Goal: Task Accomplishment & Management: Manage account settings

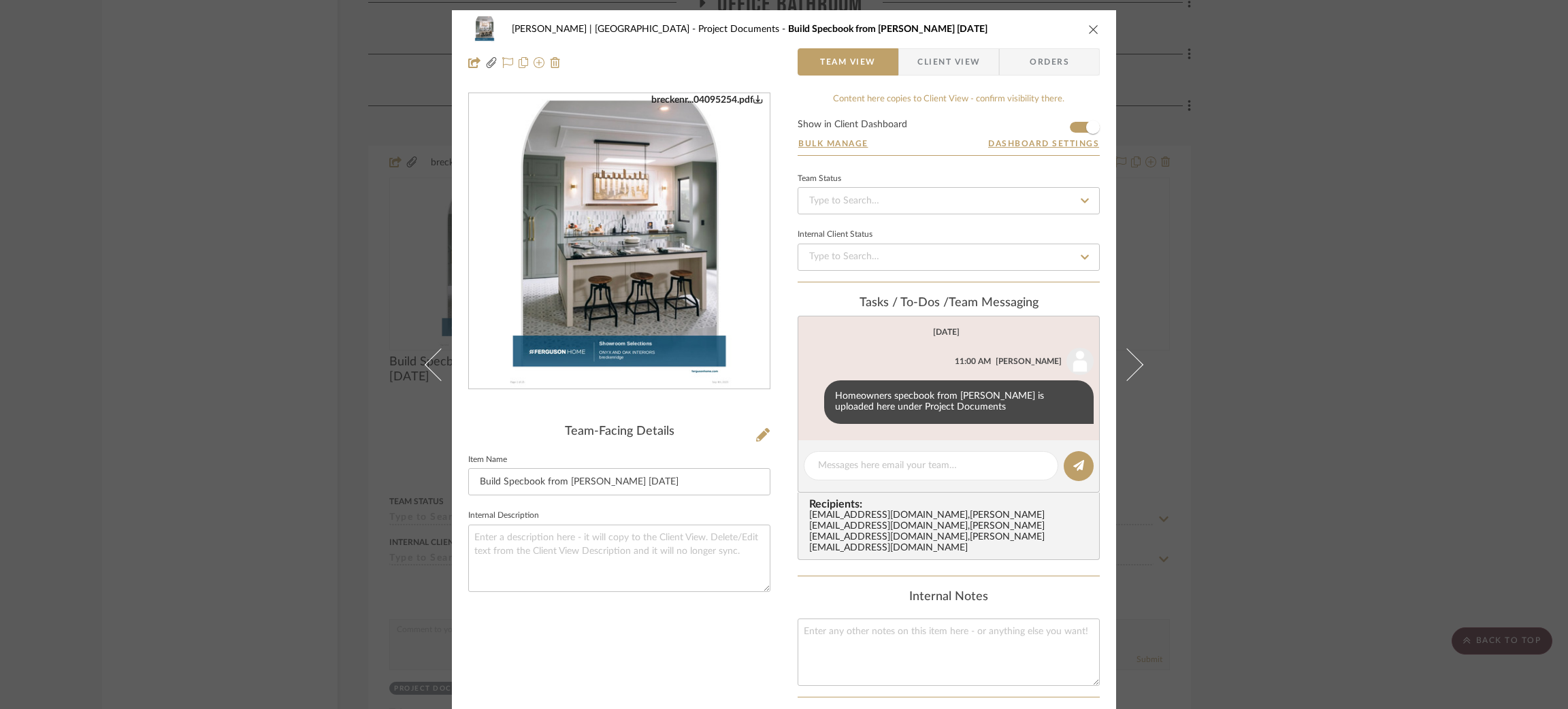
click at [1320, 257] on div "[PERSON_NAME] | Manhattan Beach Project Documents Build Specbook from [PERSON_N…" at bounding box center [784, 354] width 1568 height 709
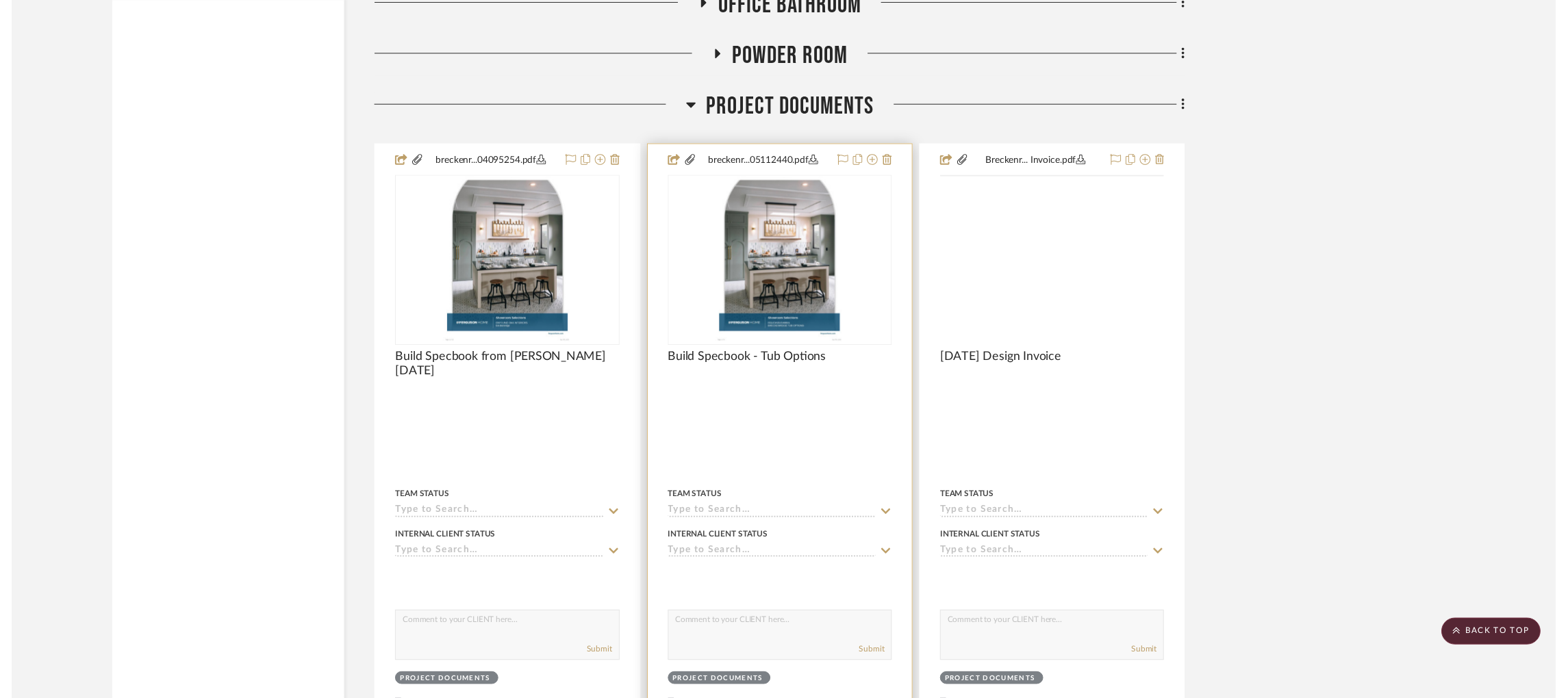
scroll to position [8508, 4]
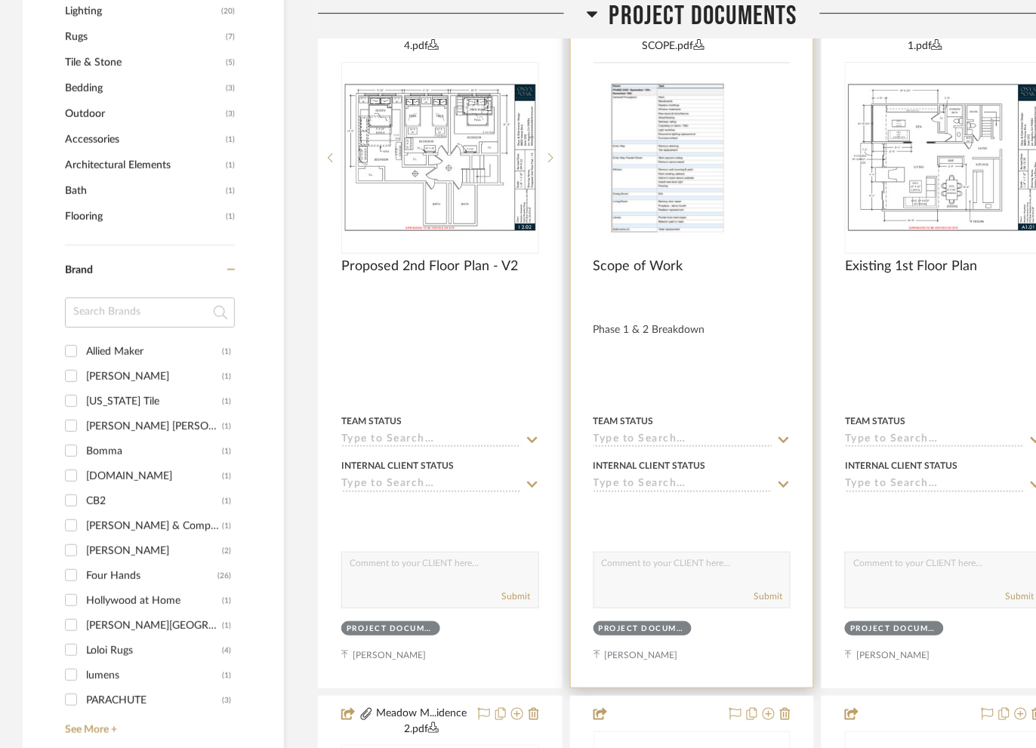
scroll to position [1135, 0]
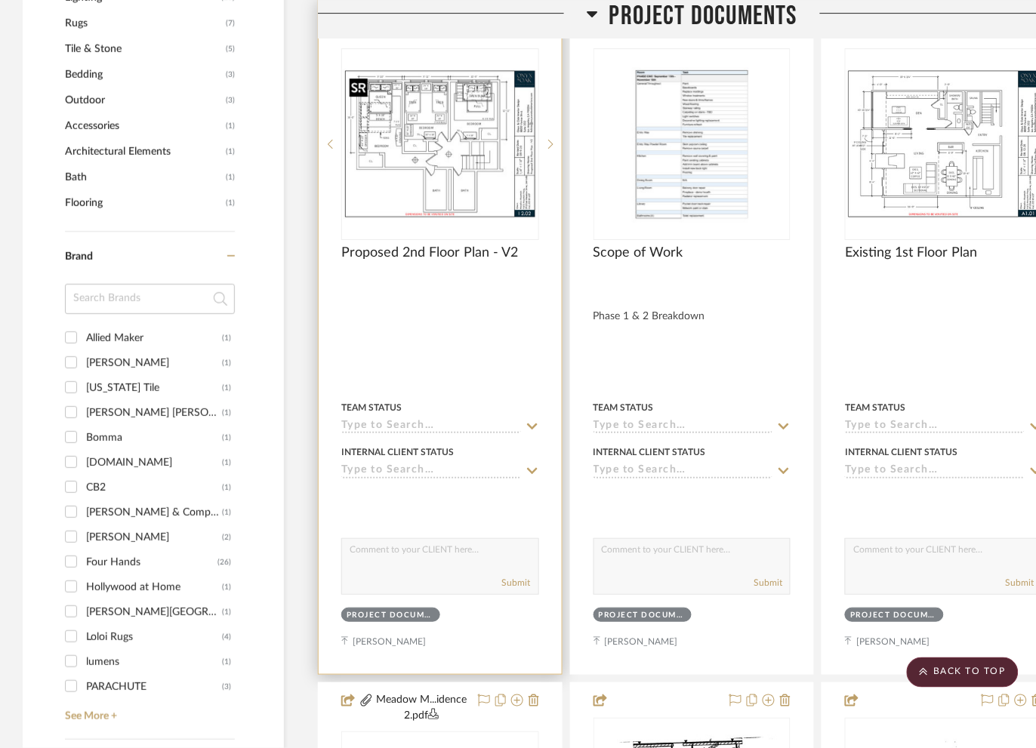
click at [0, 0] on img at bounding box center [0, 0] width 0 height 0
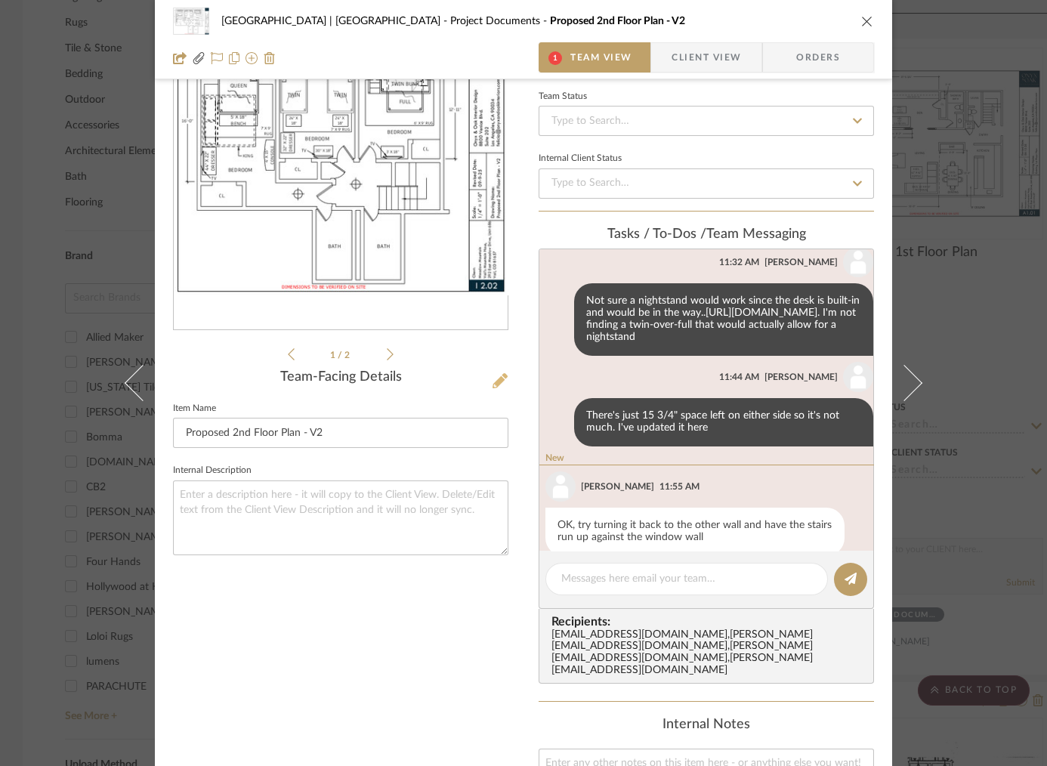
scroll to position [277, 0]
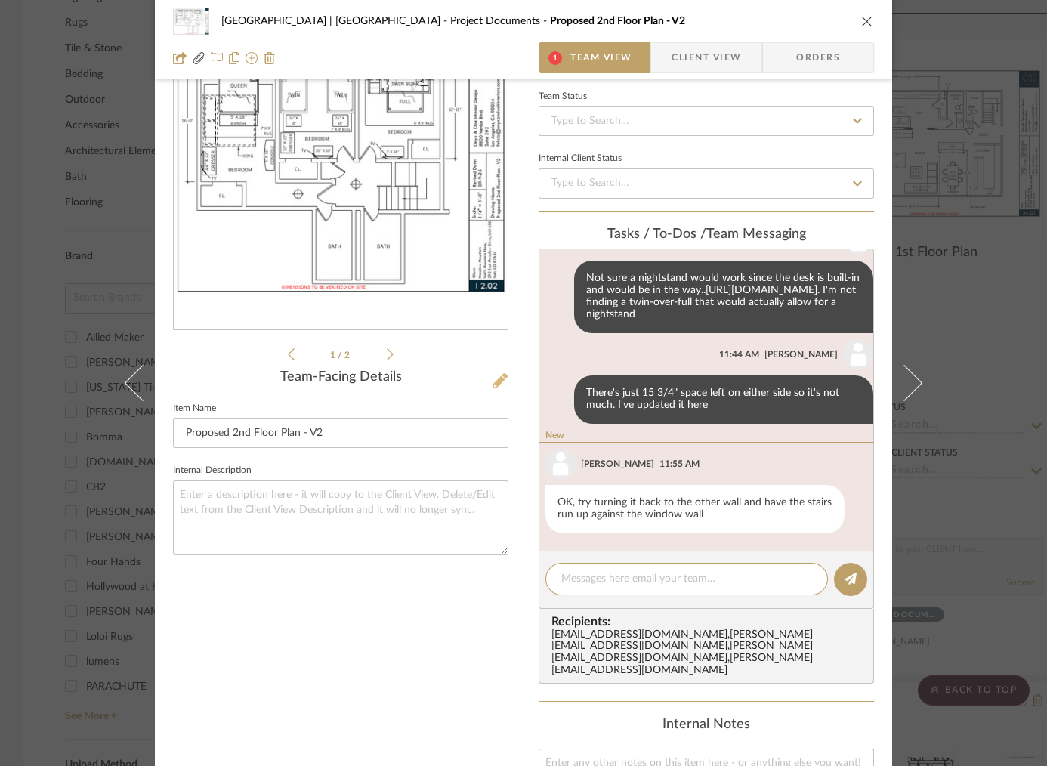
click at [495, 384] on icon at bounding box center [499, 380] width 15 height 15
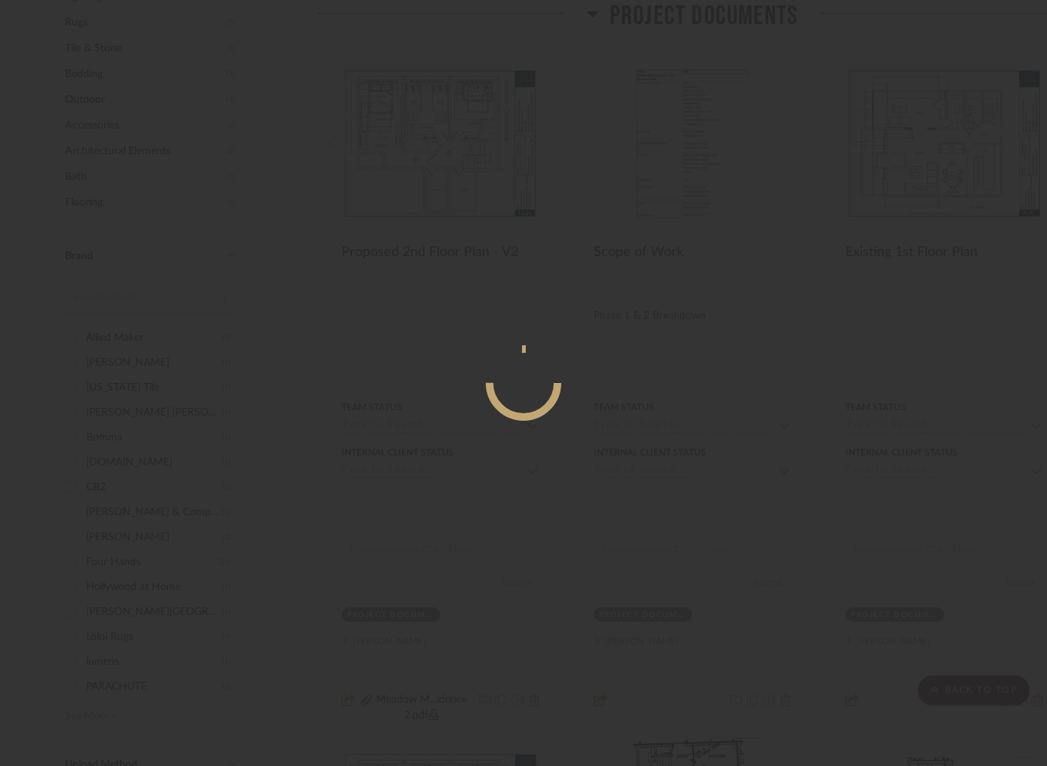
scroll to position [0, 0]
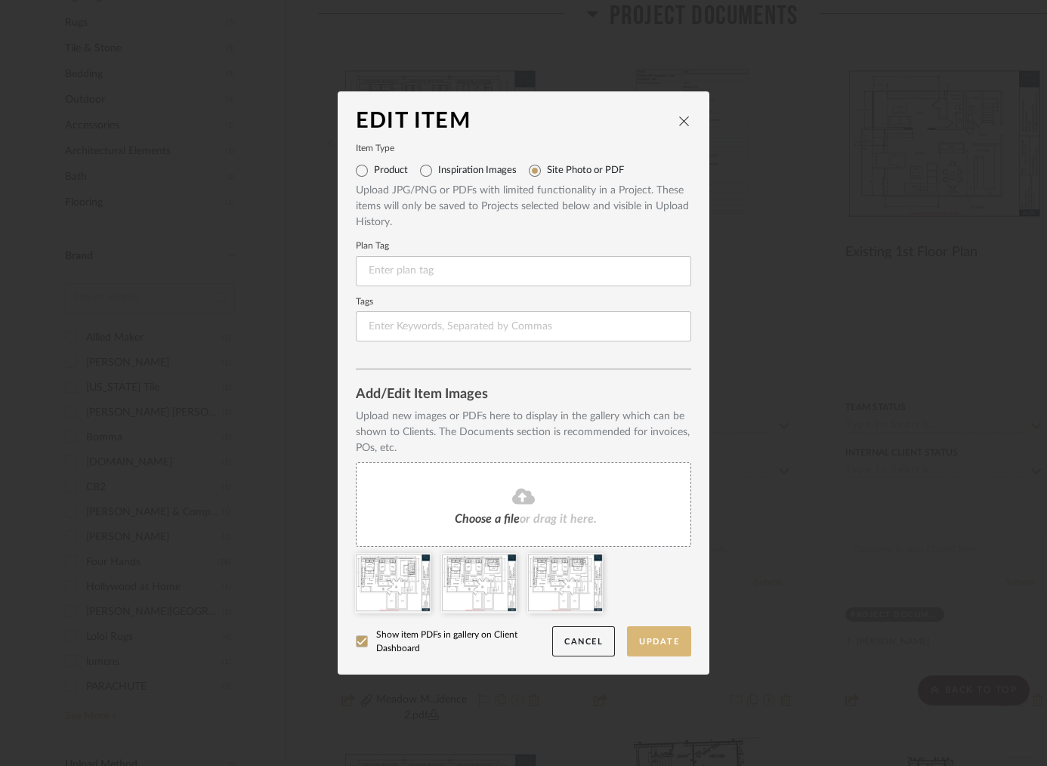
click at [655, 646] on button "Update" at bounding box center [659, 641] width 64 height 31
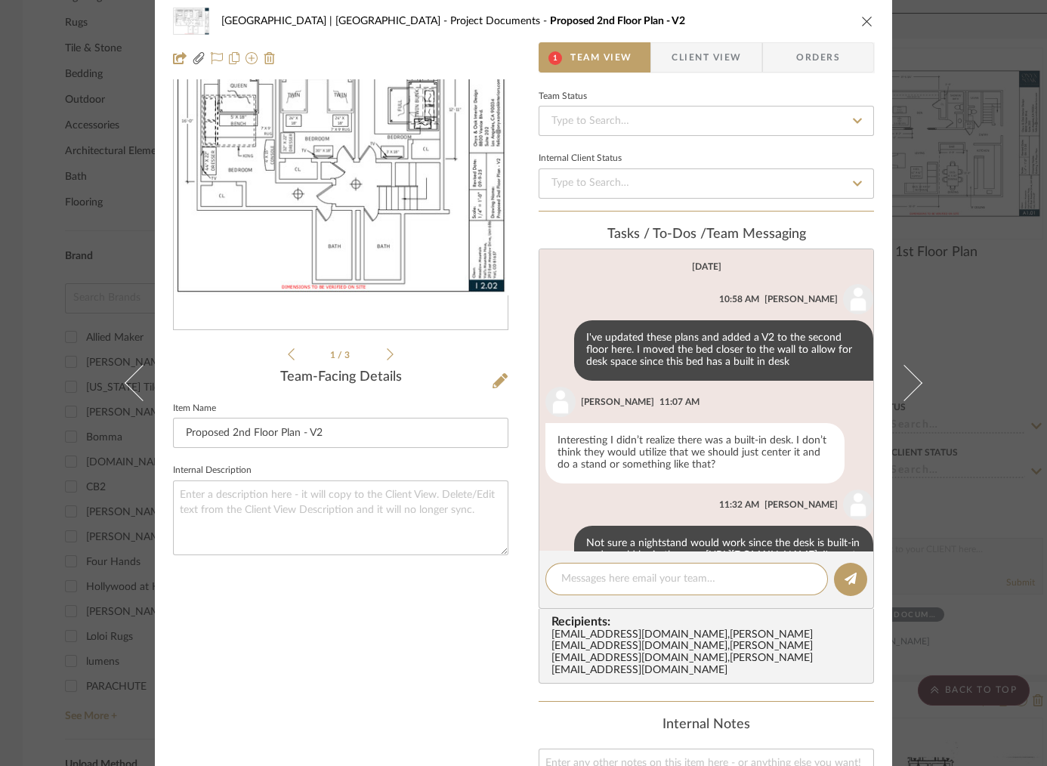
scroll to position [277, 0]
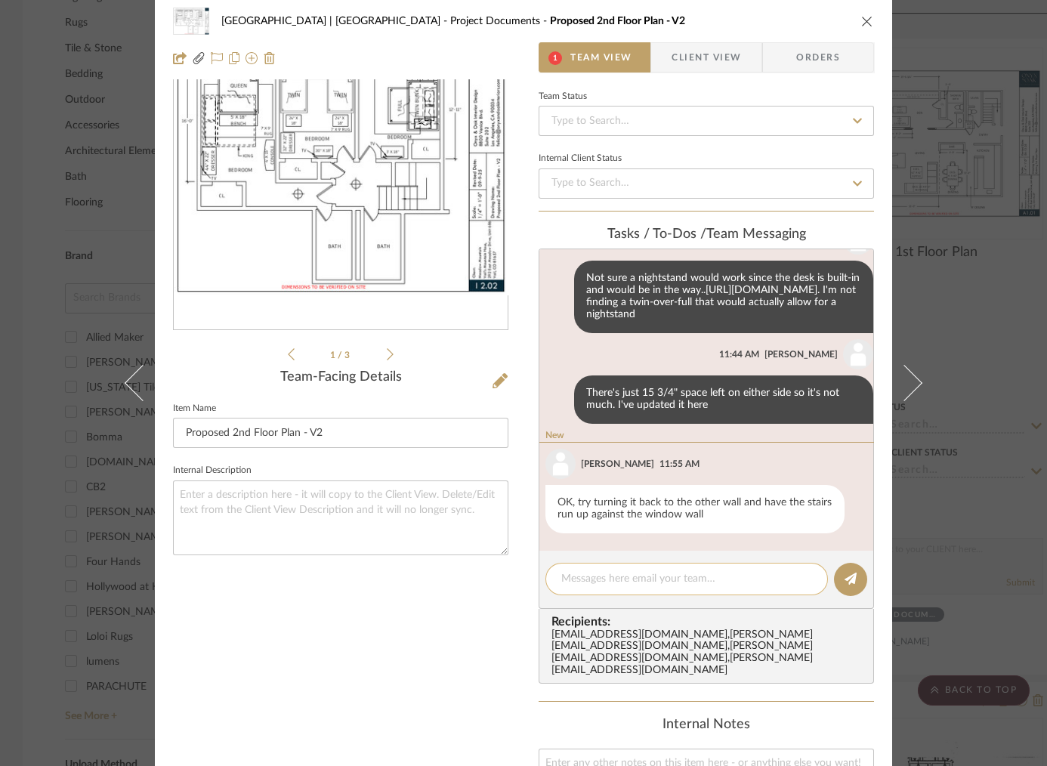
click at [673, 571] on textarea at bounding box center [686, 579] width 251 height 16
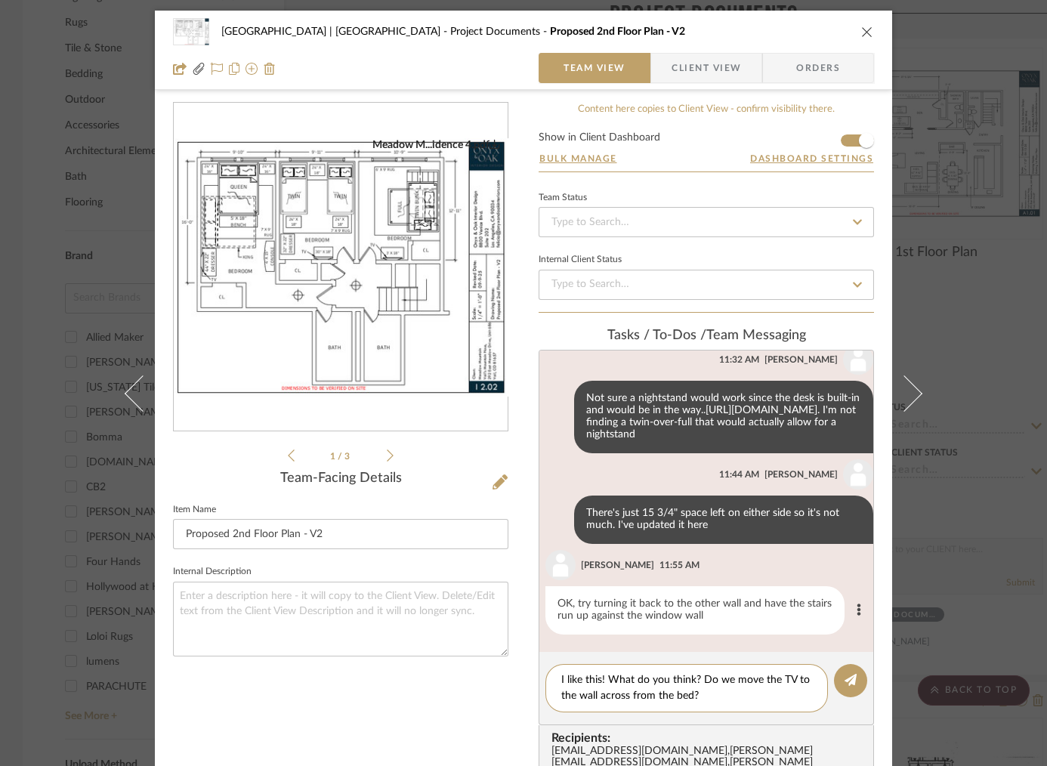
scroll to position [265, 0]
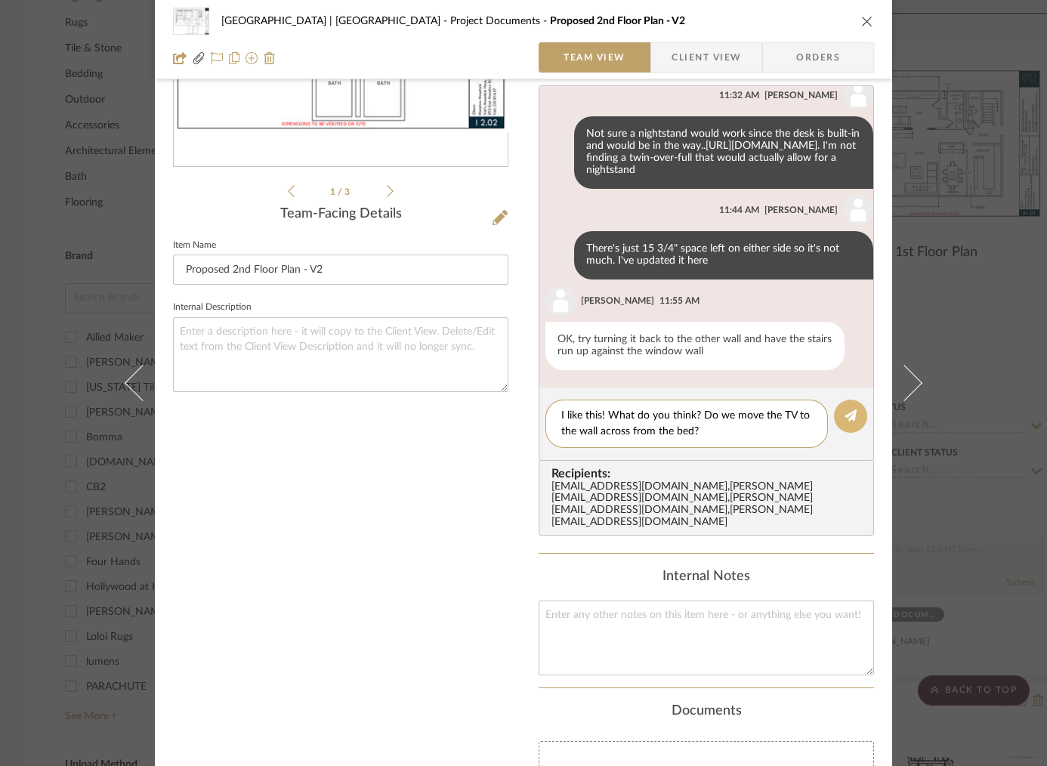
type textarea "I like this! What do you think? Do we move the TV to the wall across from the b…"
click at [846, 412] on icon at bounding box center [850, 415] width 12 height 12
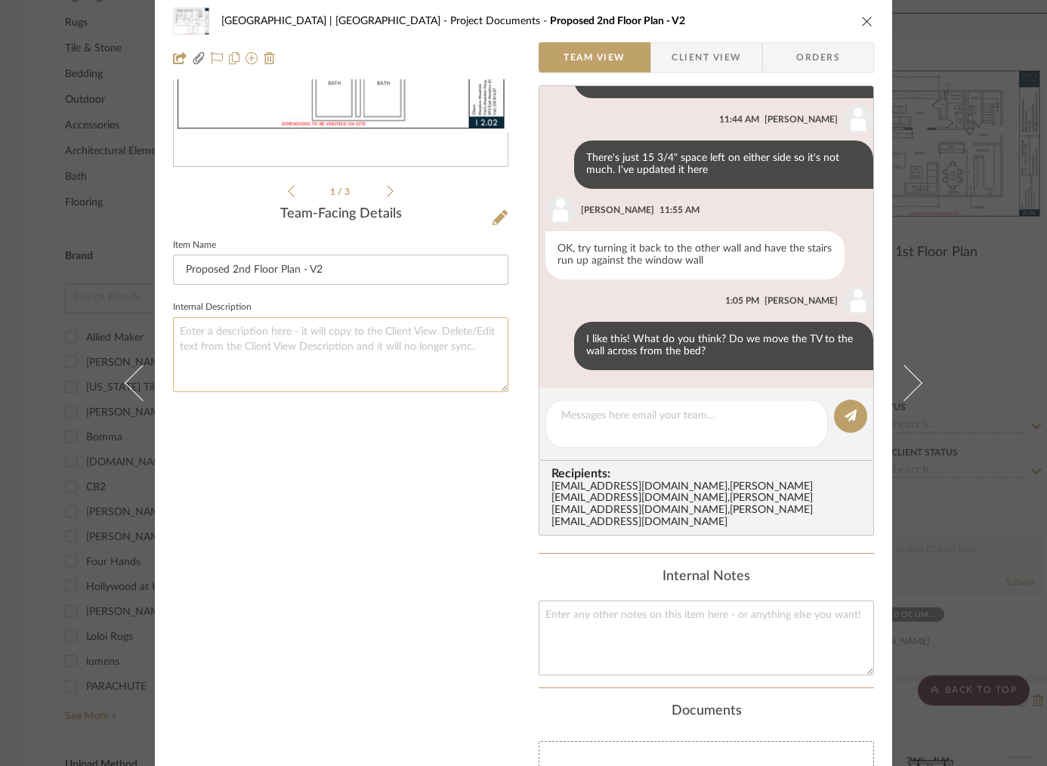
scroll to position [0, 0]
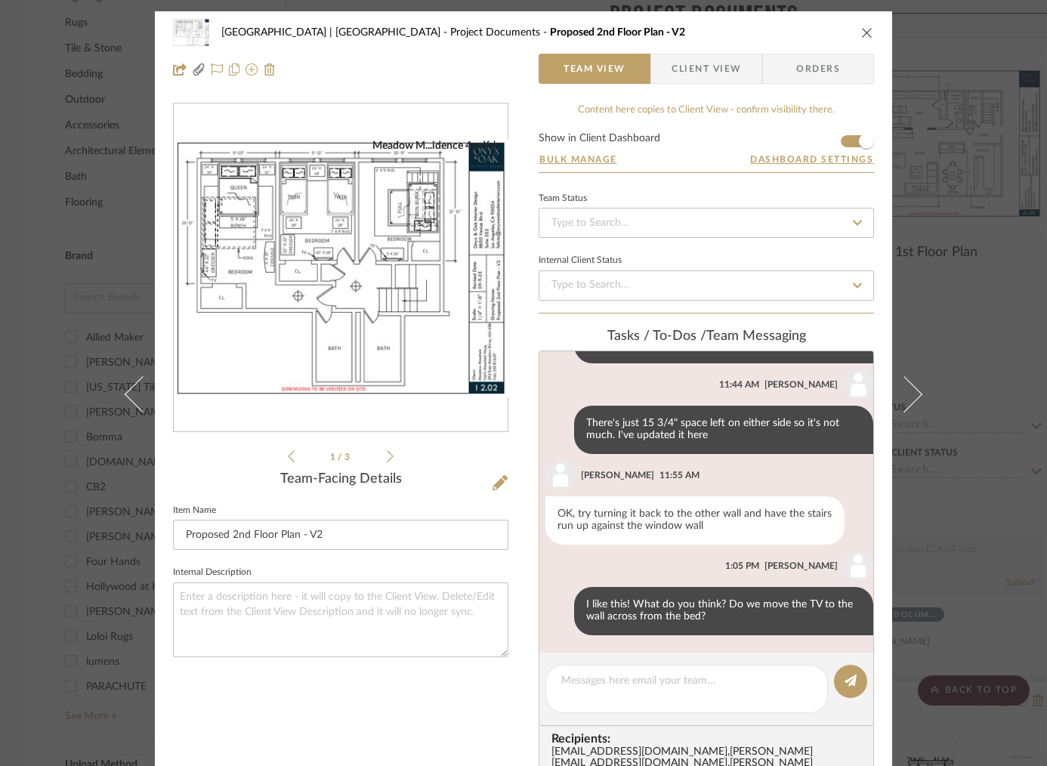
click at [966, 204] on div "Meadow Mountain | Vail Valley Project Documents Proposed 2nd Floor Plan - V2 Te…" at bounding box center [523, 383] width 1047 height 766
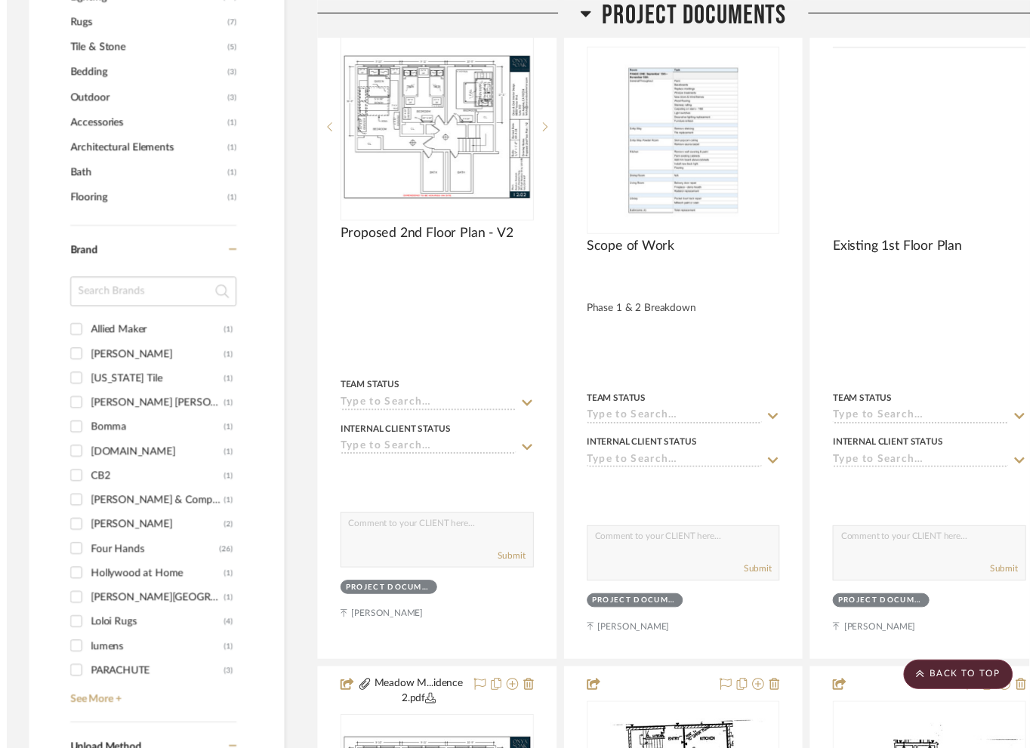
scroll to position [1135, 0]
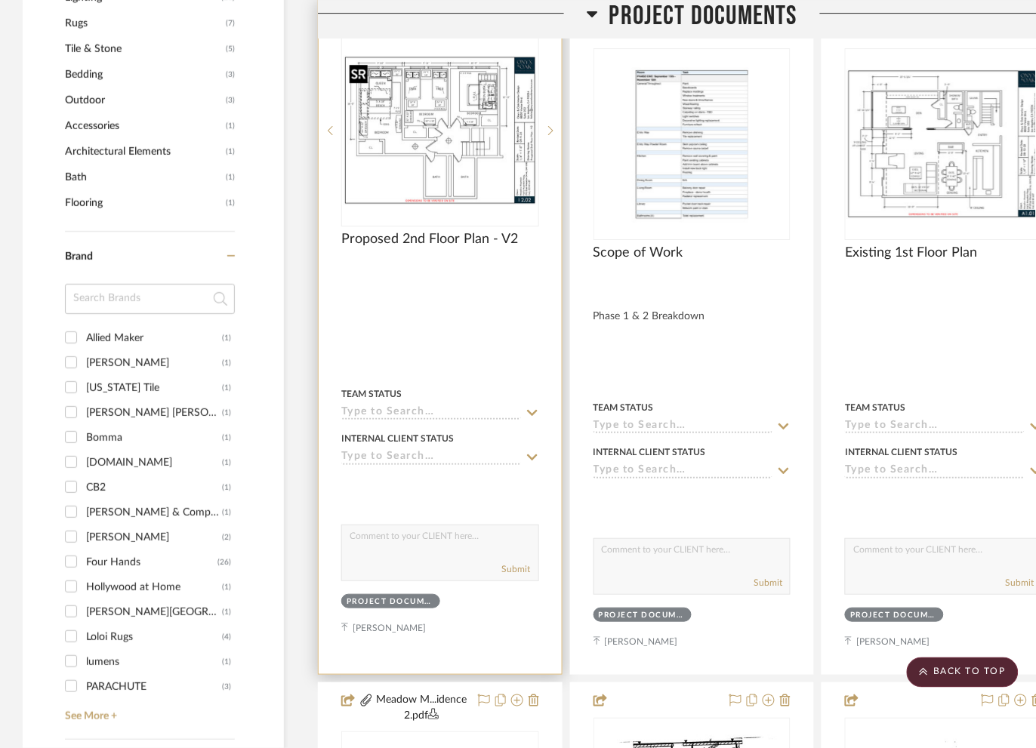
click at [451, 176] on img "0" at bounding box center [440, 130] width 195 height 150
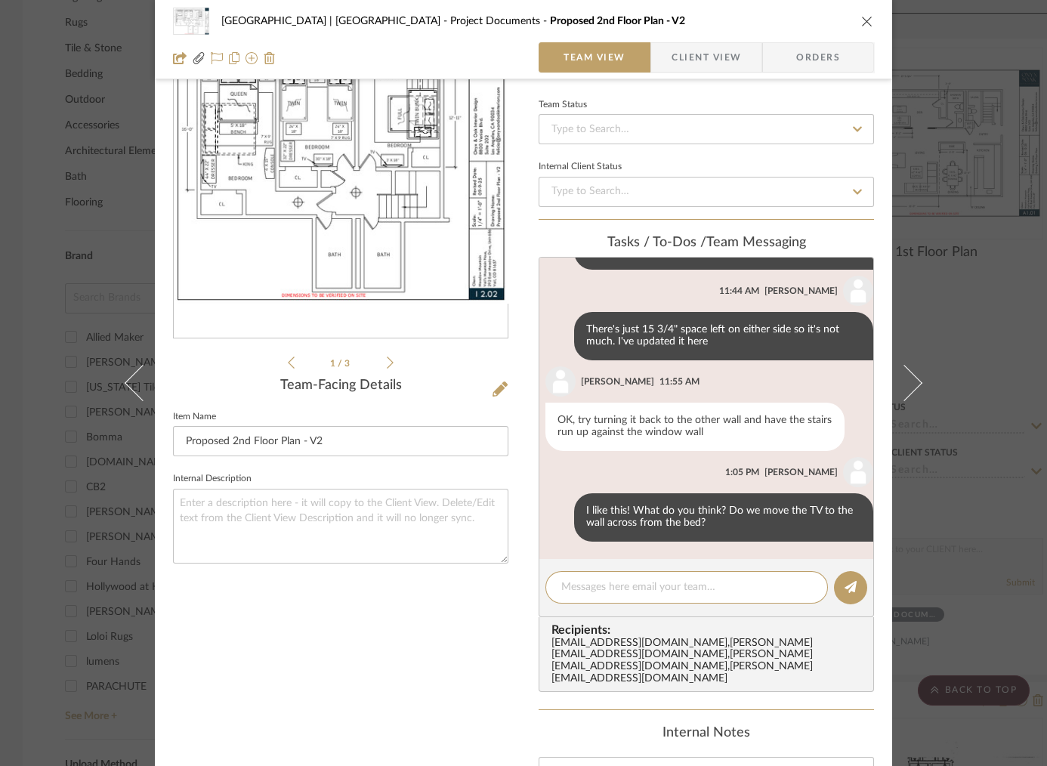
scroll to position [348, 0]
click at [975, 102] on div "Meadow Mountain | Vail Valley Project Documents Proposed 2nd Floor Plan - V2 Te…" at bounding box center [523, 383] width 1047 height 766
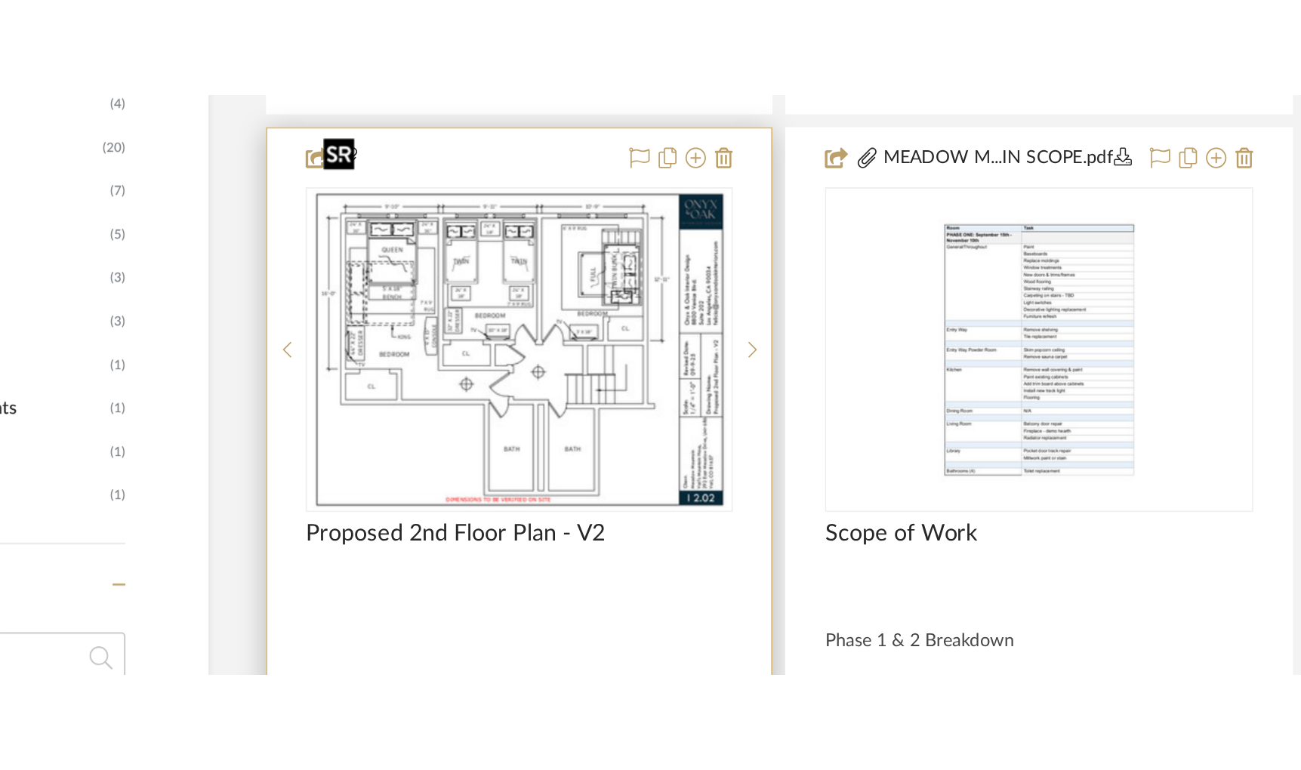
scroll to position [973, 0]
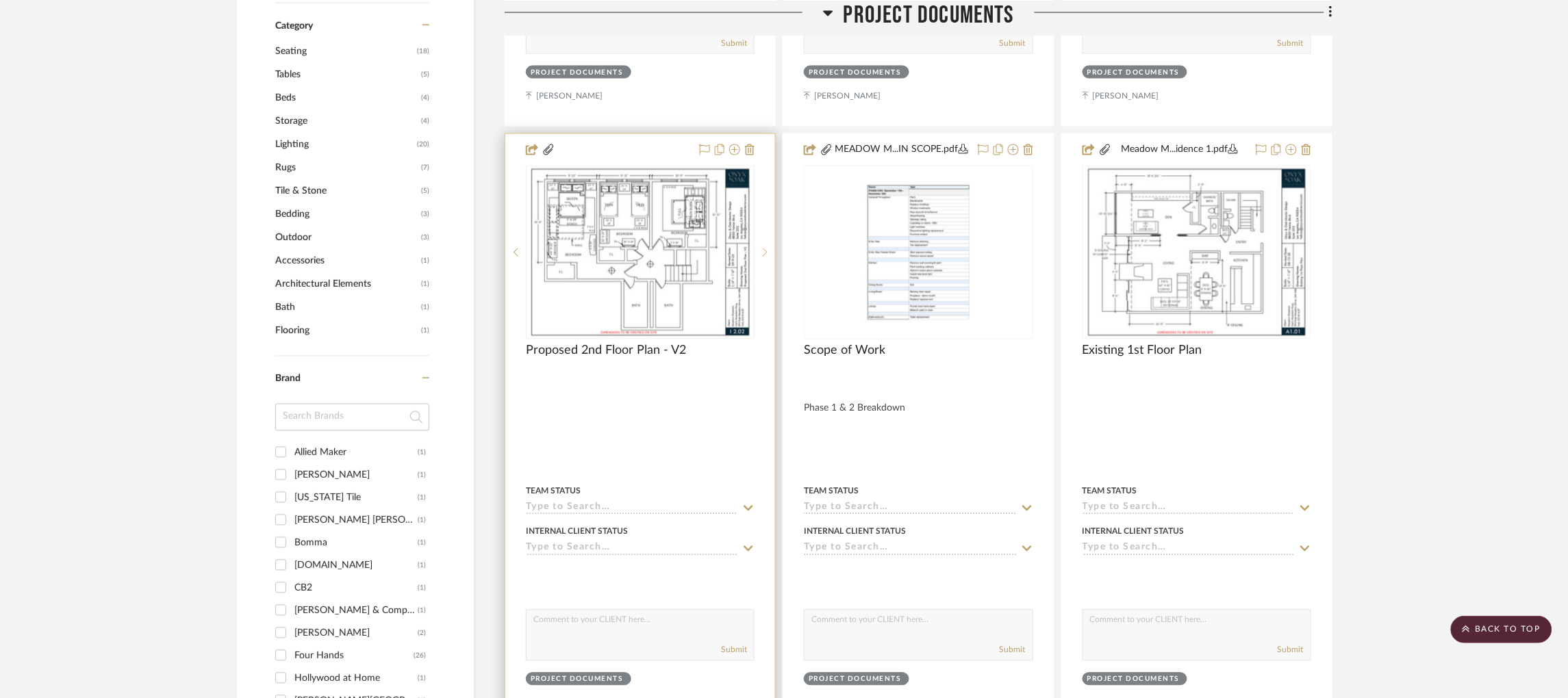
click at [770, 247] on sr-next-btn at bounding box center [765, 252] width 21 height 10
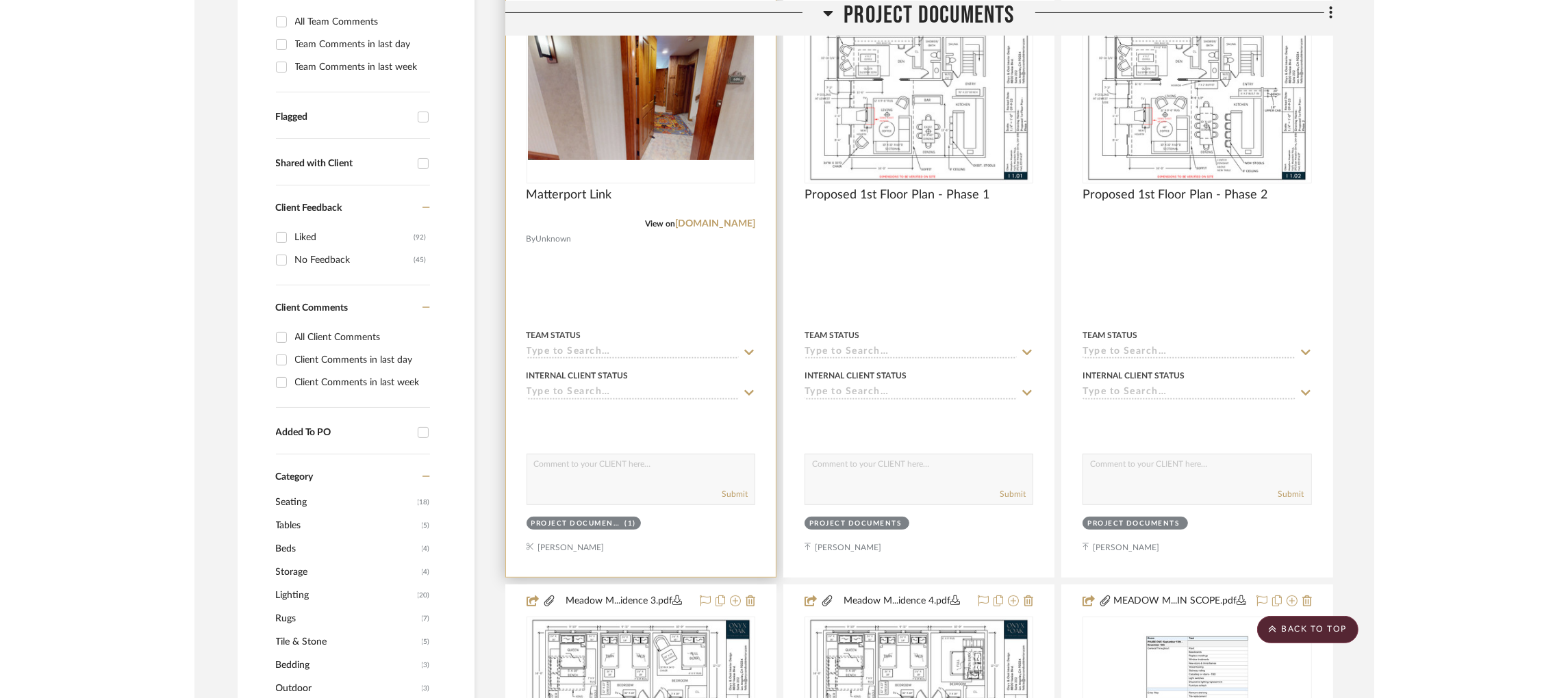
scroll to position [426, 0]
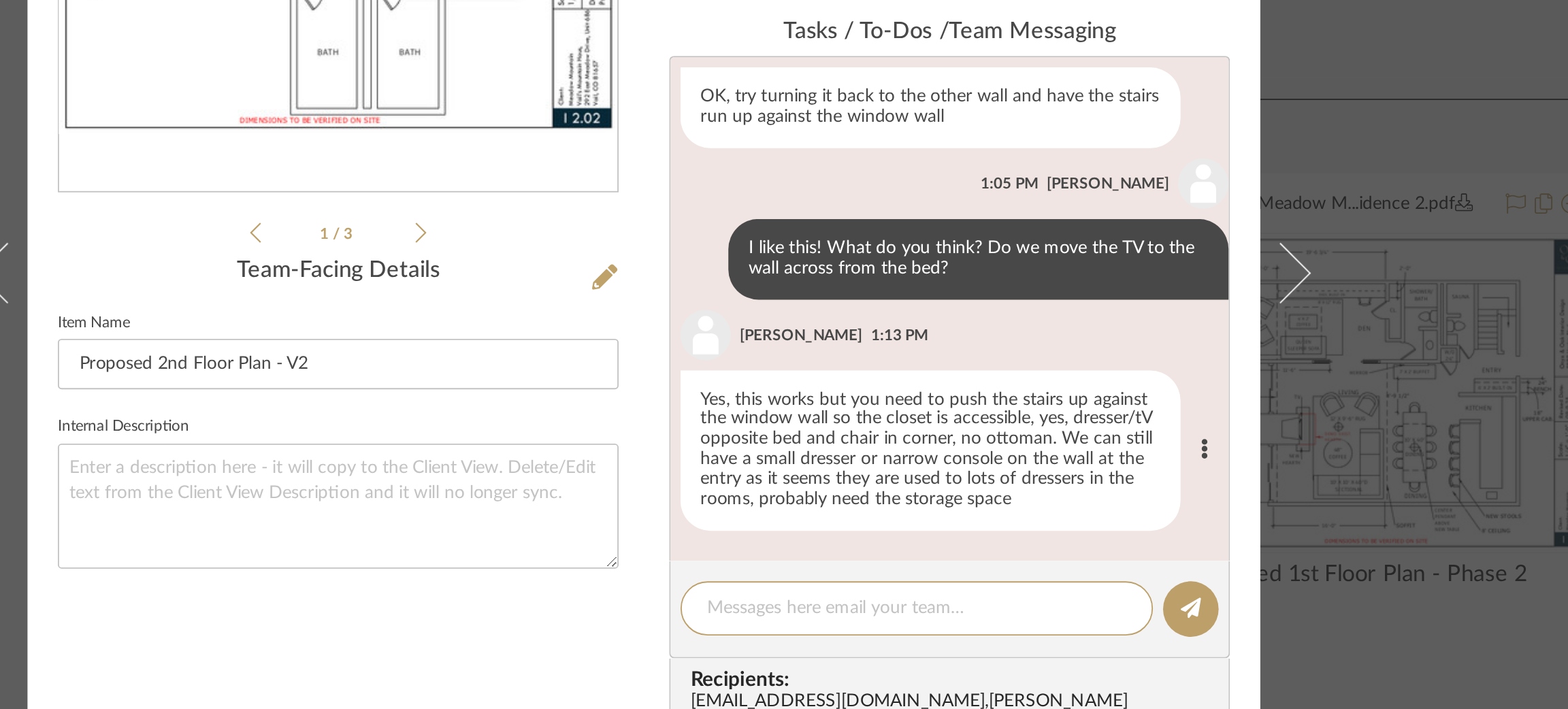
scroll to position [440, 0]
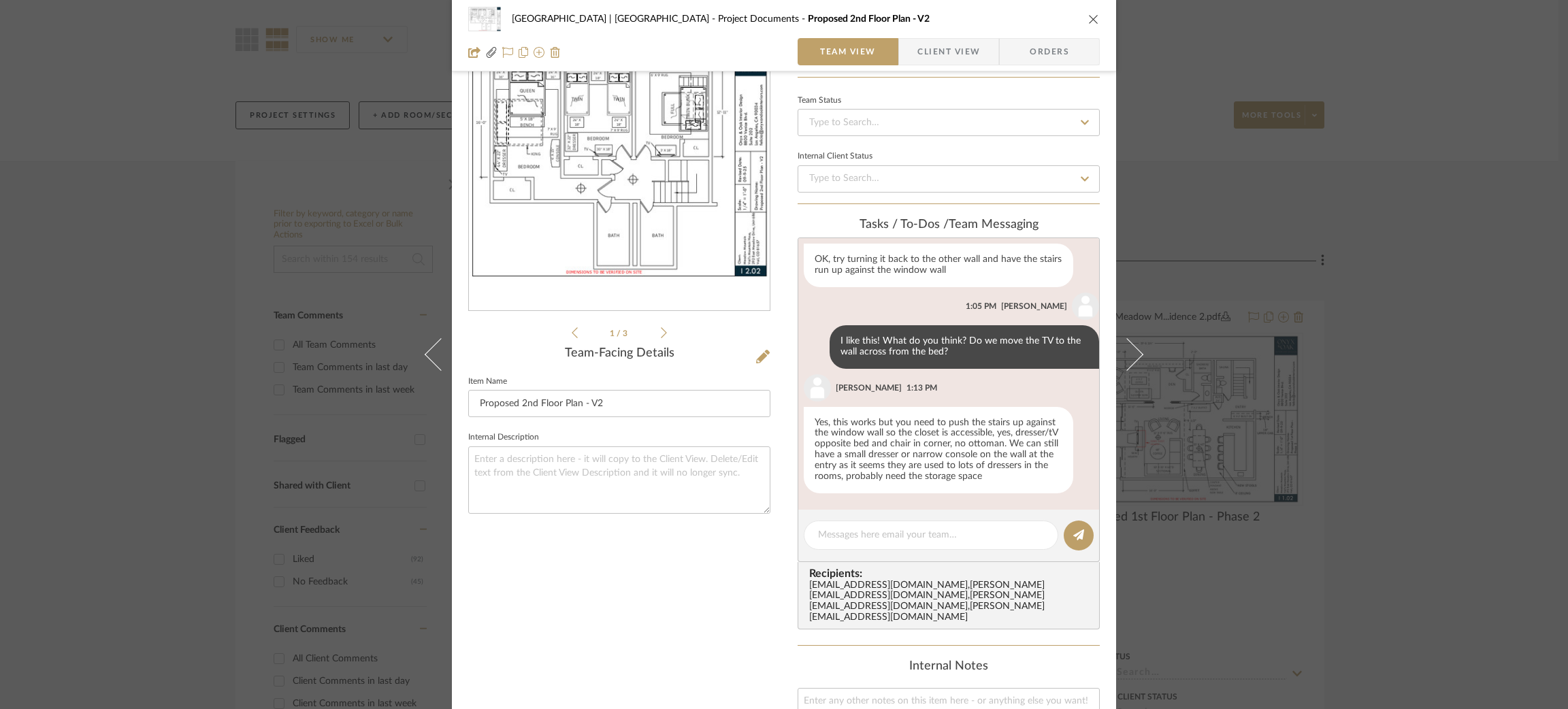
click at [1272, 284] on div "Meadow Mountain | Vail Valley Project Documents Proposed 2nd Floor Plan - V2 Te…" at bounding box center [784, 354] width 1568 height 709
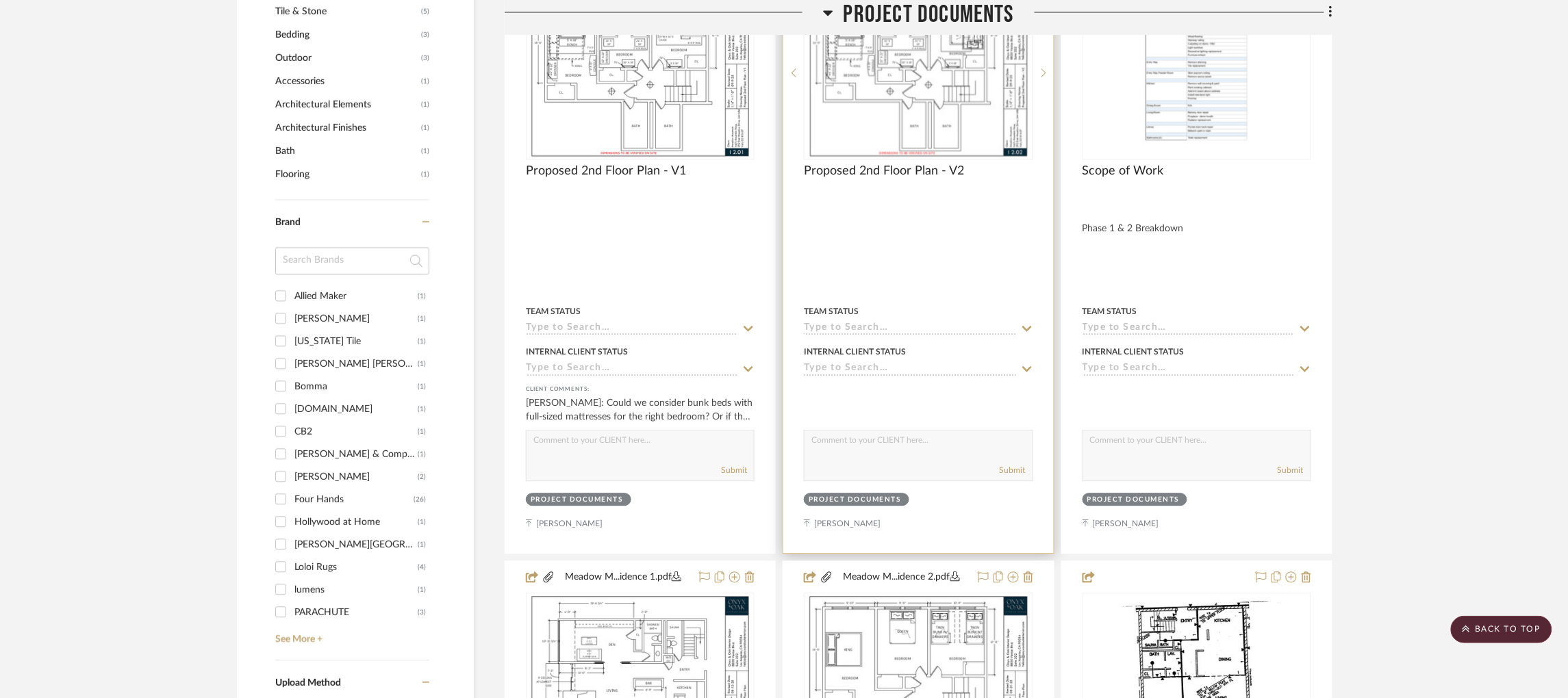
scroll to position [1063, 0]
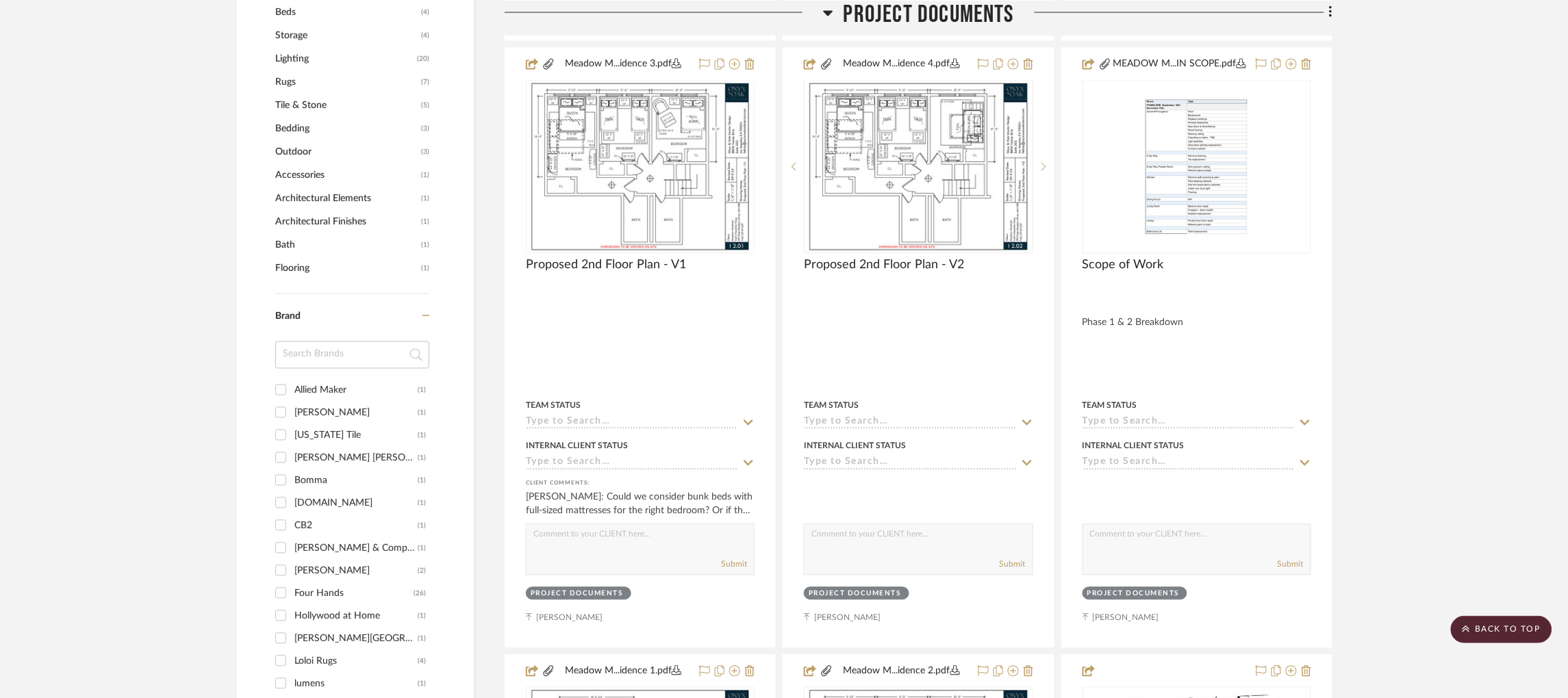
scroll to position [981, 0]
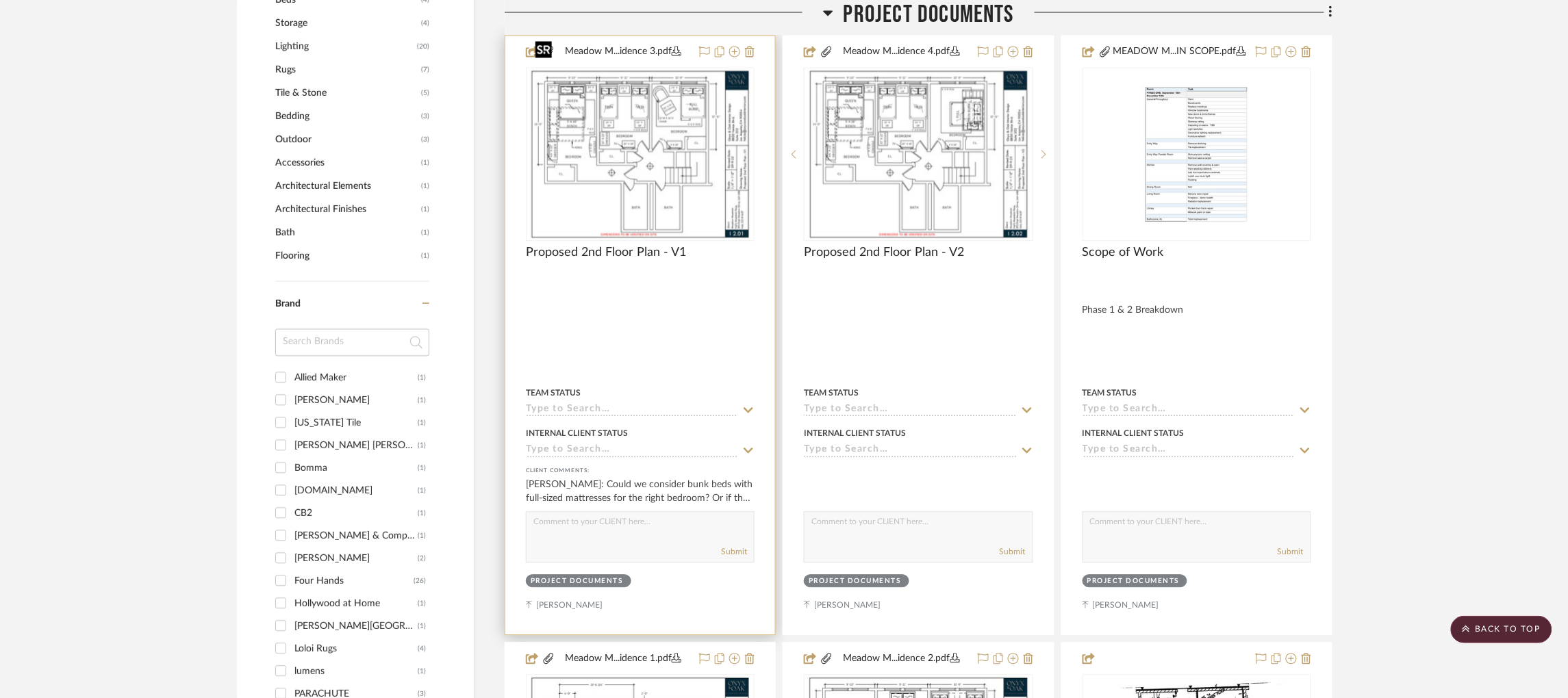
click at [646, 127] on img "0" at bounding box center [640, 154] width 222 height 171
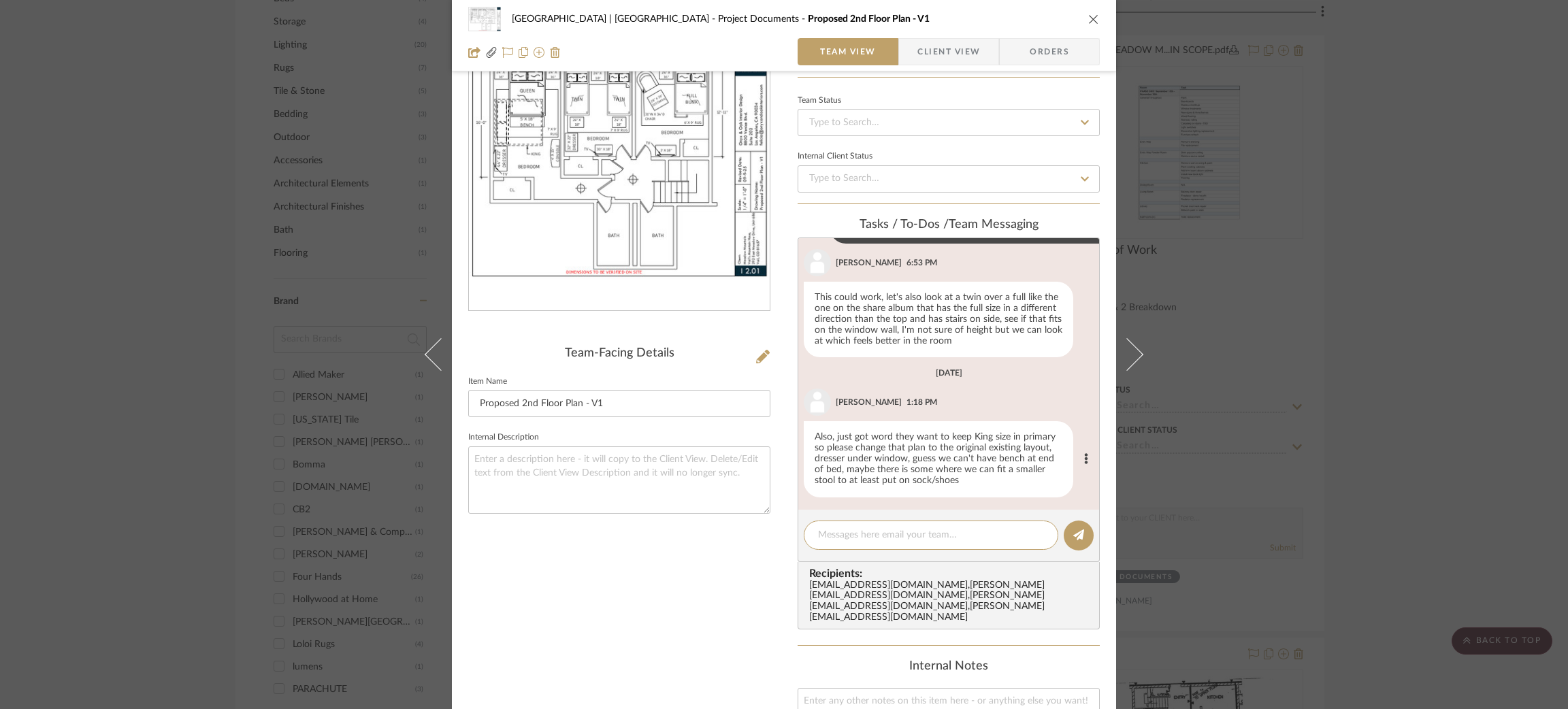
scroll to position [365, 0]
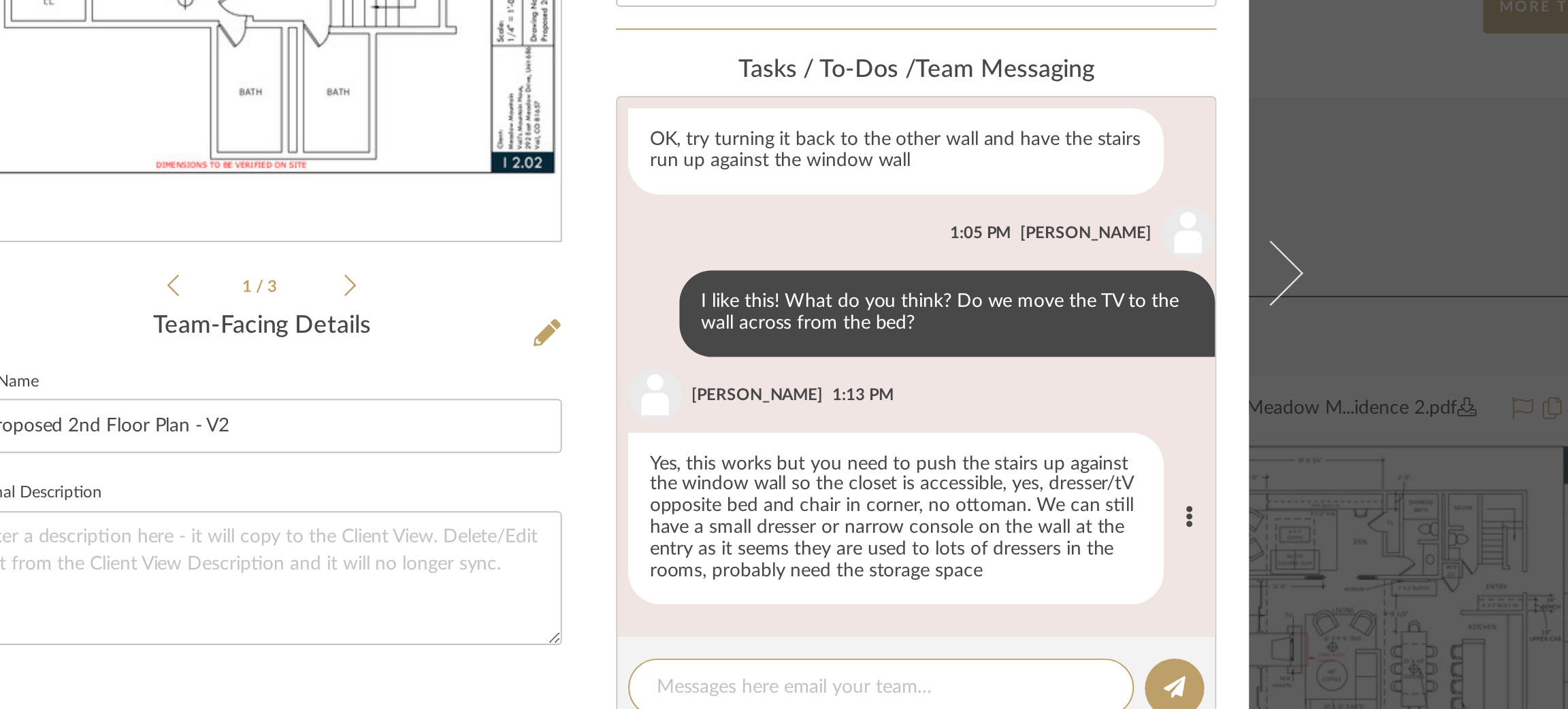
scroll to position [50, 0]
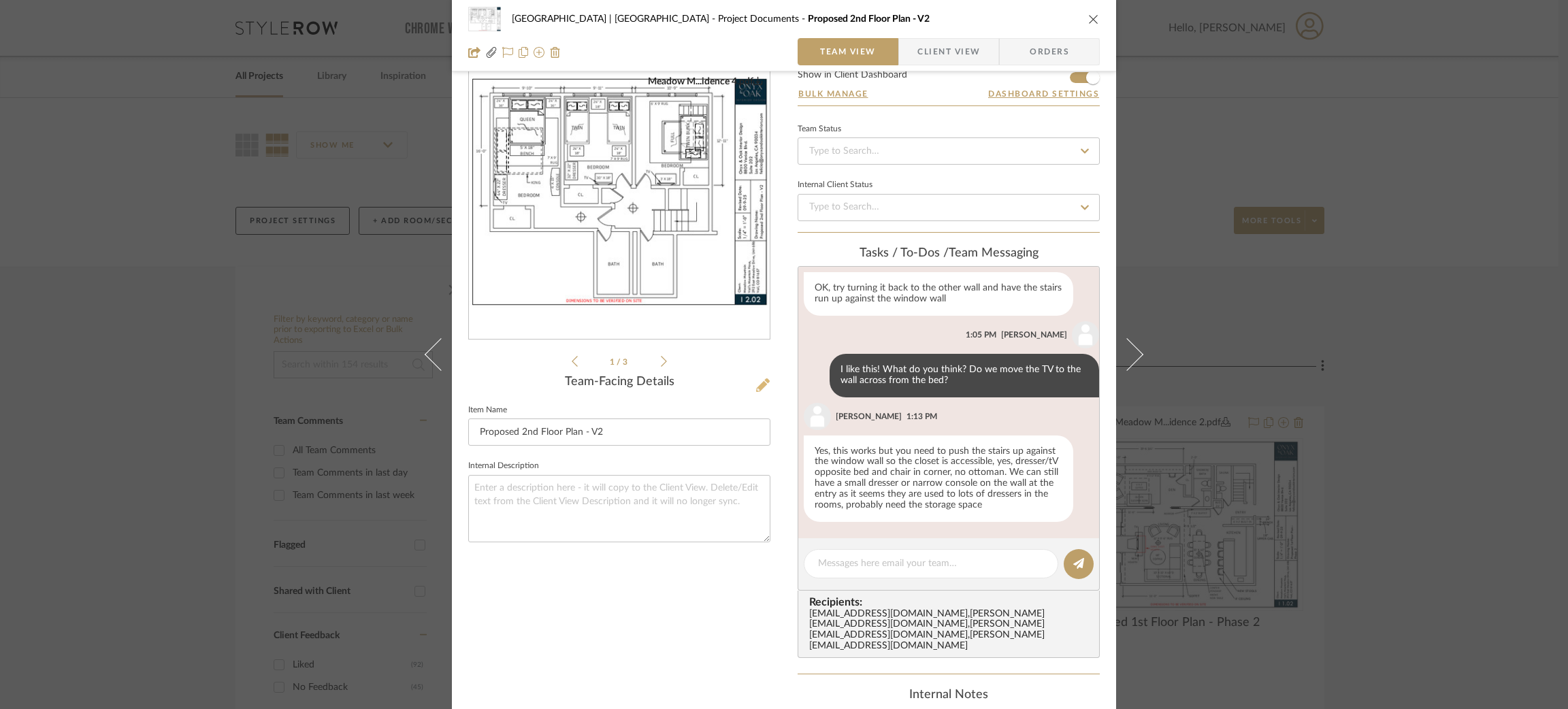
click at [758, 383] on icon at bounding box center [762, 385] width 14 height 14
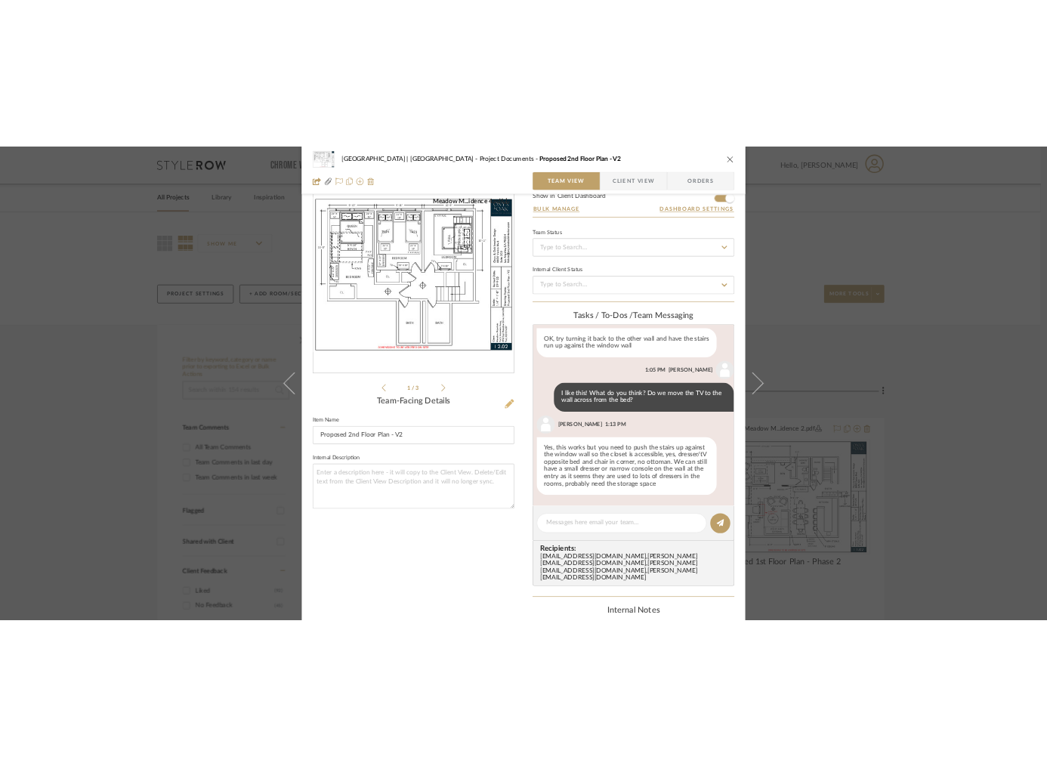
scroll to position [0, 0]
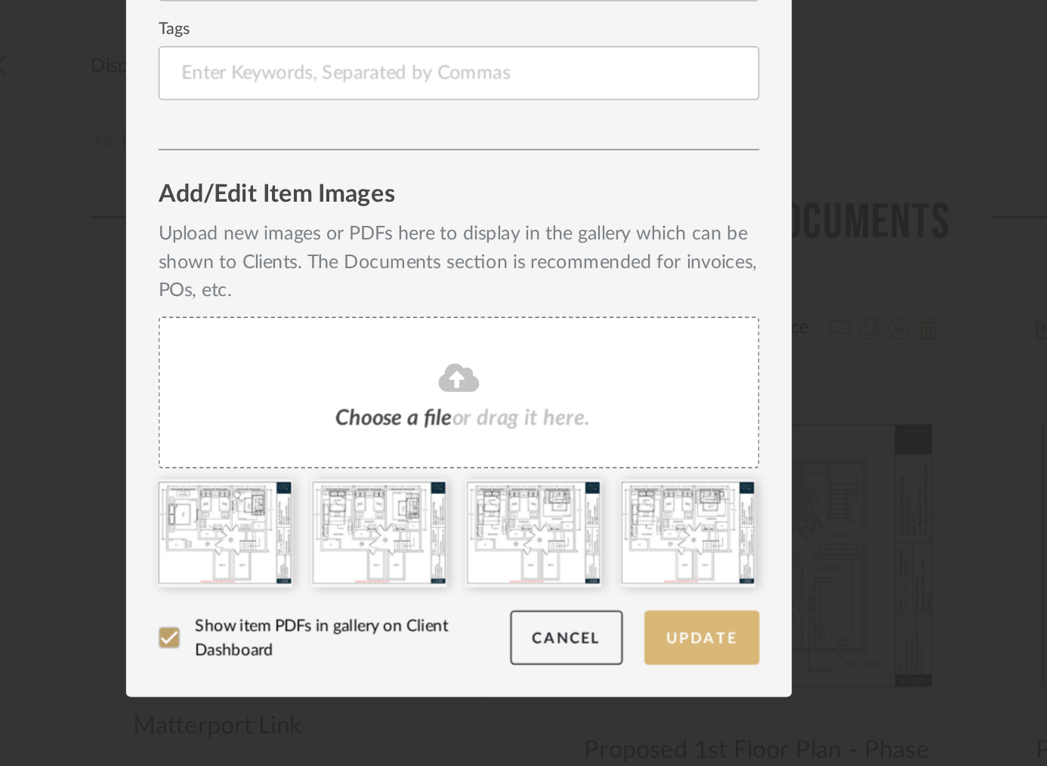
click at [650, 637] on button "Update" at bounding box center [659, 641] width 64 height 31
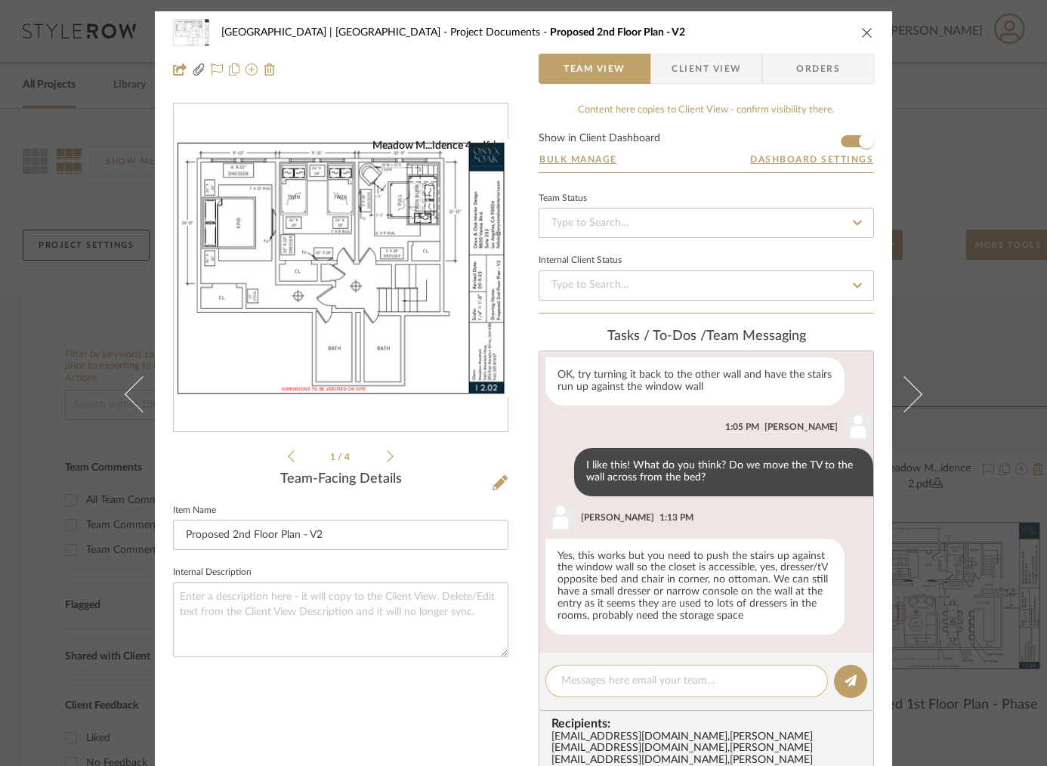
click at [628, 686] on textarea at bounding box center [686, 681] width 251 height 16
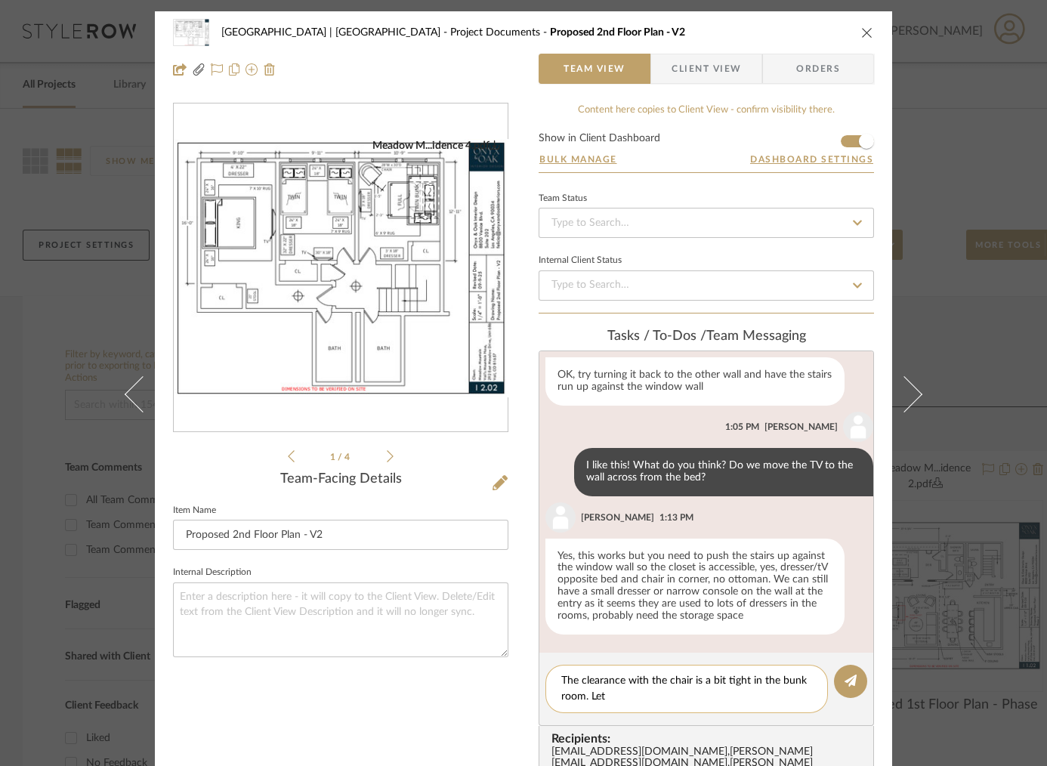
drag, startPoint x: 624, startPoint y: 690, endPoint x: 587, endPoint y: 690, distance: 37.8
click at [587, 690] on textarea "The clearance with the chair is a bit tight in the bunk room. Let" at bounding box center [686, 689] width 251 height 32
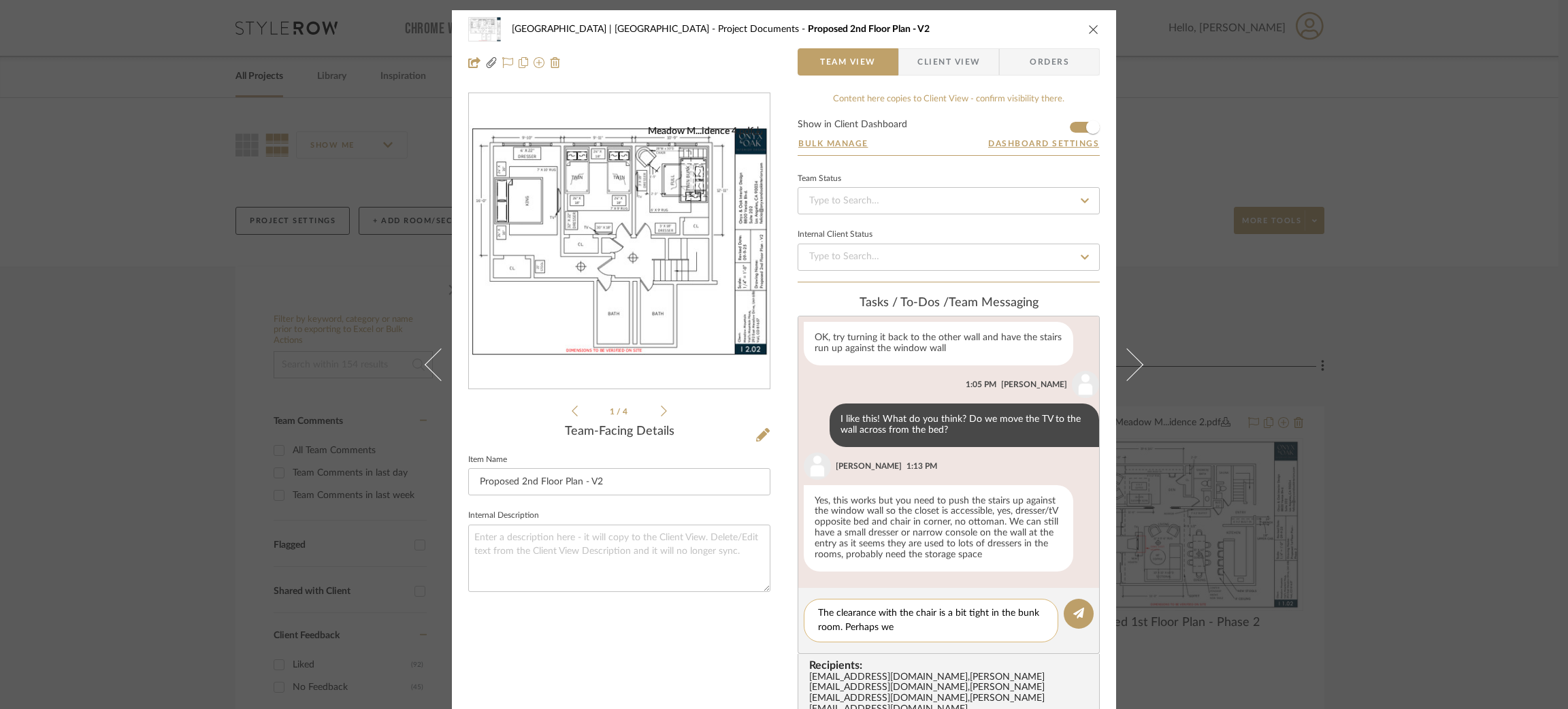
drag, startPoint x: 835, startPoint y: 622, endPoint x: 918, endPoint y: 626, distance: 83.1
click at [918, 626] on textarea "The clearance with the chair is a bit tight in the bunk room. Perhaps we" at bounding box center [931, 621] width 226 height 29
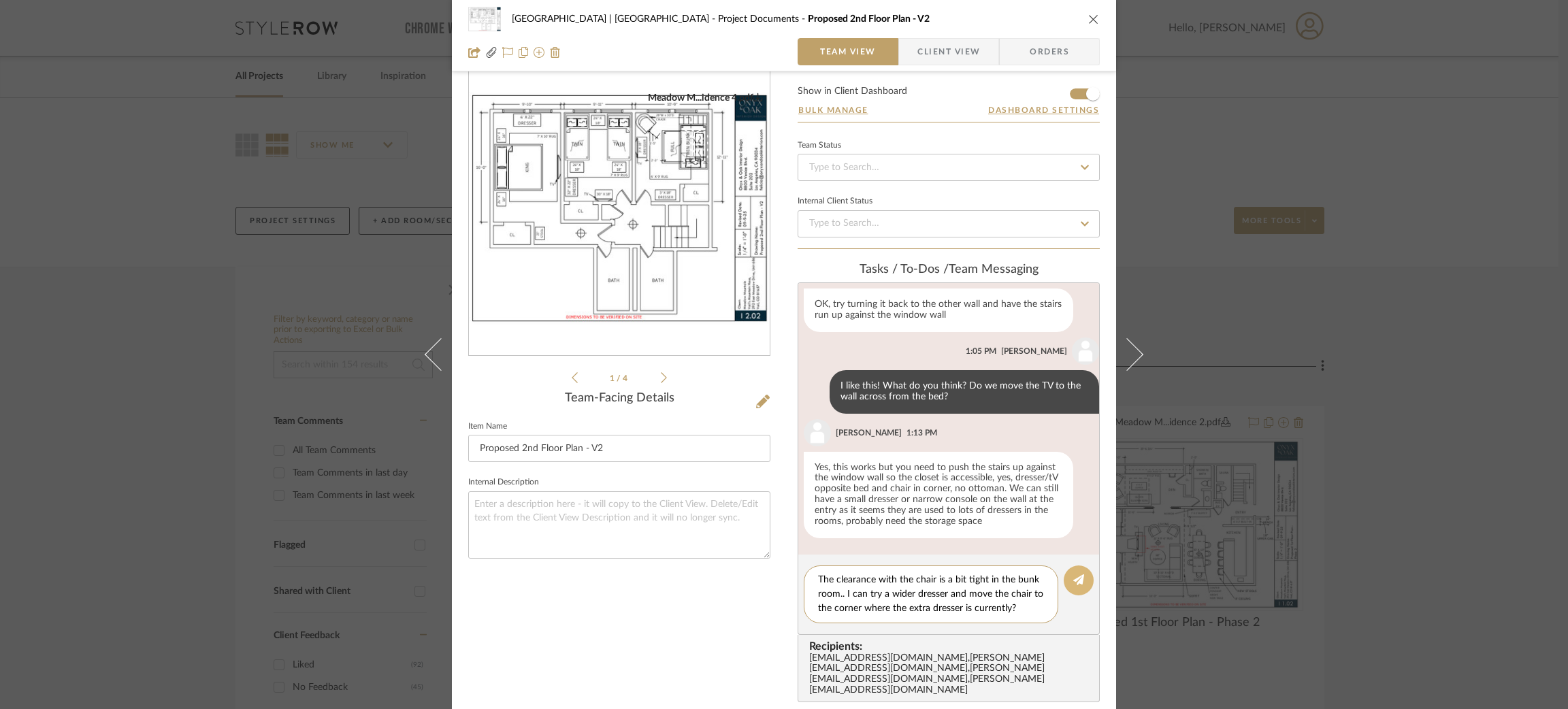
type textarea "The clearance with the chair is a bit tight in the bunk room.. I can try a wide…"
click at [1069, 584] on button at bounding box center [1078, 579] width 30 height 30
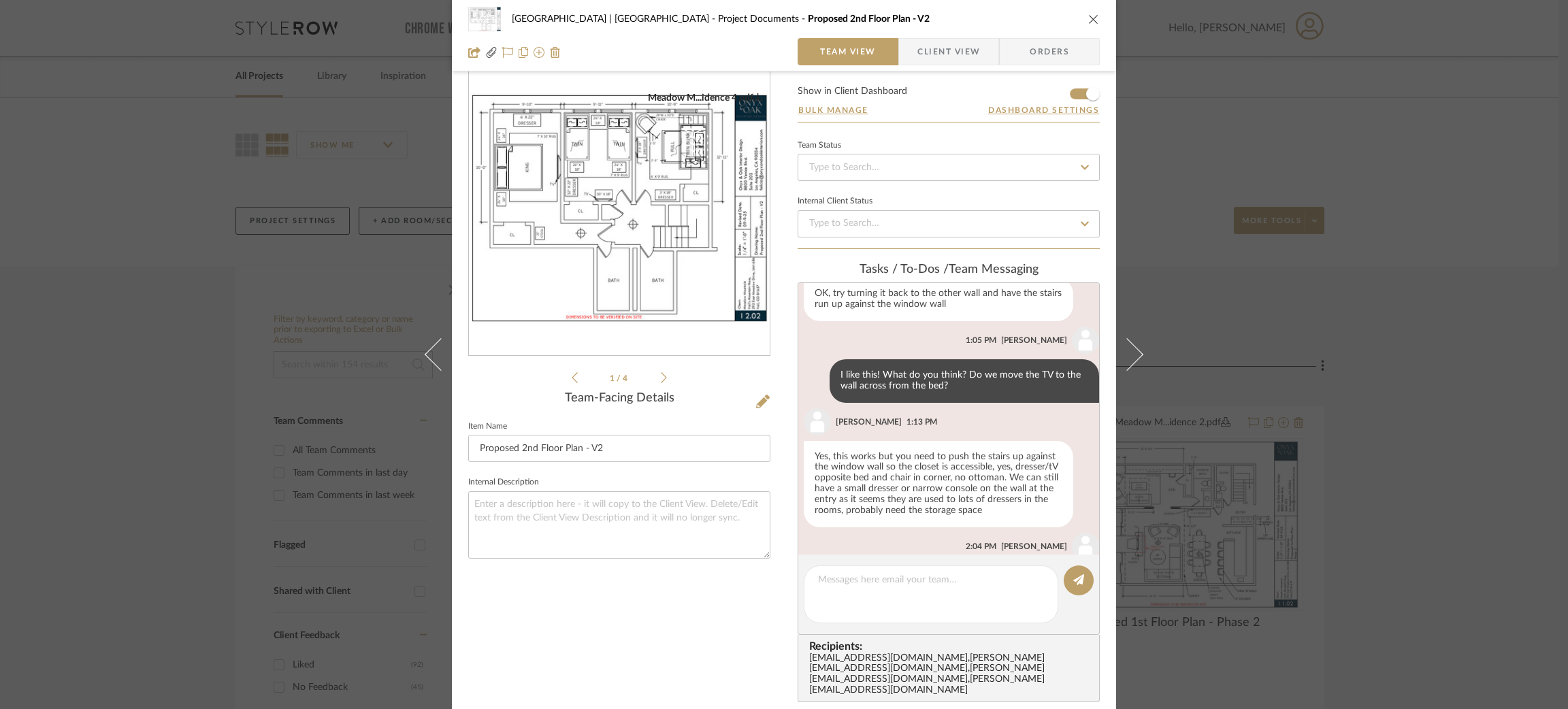
scroll to position [532, 0]
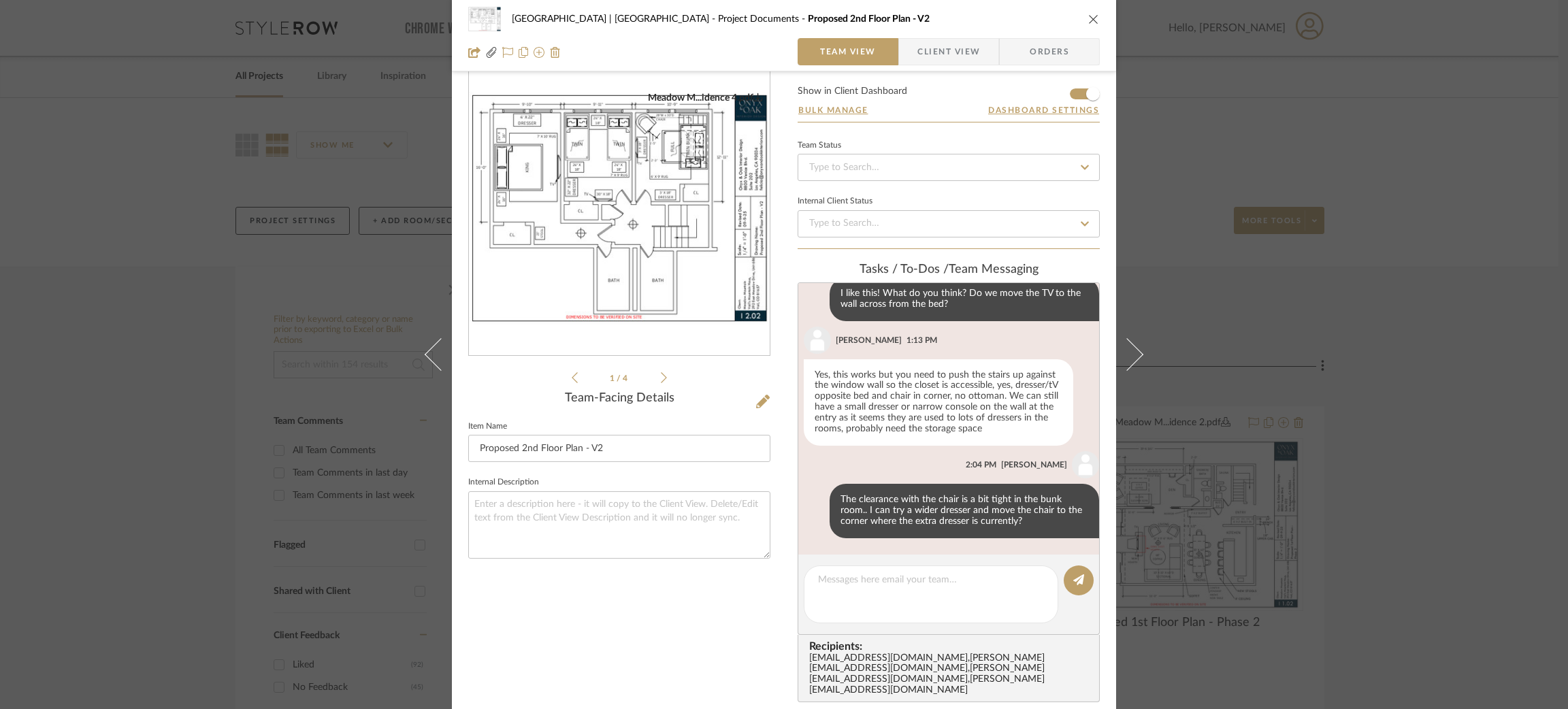
click at [1272, 382] on div "Meadow Mountain | Vail Valley Project Documents Proposed 2nd Floor Plan - V2 Te…" at bounding box center [784, 354] width 1568 height 709
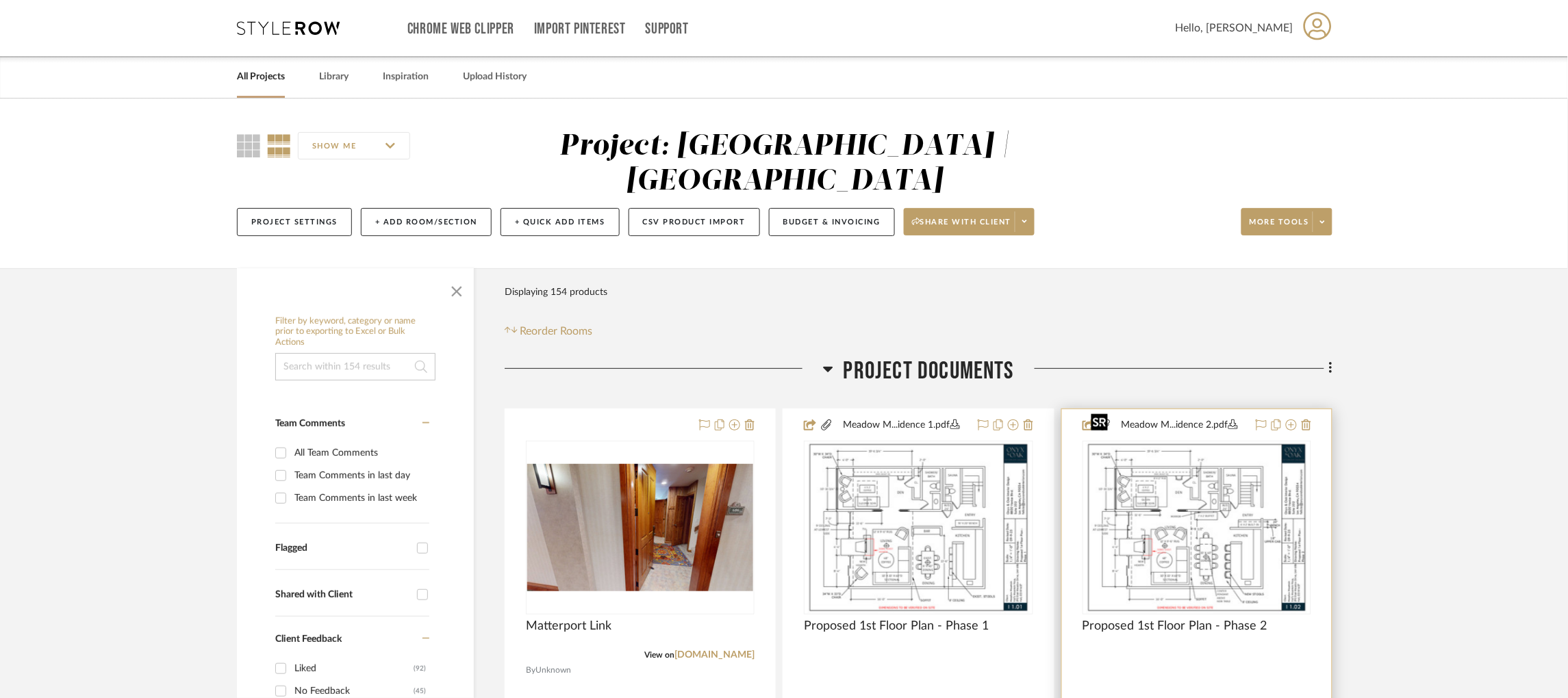
click at [1145, 504] on img "0" at bounding box center [1197, 528] width 222 height 171
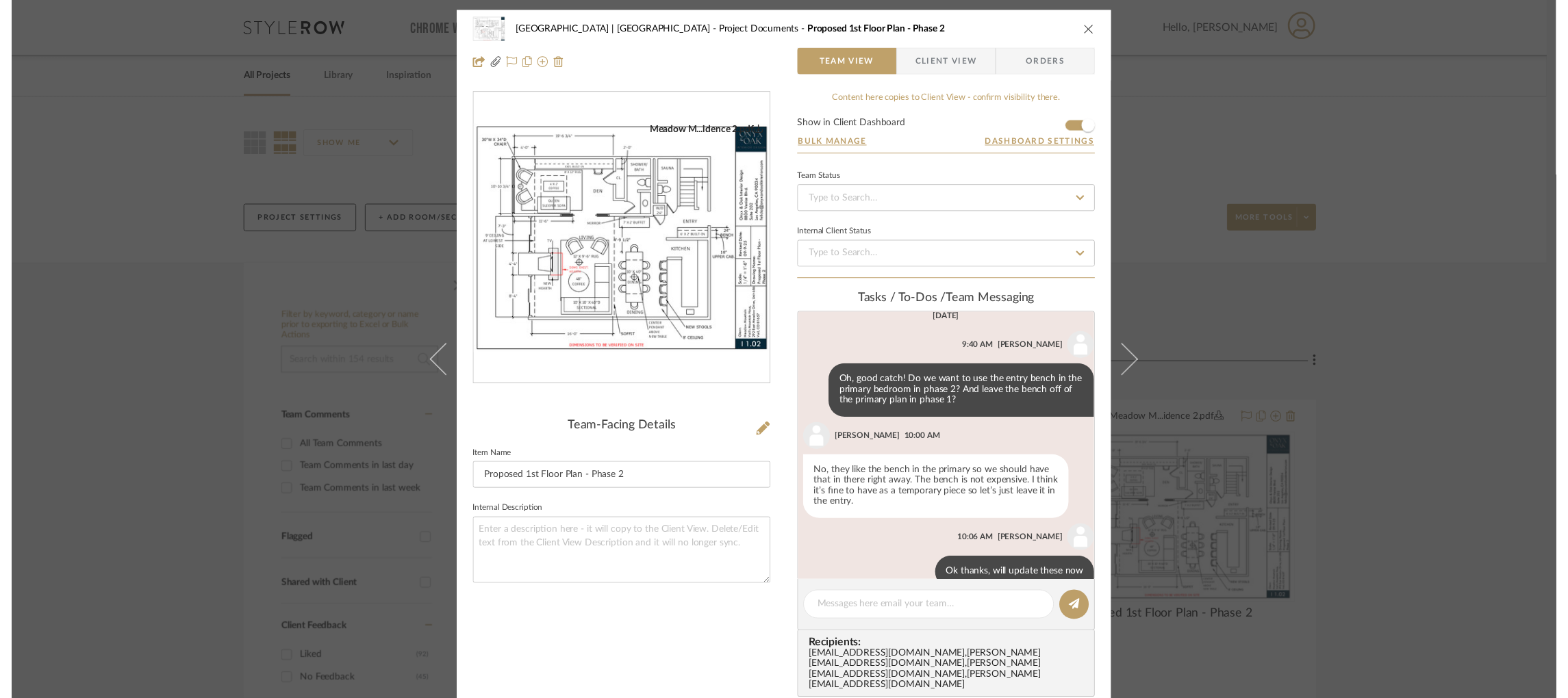
scroll to position [532, 0]
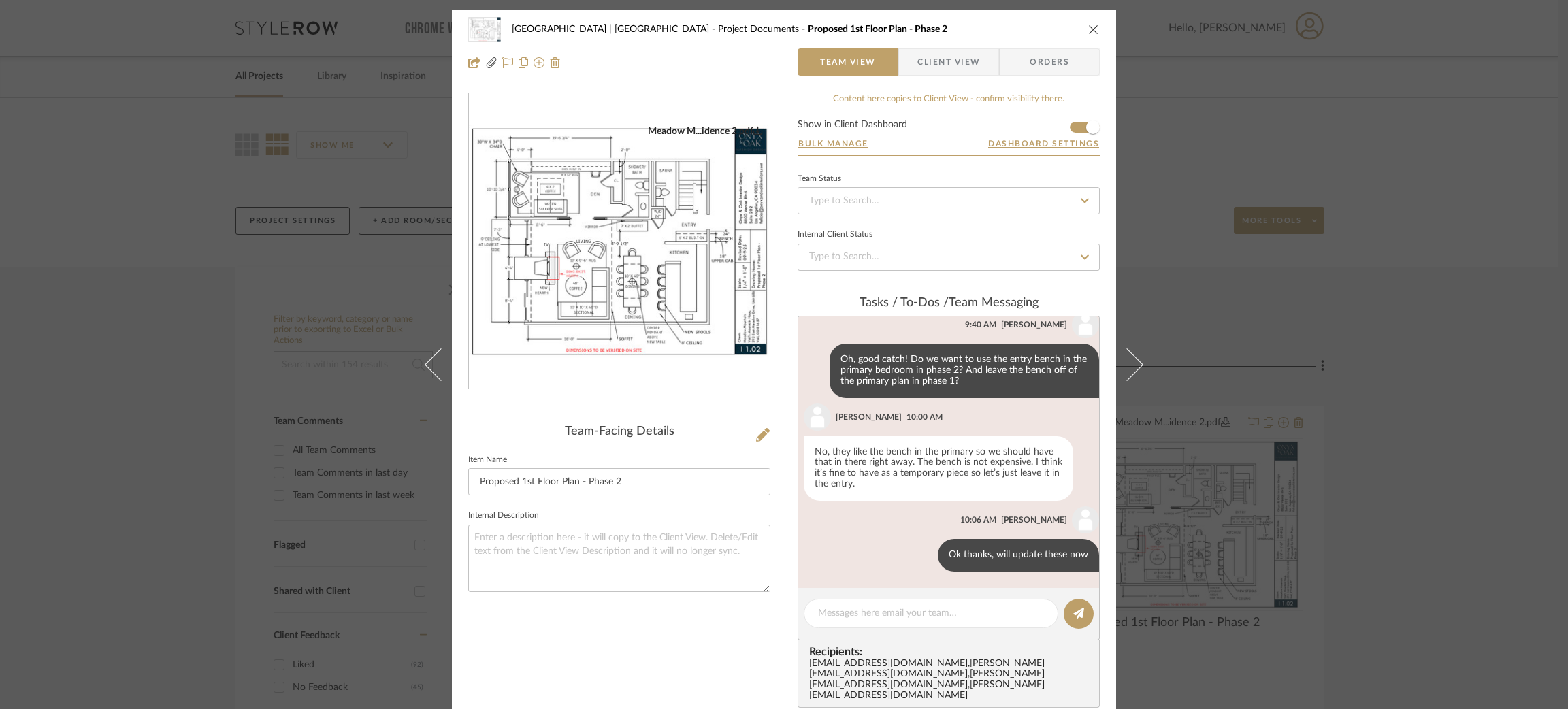
click at [1317, 423] on div "Meadow Mountain | Vail Valley Project Documents Proposed 1st Floor Plan - Phase…" at bounding box center [784, 354] width 1568 height 709
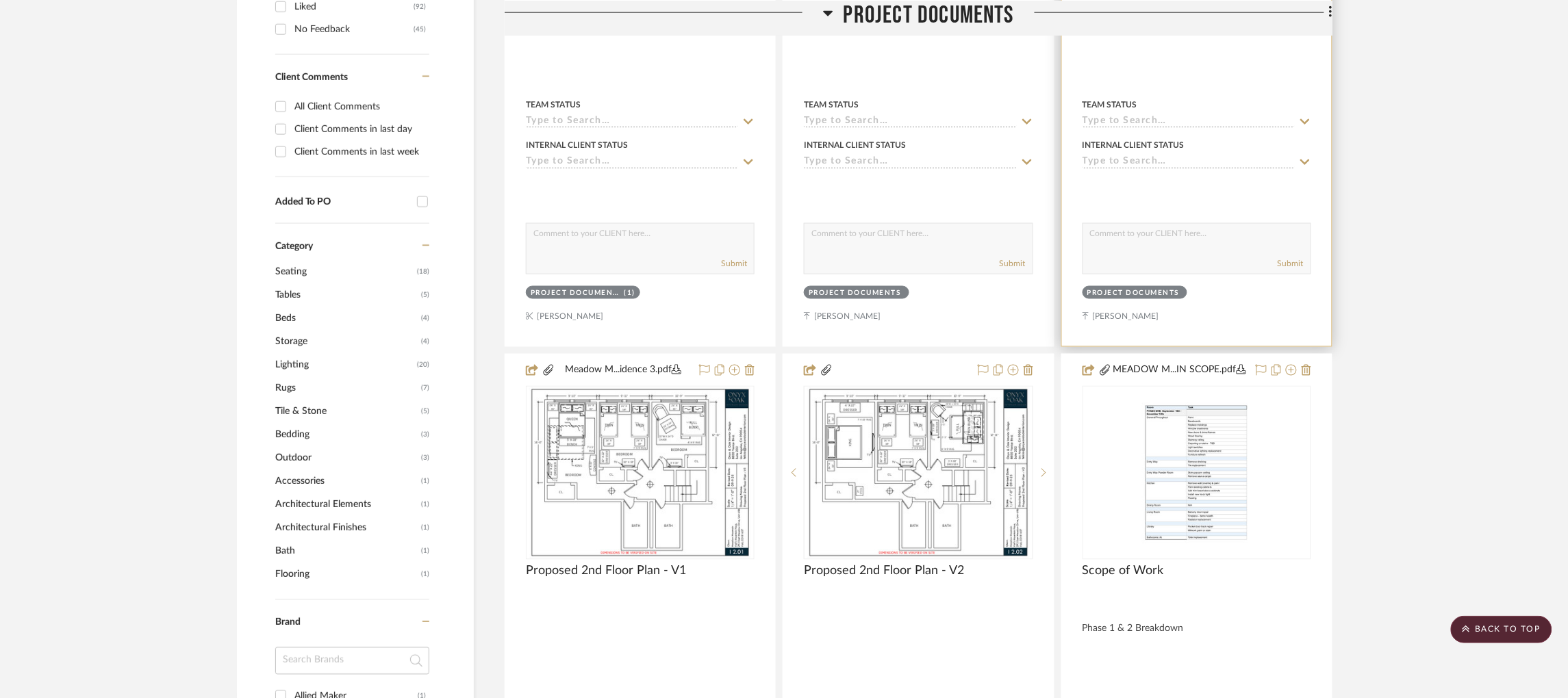
scroll to position [668, 0]
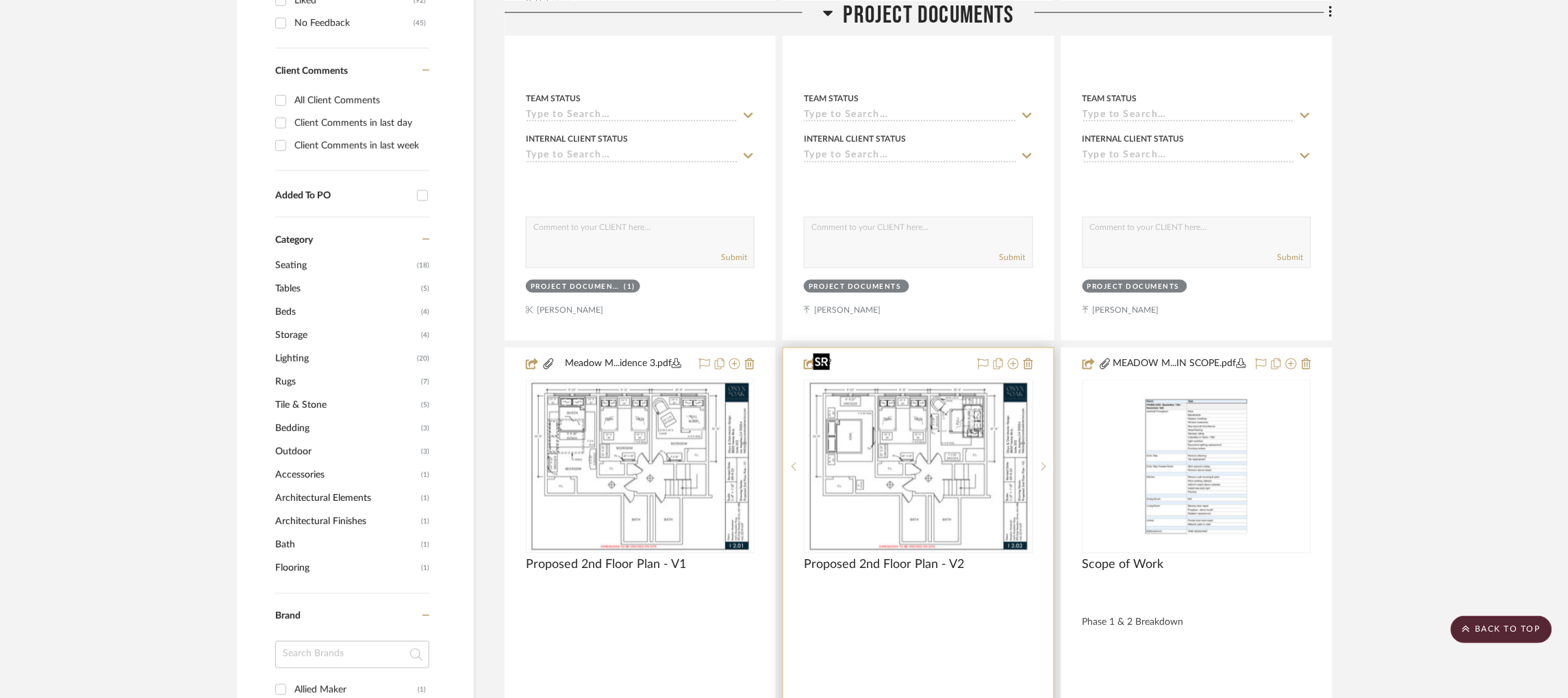
click at [974, 401] on img "0" at bounding box center [918, 467] width 222 height 171
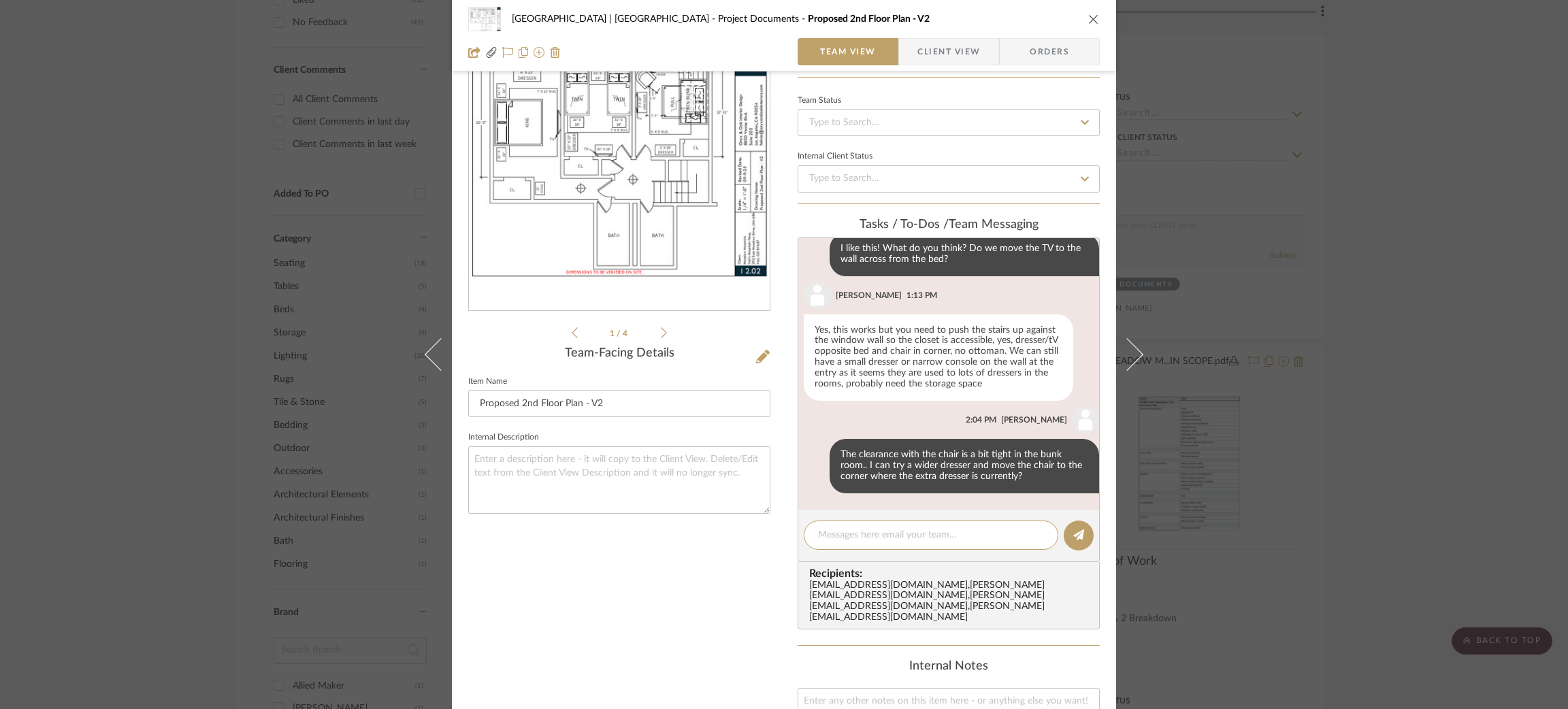
scroll to position [0, 0]
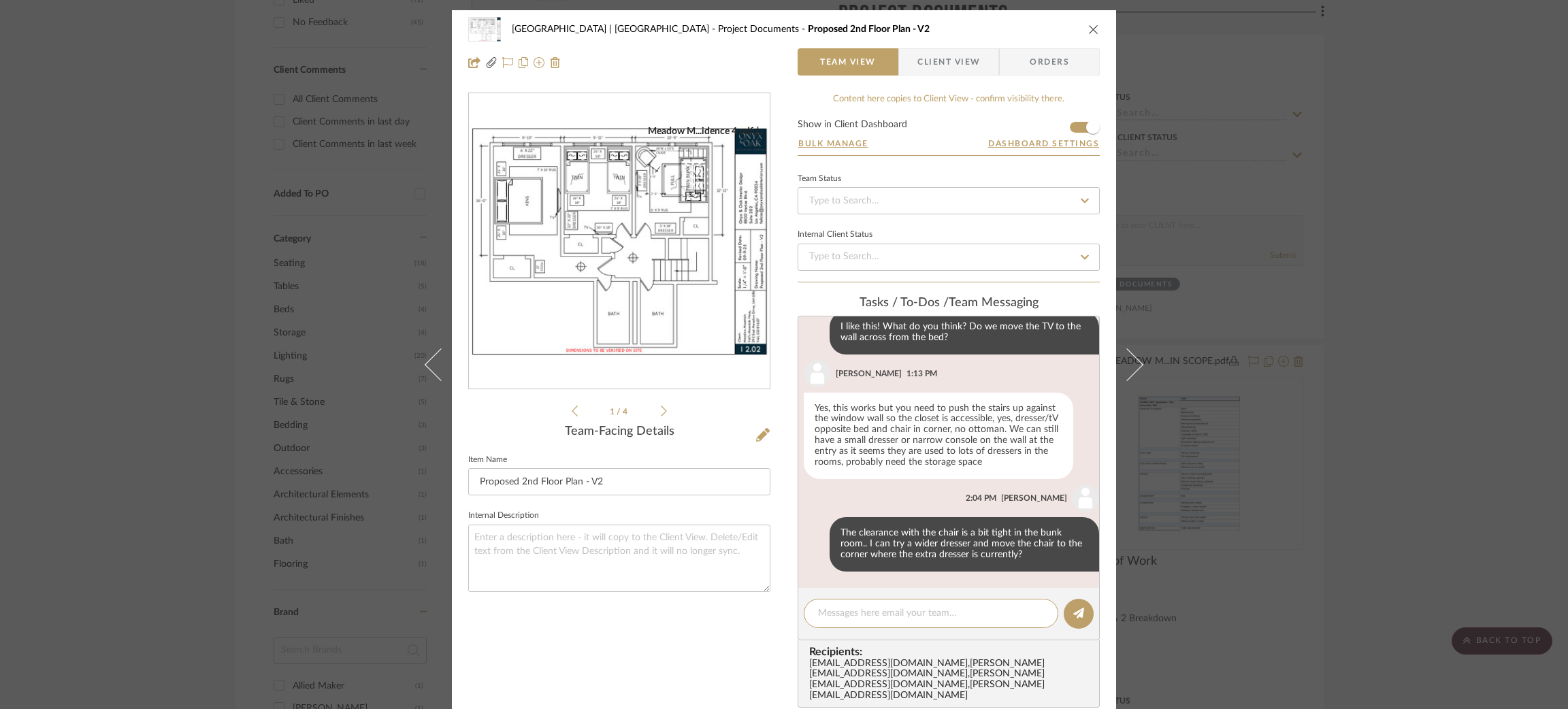
click at [1328, 336] on div "Meadow Mountain | Vail Valley Project Documents Proposed 2nd Floor Plan - V2 Te…" at bounding box center [784, 354] width 1568 height 709
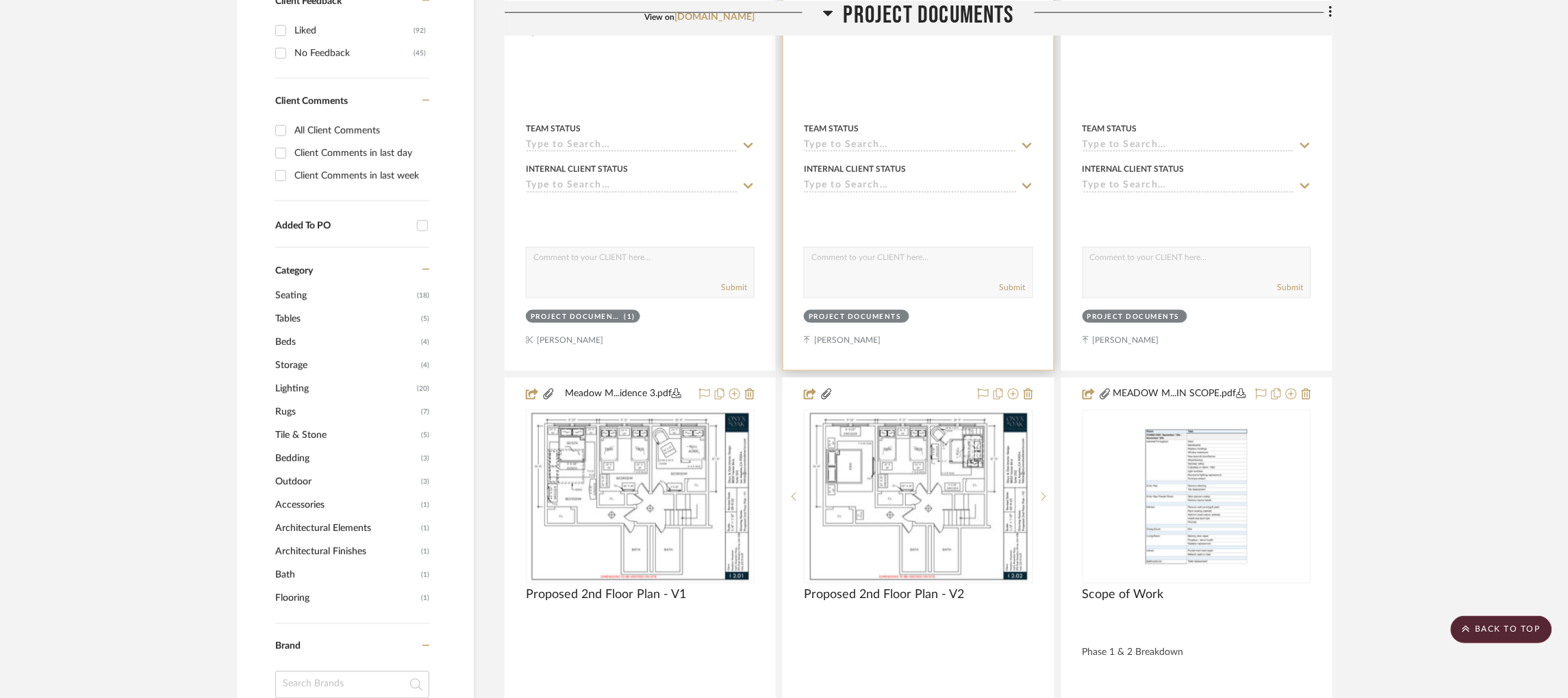
scroll to position [635, 0]
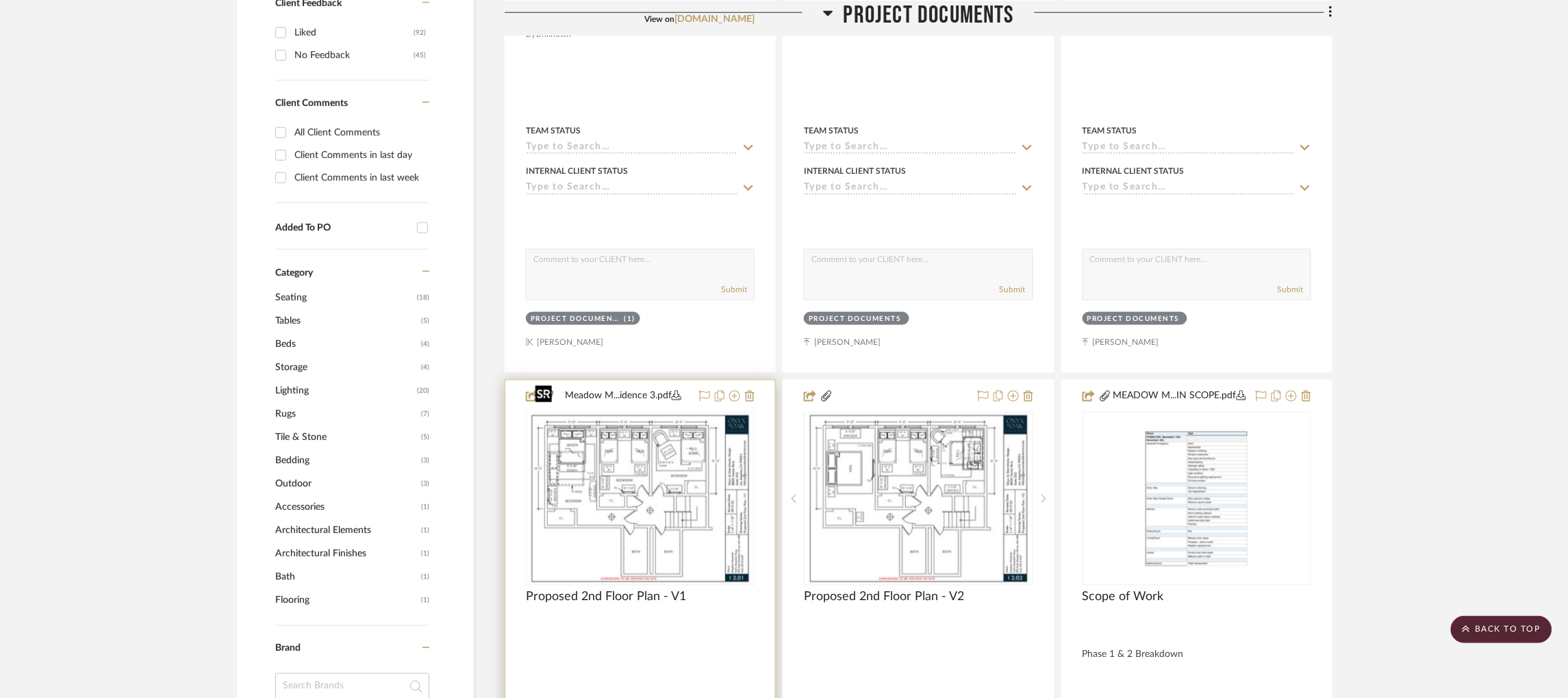
click at [610, 486] on img "0" at bounding box center [640, 499] width 222 height 171
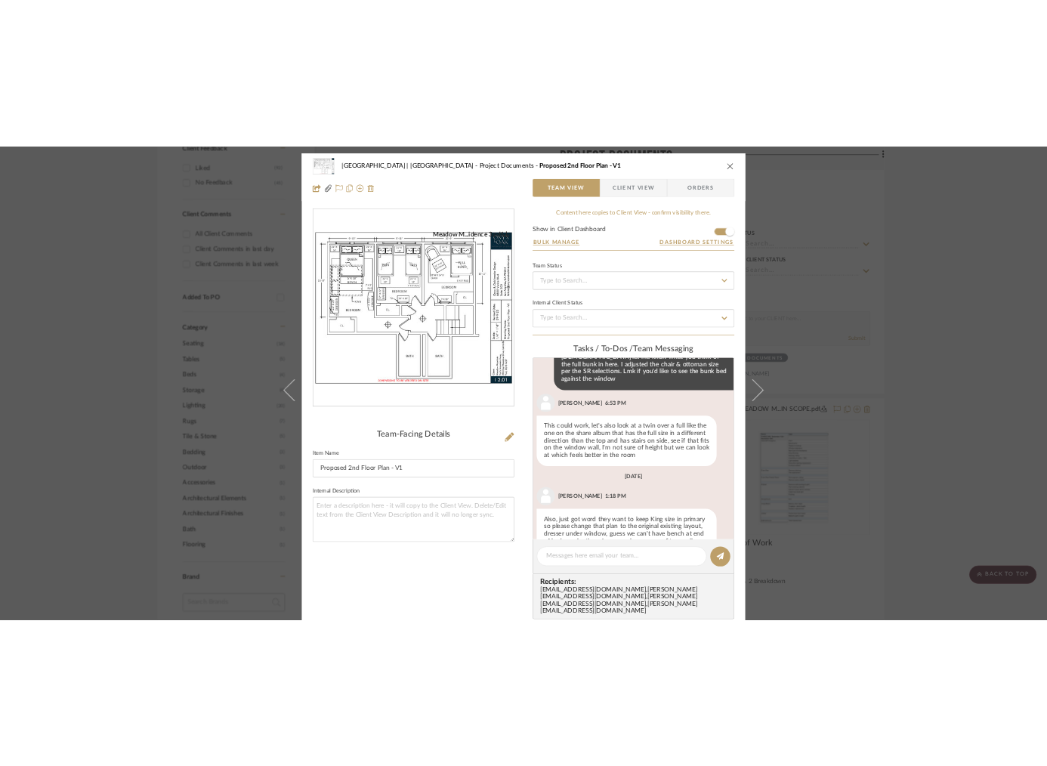
scroll to position [405, 0]
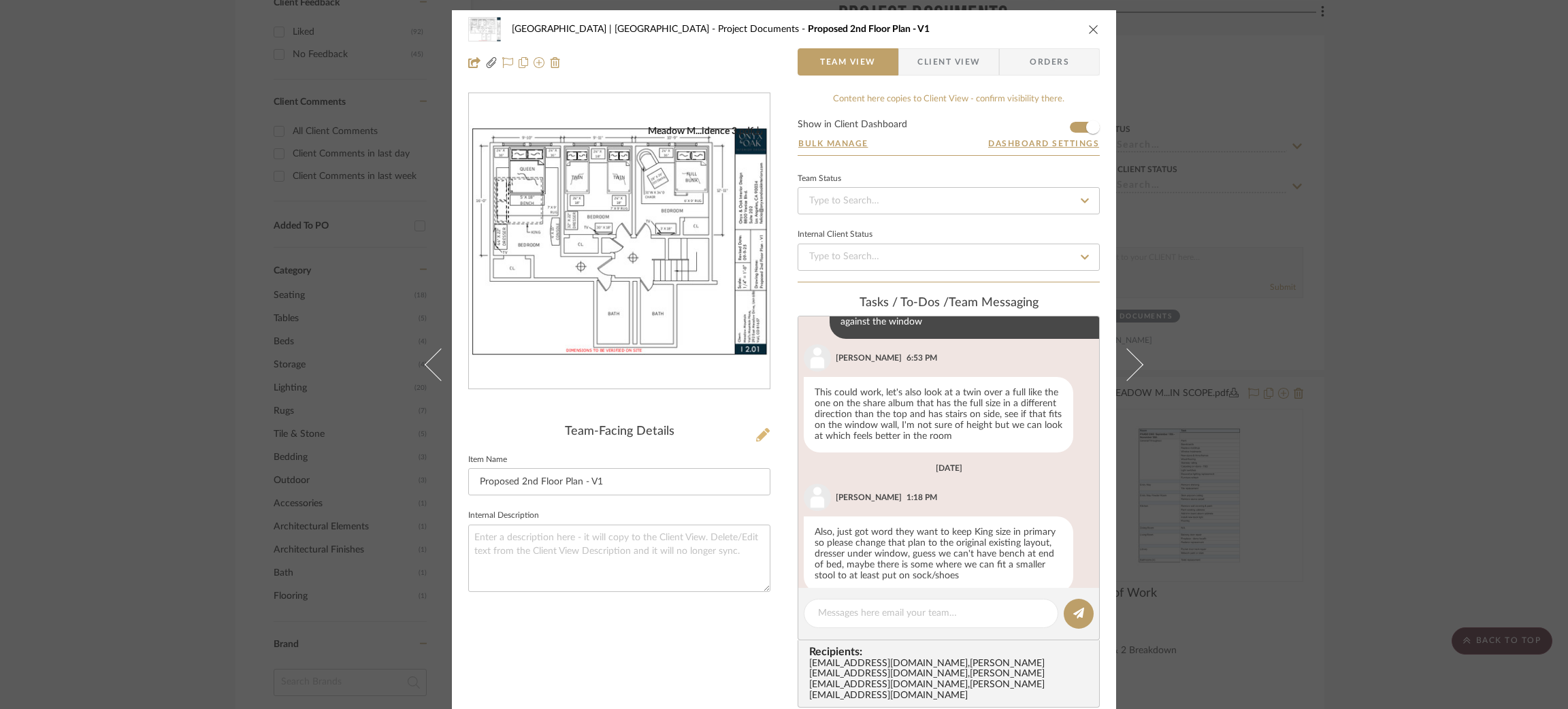
click at [757, 434] on icon at bounding box center [762, 434] width 14 height 14
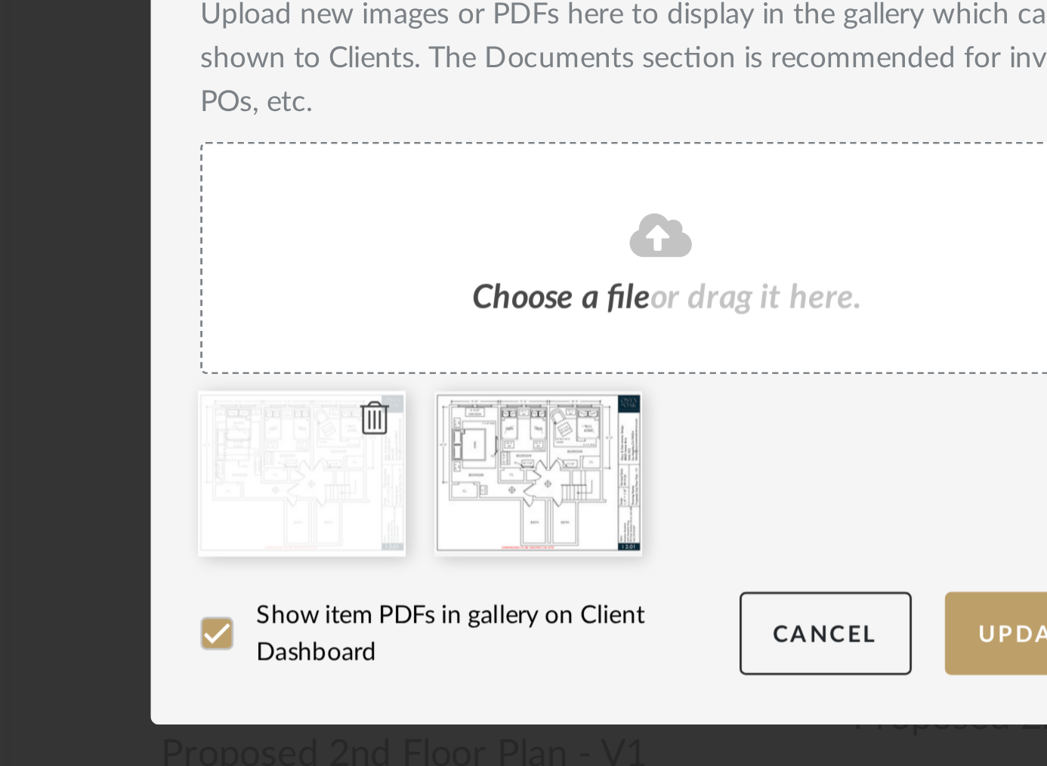
click at [414, 561] on icon at bounding box center [419, 562] width 11 height 12
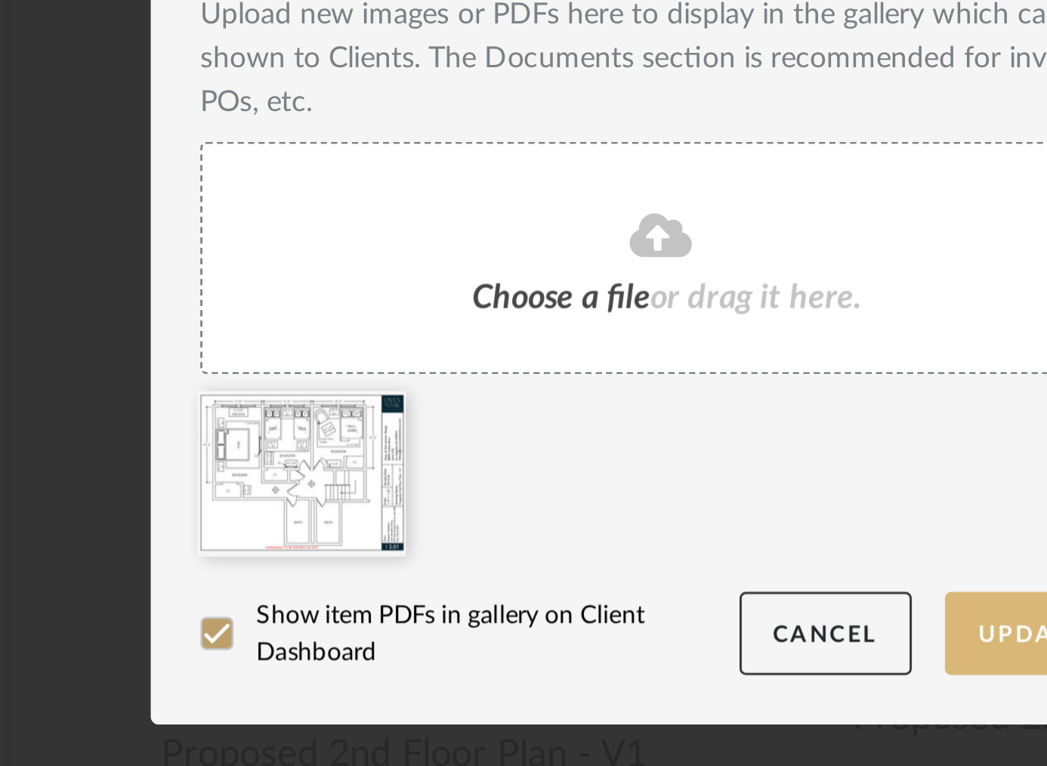
click at [628, 632] on button "Update" at bounding box center [659, 641] width 64 height 31
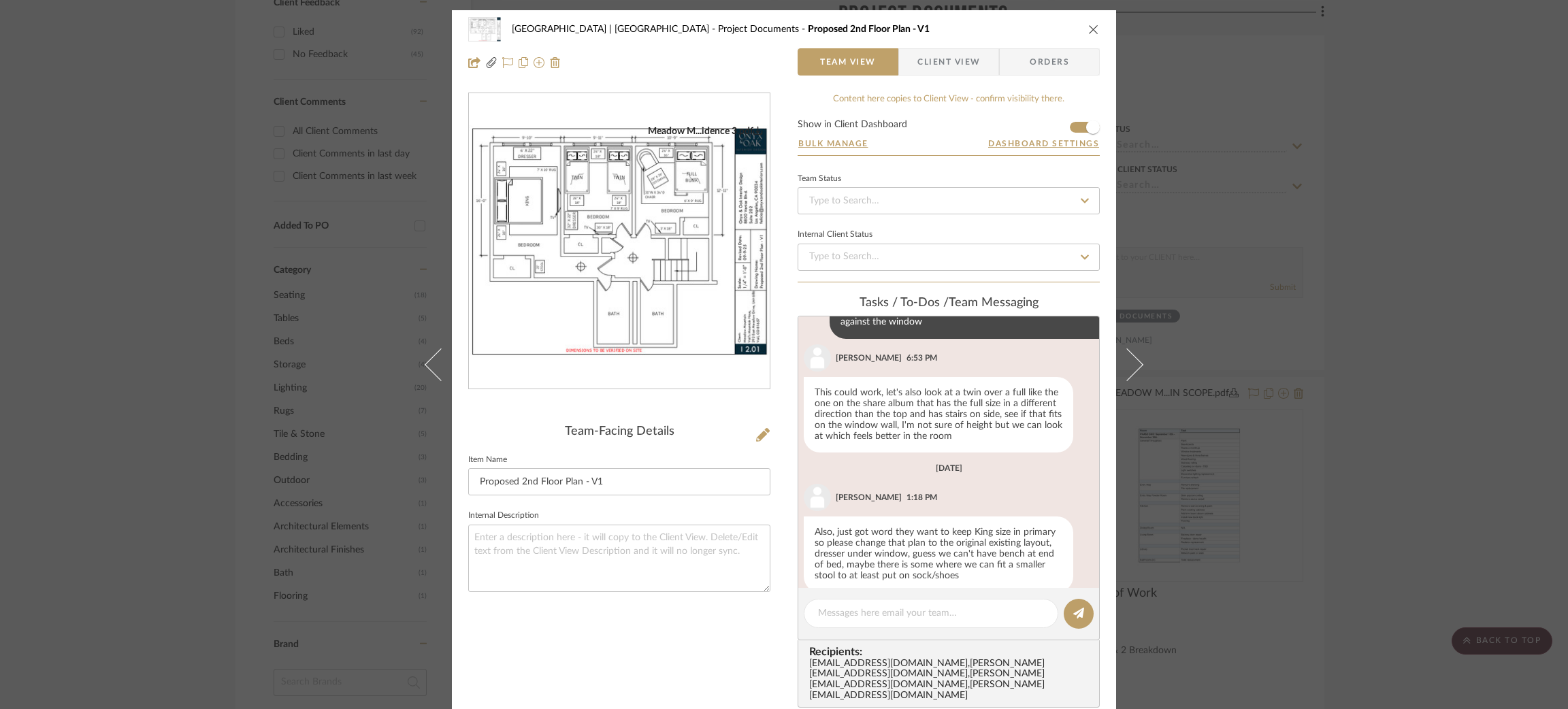
click at [239, 123] on div "Meadow Mountain | Vail Valley Project Documents Proposed 2nd Floor Plan - V1 Te…" at bounding box center [784, 354] width 1568 height 709
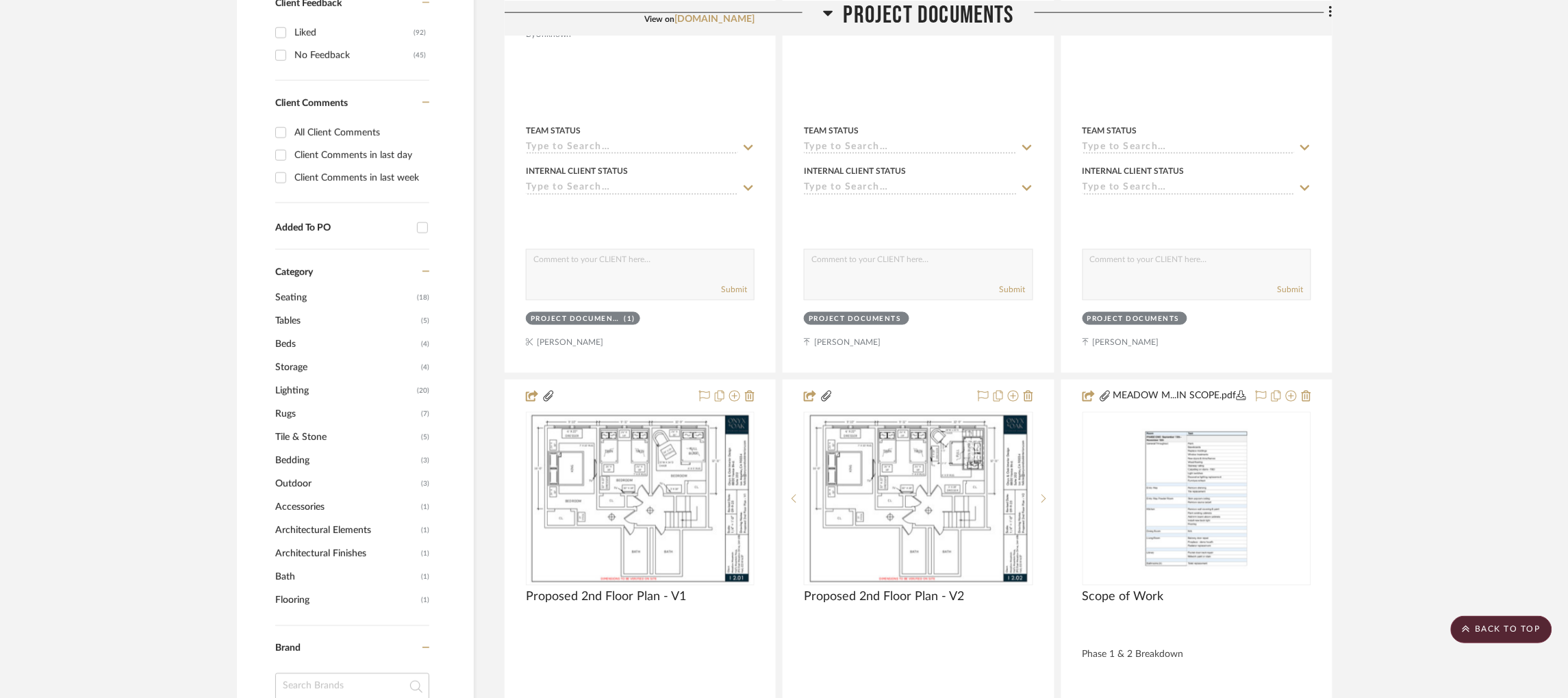
scroll to position [0, 0]
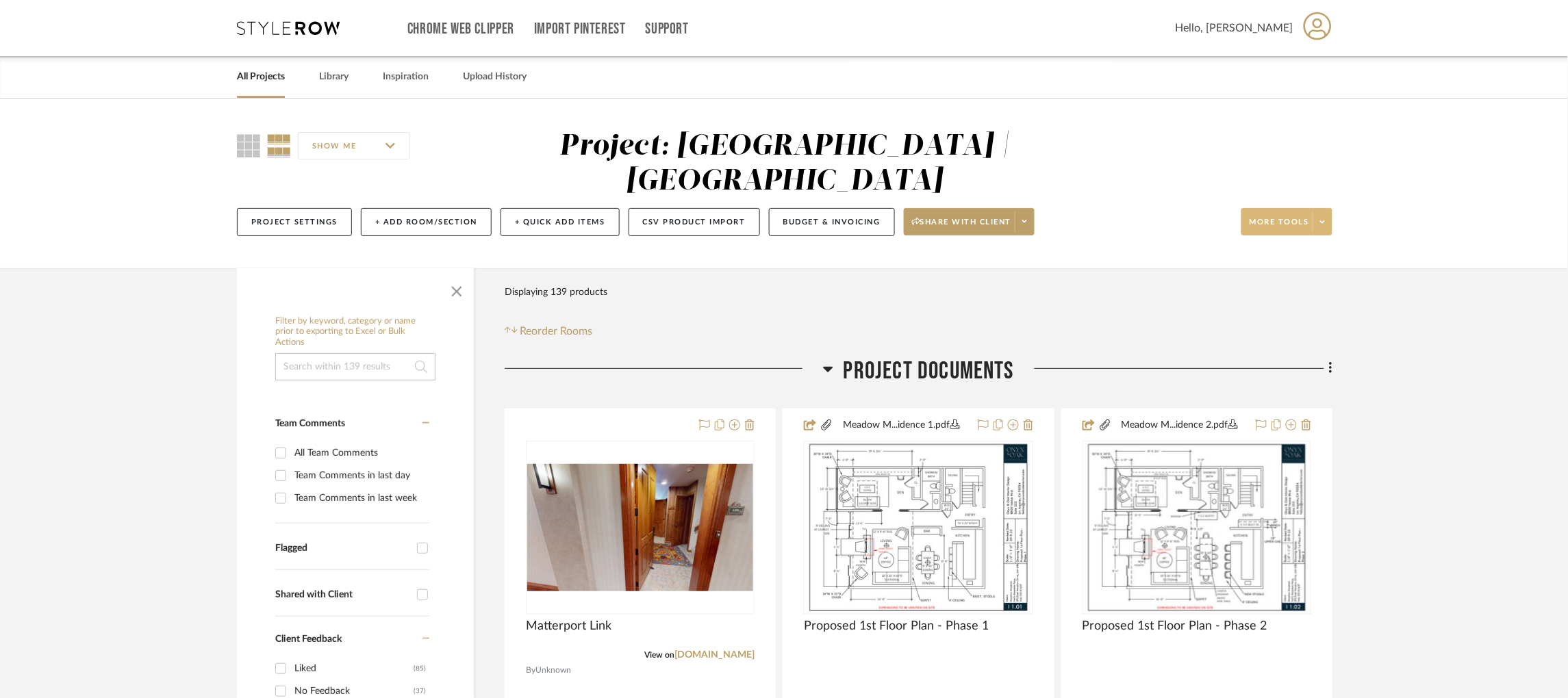
click at [1320, 218] on icon at bounding box center [1322, 222] width 5 height 7
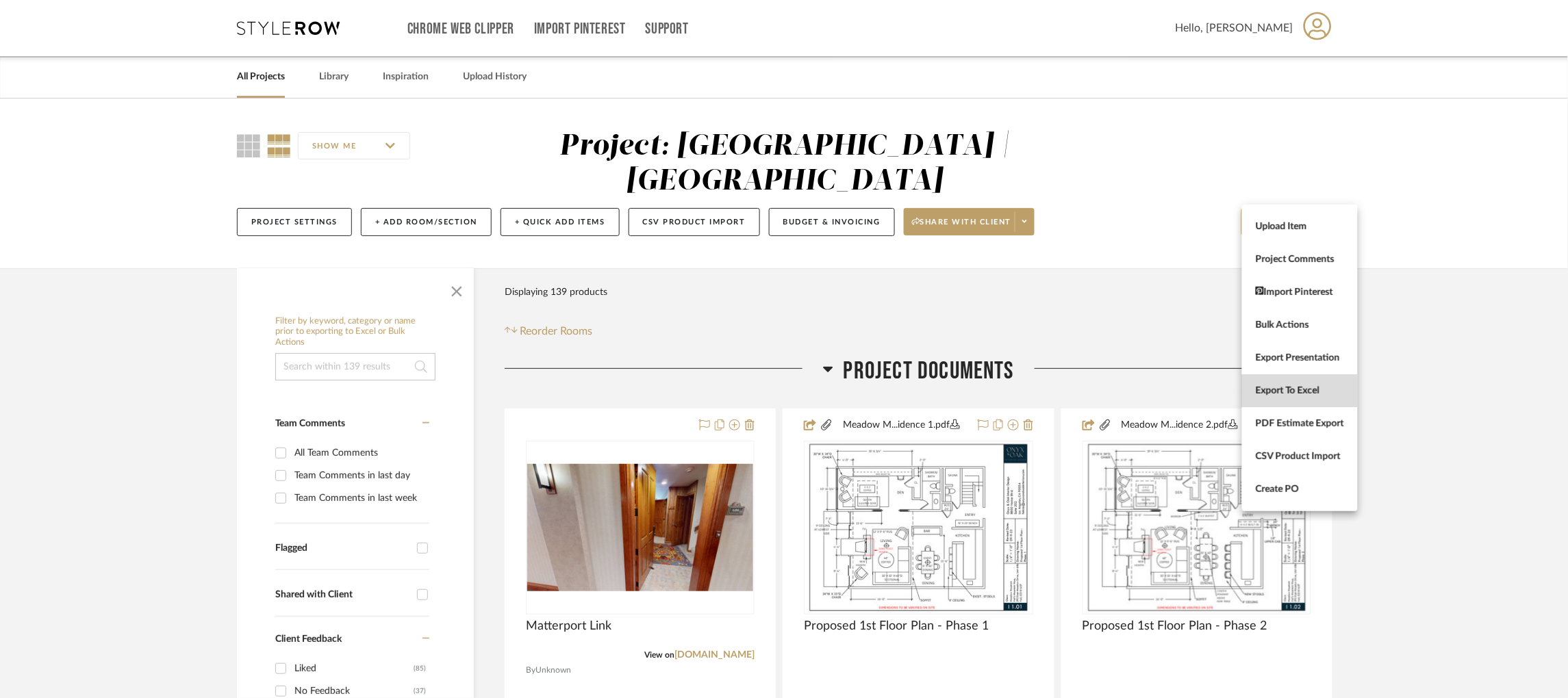
click at [1308, 395] on span "Export To Excel" at bounding box center [1300, 391] width 88 height 12
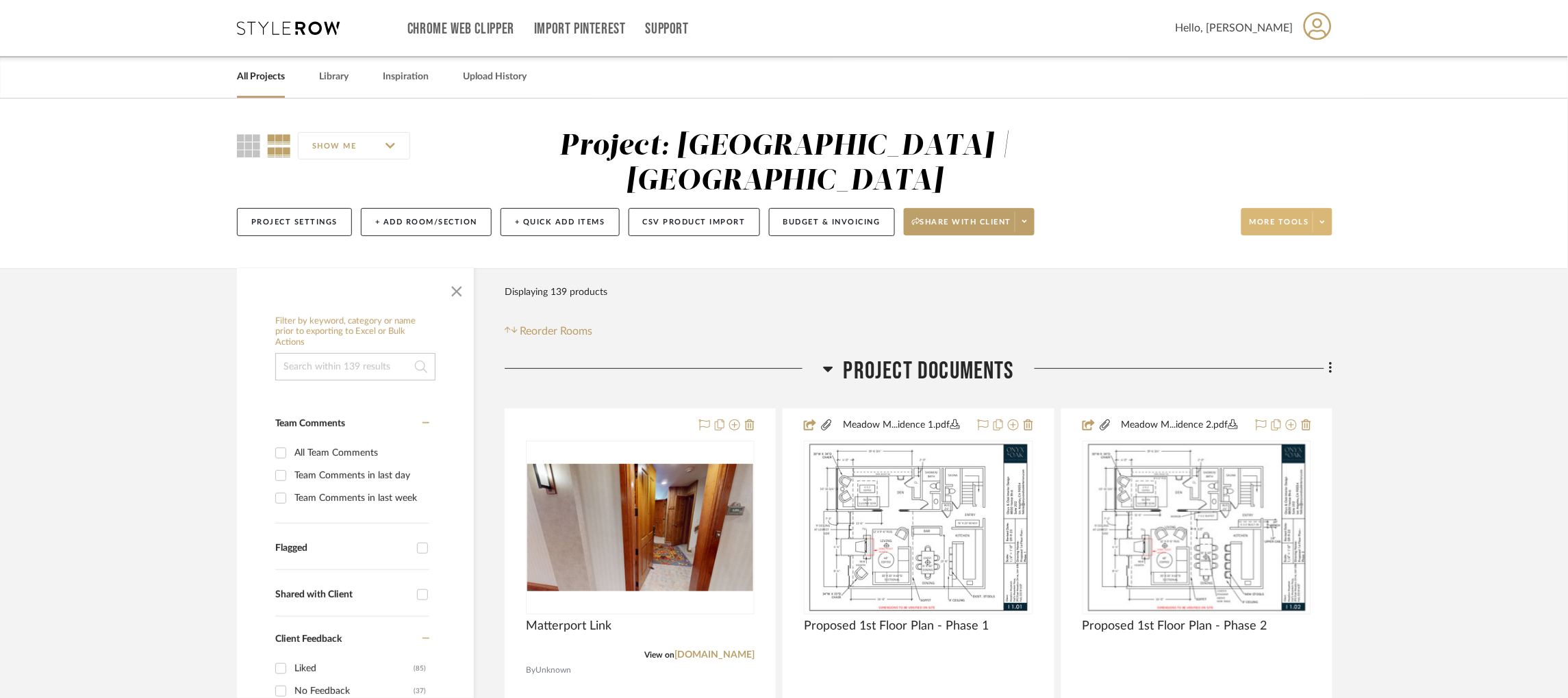
click at [837, 356] on h3 "Project Documents" at bounding box center [919, 371] width 191 height 29
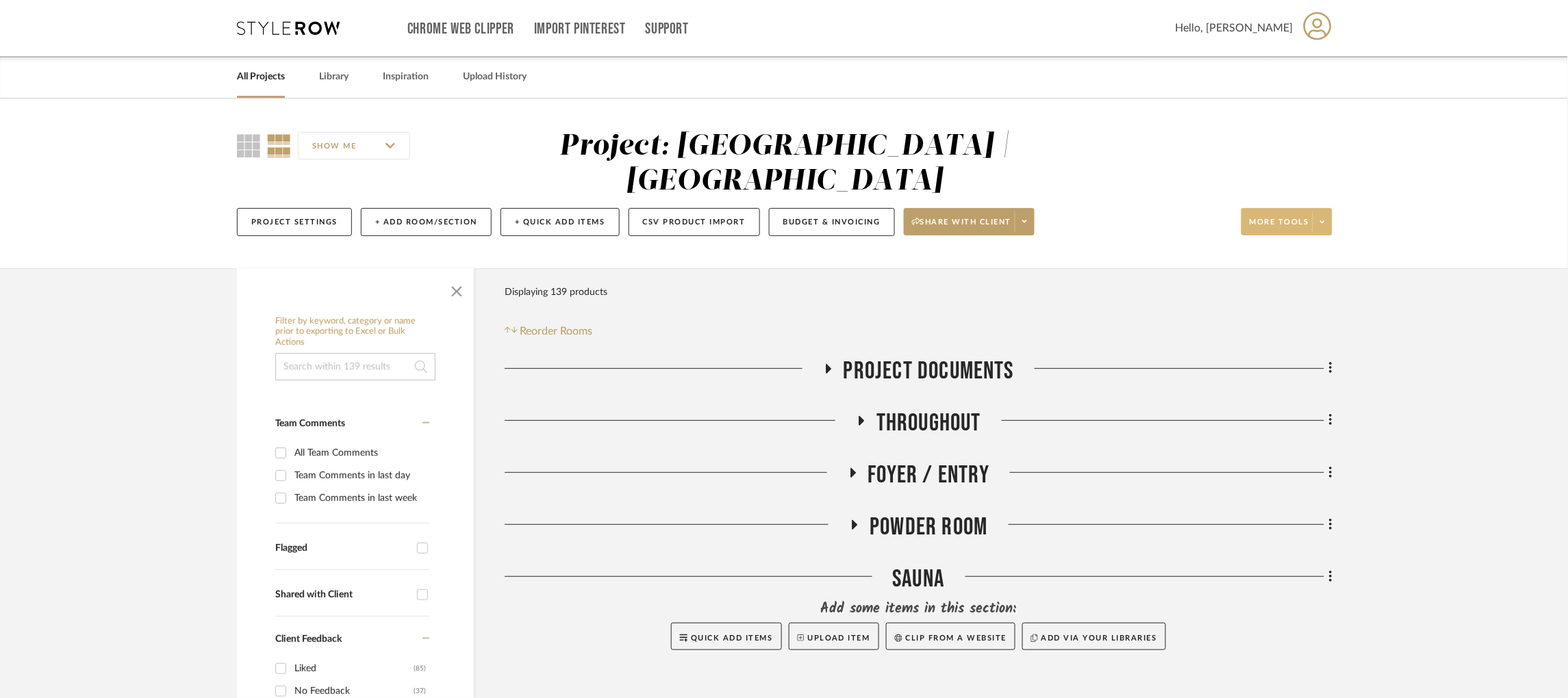
click at [849, 468] on fa-icon at bounding box center [852, 478] width 10 height 20
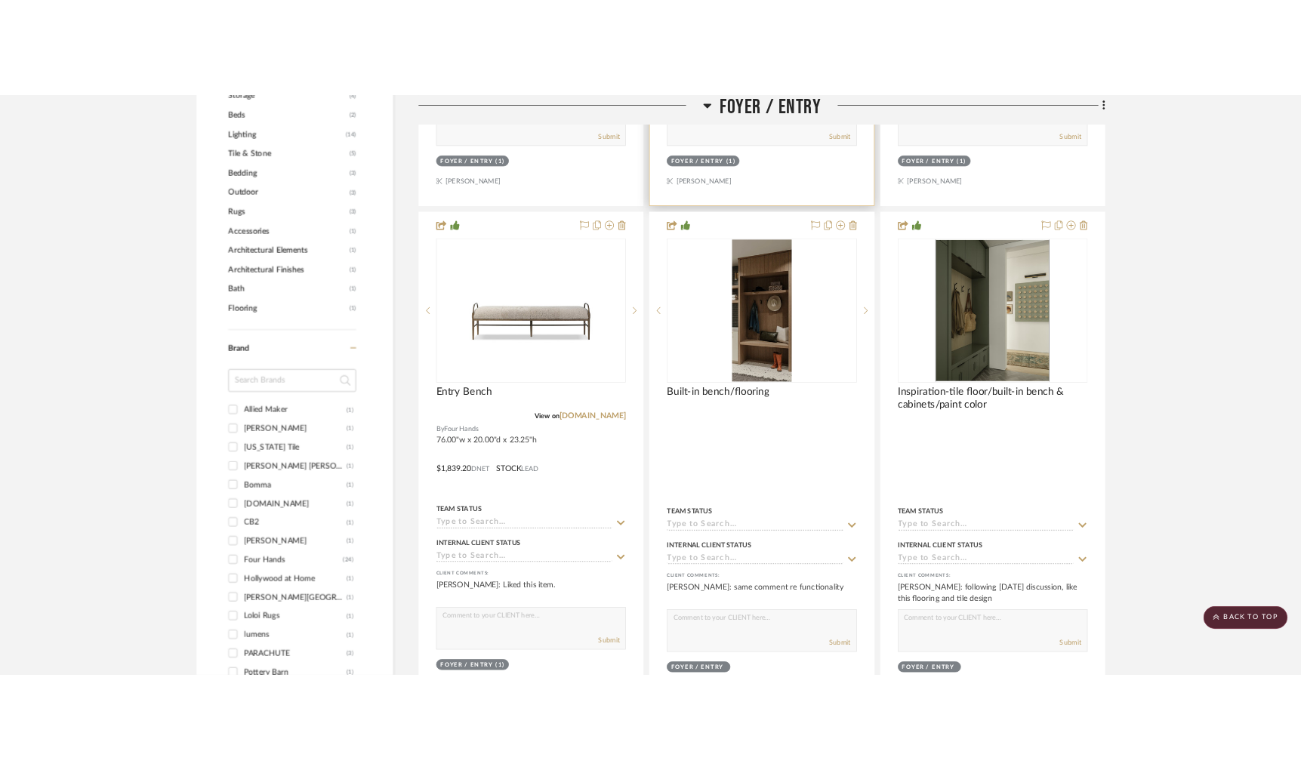
scroll to position [1081, 0]
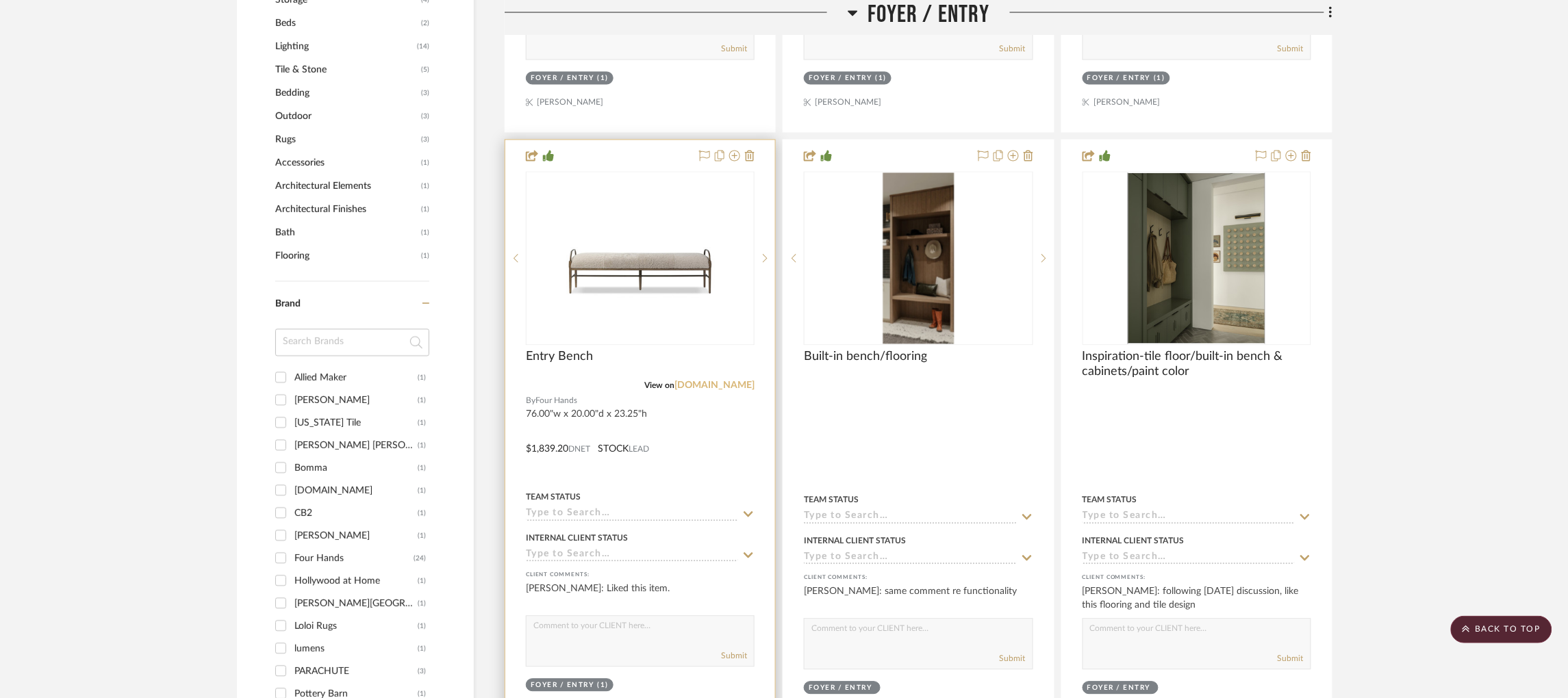
click at [732, 382] on link "[DOMAIN_NAME]" at bounding box center [715, 386] width 80 height 10
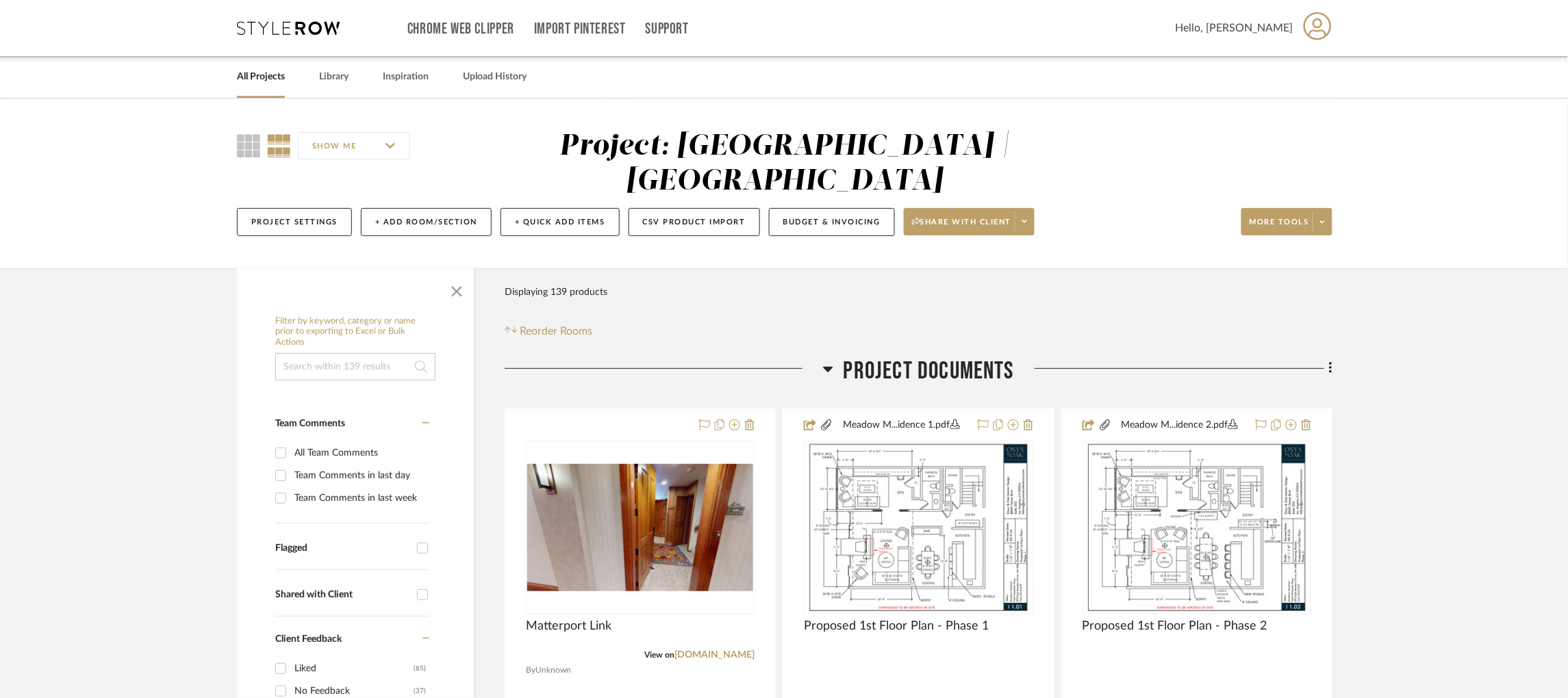
click at [307, 21] on icon at bounding box center [287, 27] width 102 height 14
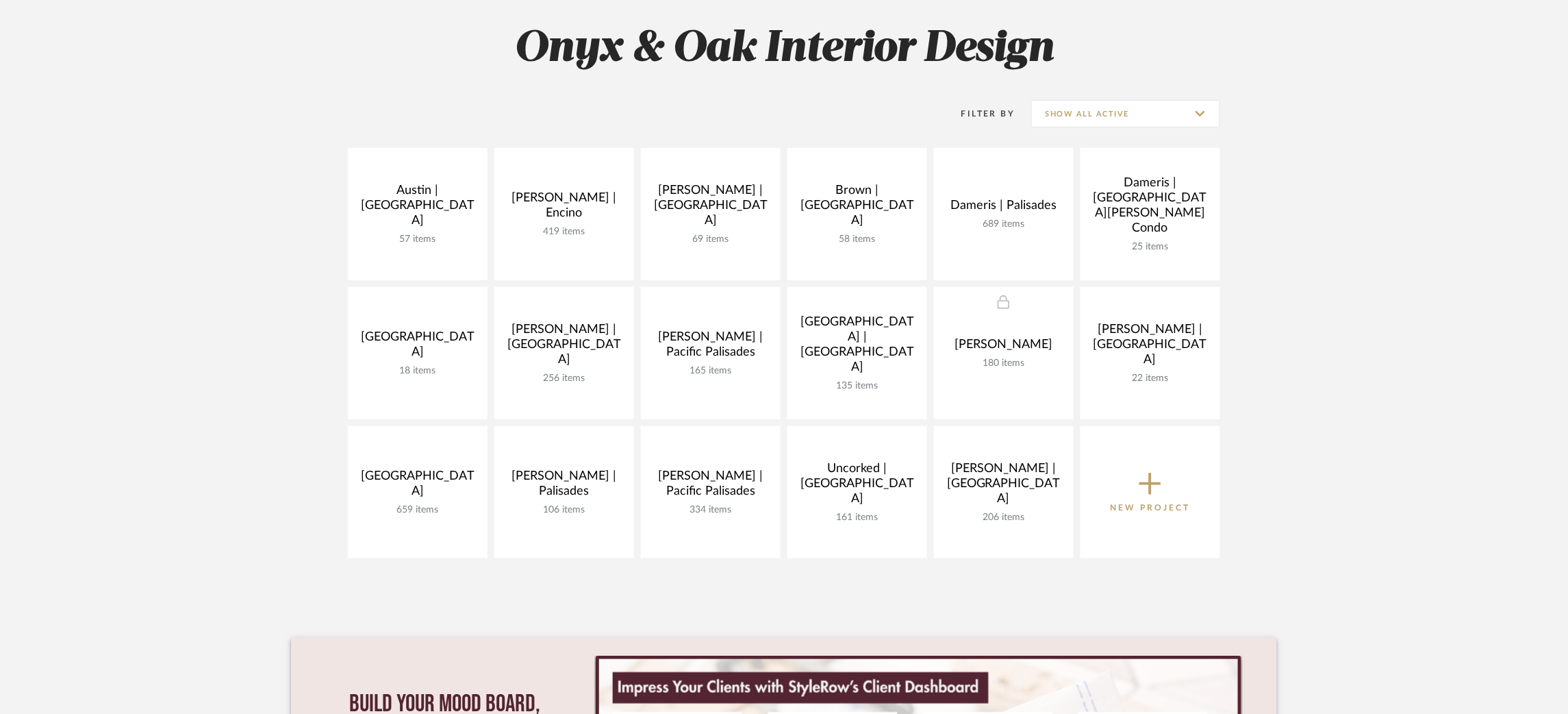
scroll to position [206, 0]
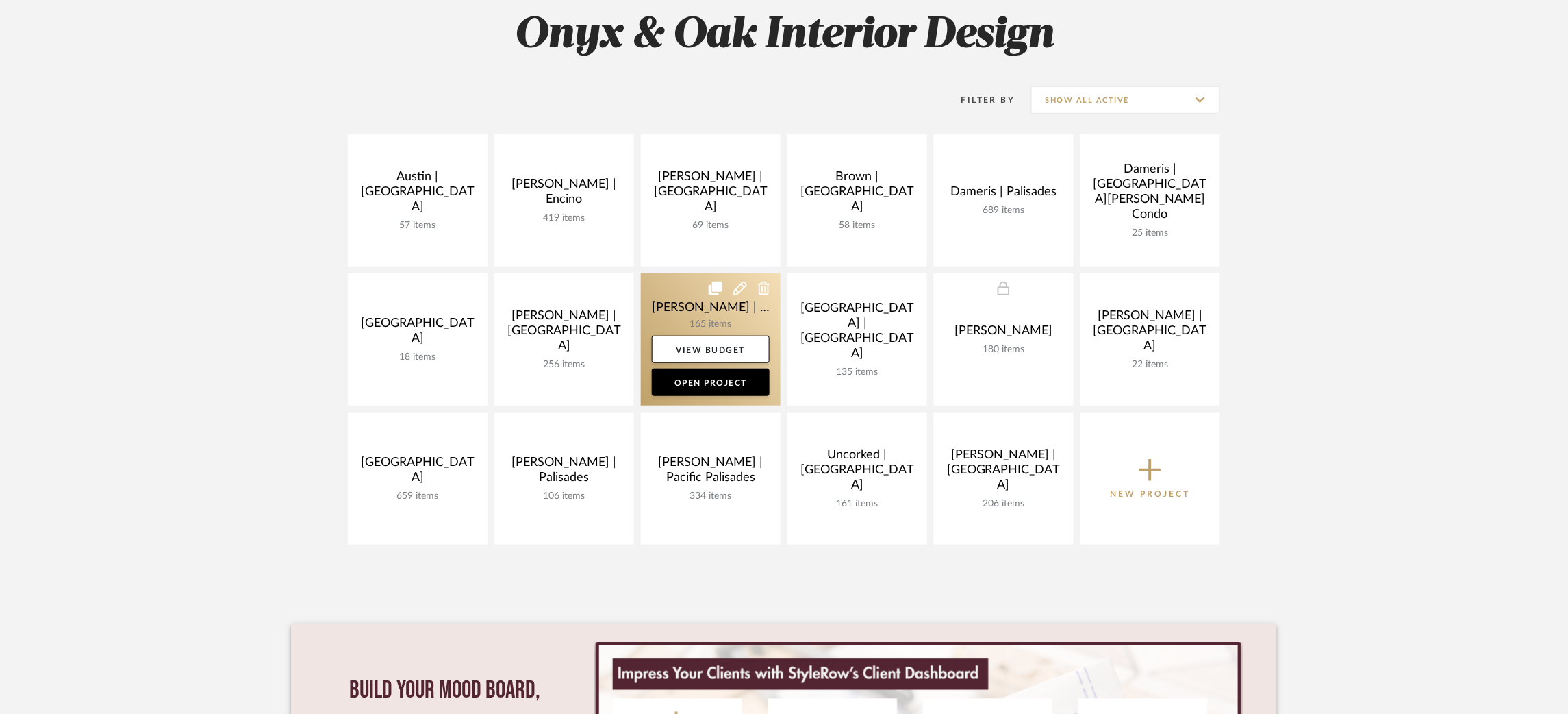
click at [660, 293] on link at bounding box center [711, 339] width 140 height 132
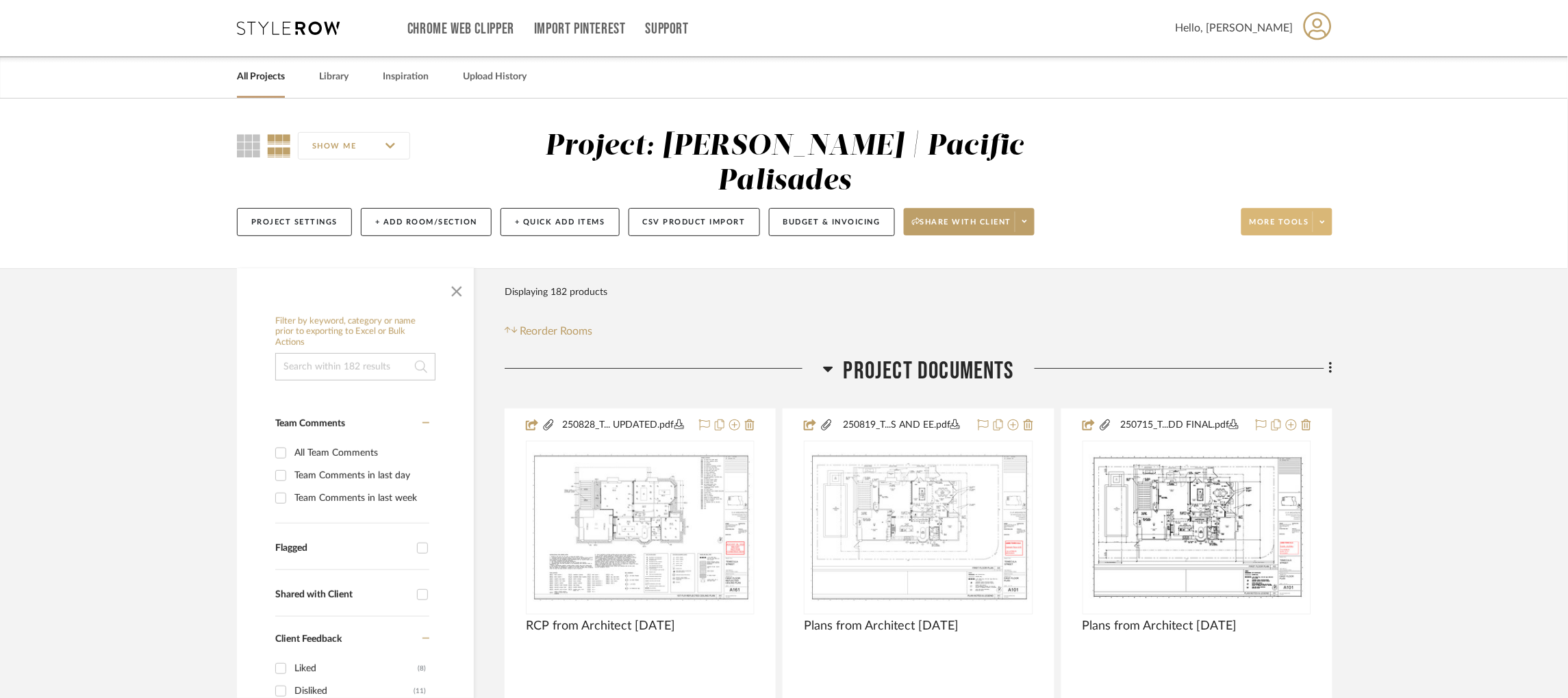
click at [1314, 211] on span at bounding box center [1321, 221] width 19 height 21
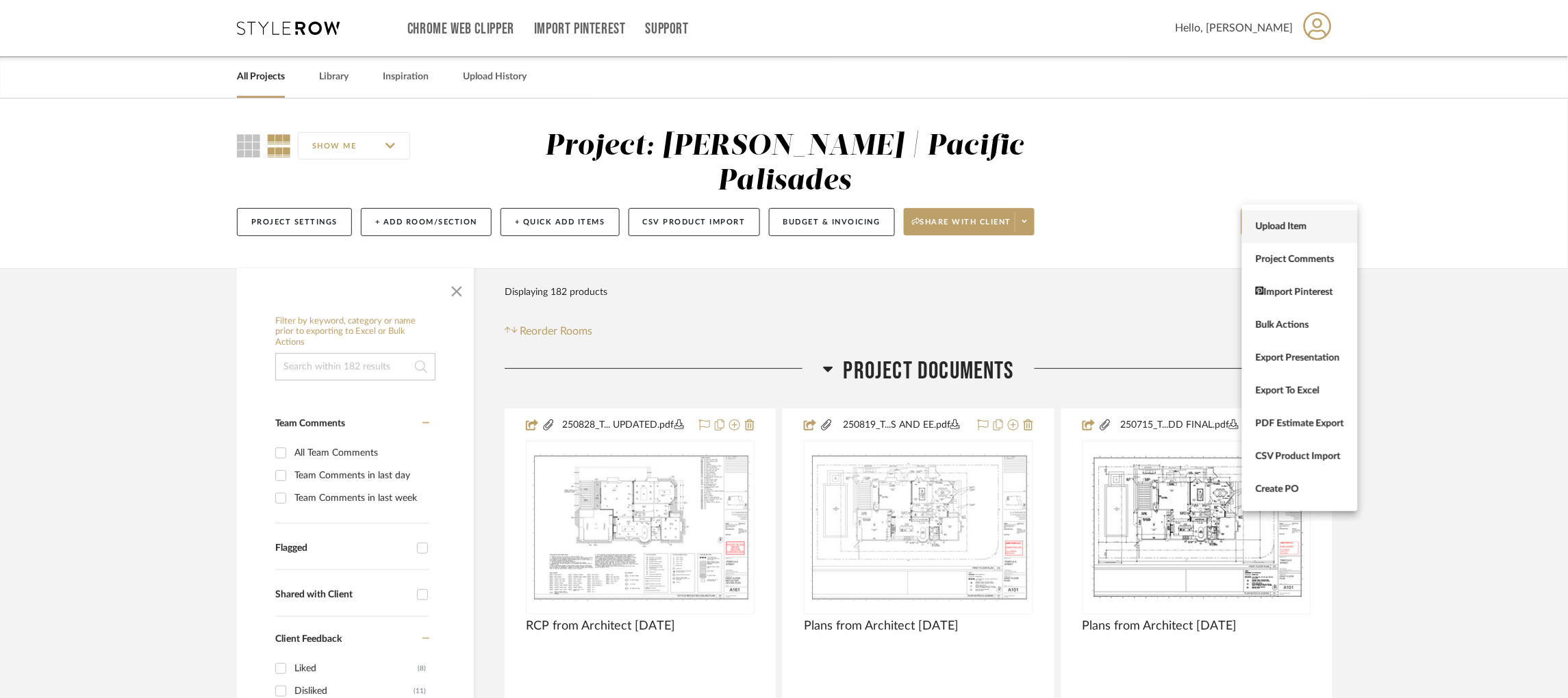
click at [1310, 228] on span "Upload Item" at bounding box center [1300, 227] width 88 height 12
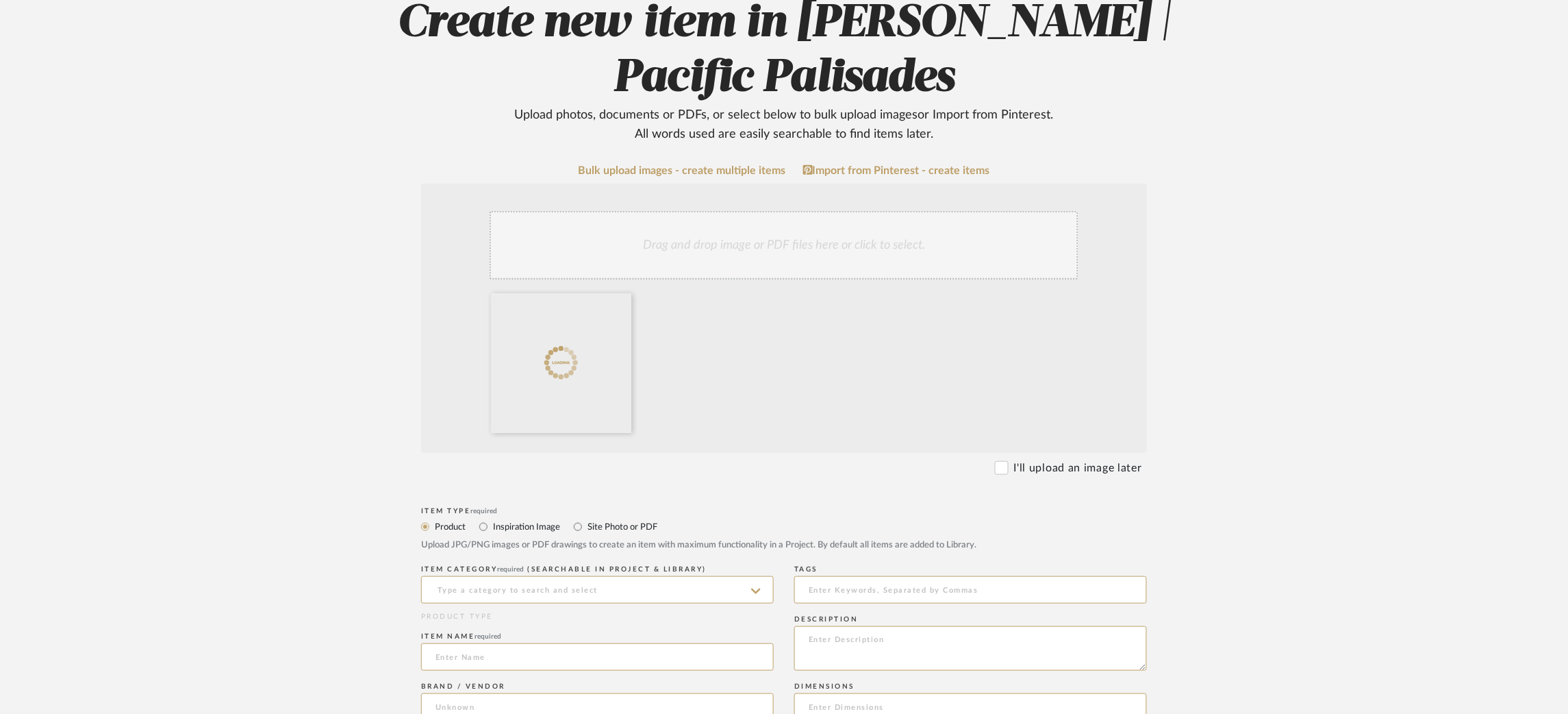
scroll to position [308, 0]
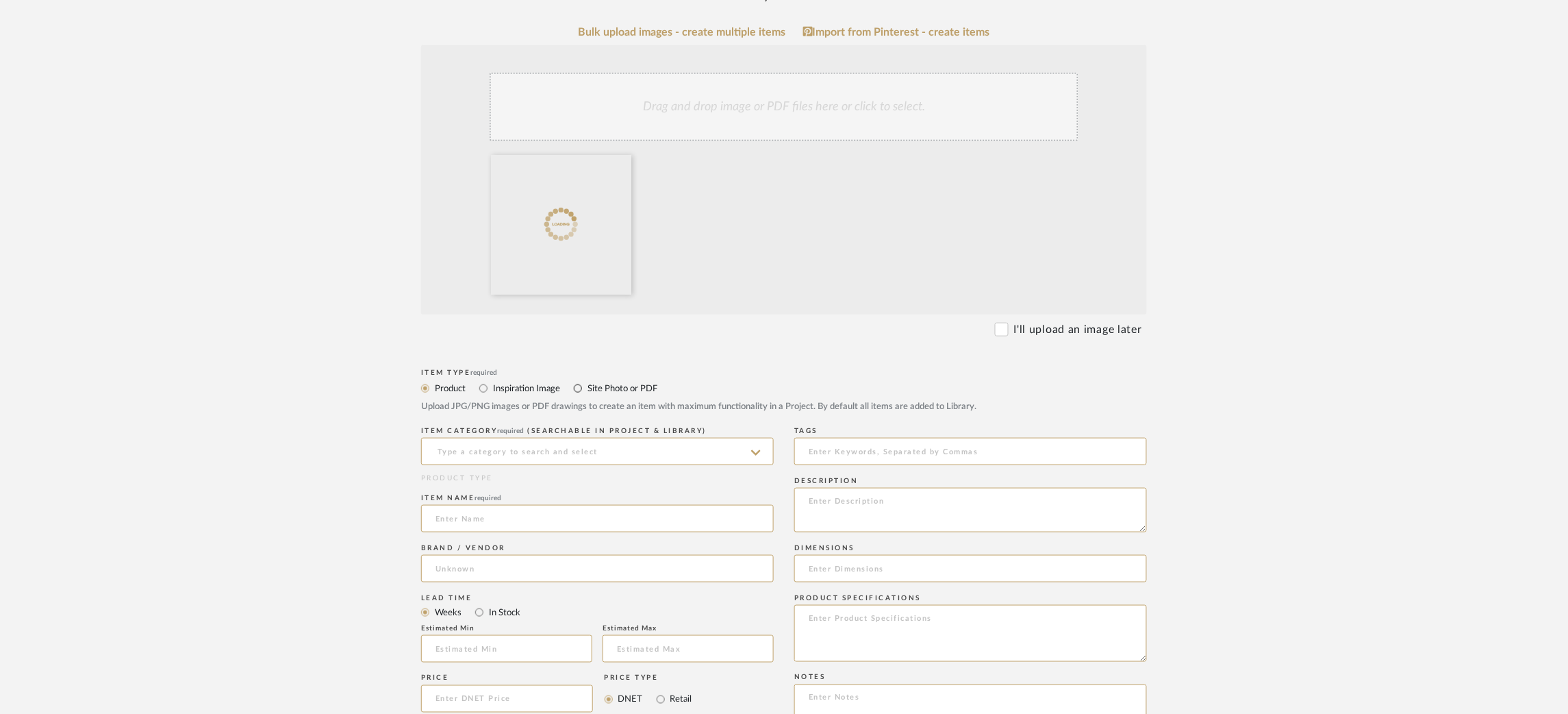
drag, startPoint x: 575, startPoint y: 388, endPoint x: 550, endPoint y: 415, distance: 36.8
click at [574, 393] on input "Site Photo or PDF" at bounding box center [578, 388] width 16 height 16
radio input "true"
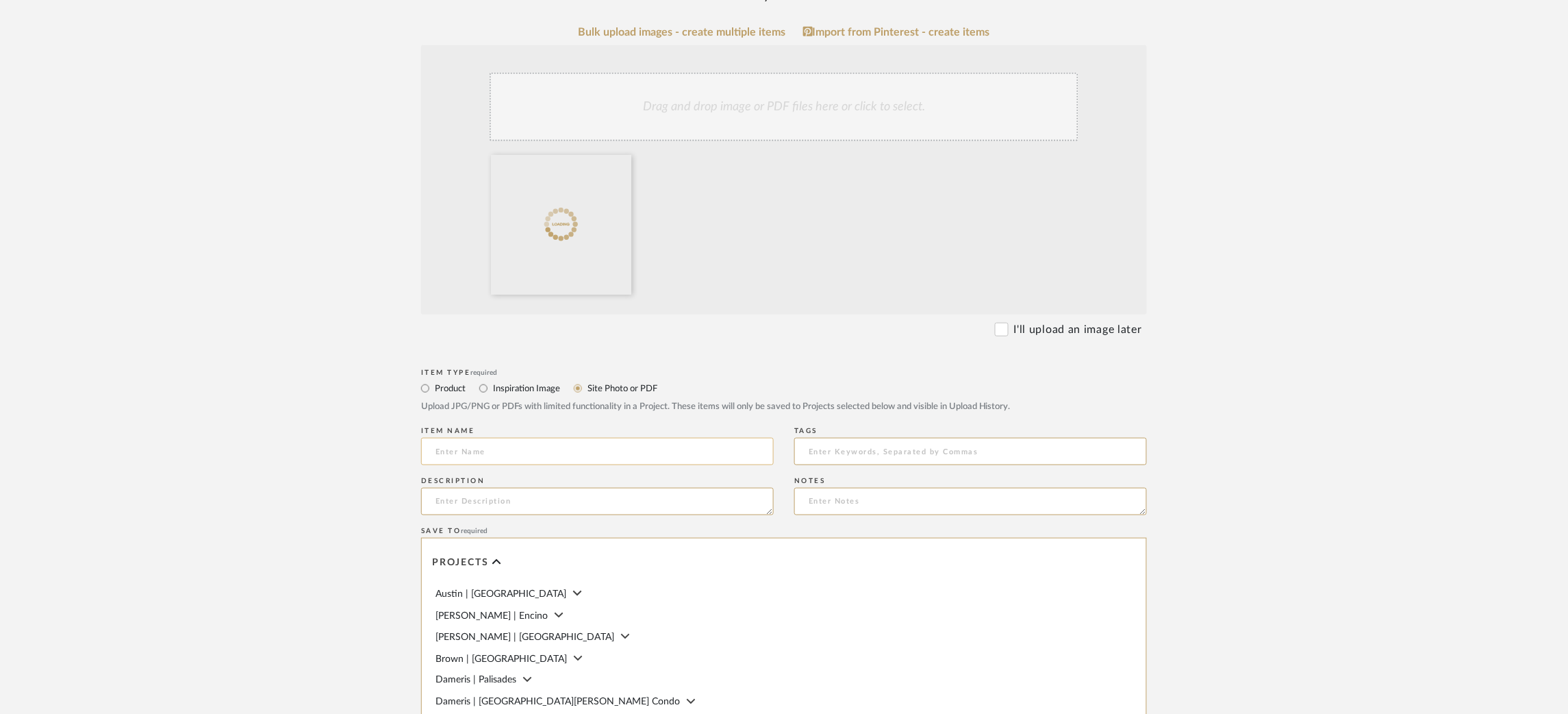
click at [508, 449] on input at bounding box center [597, 451] width 353 height 27
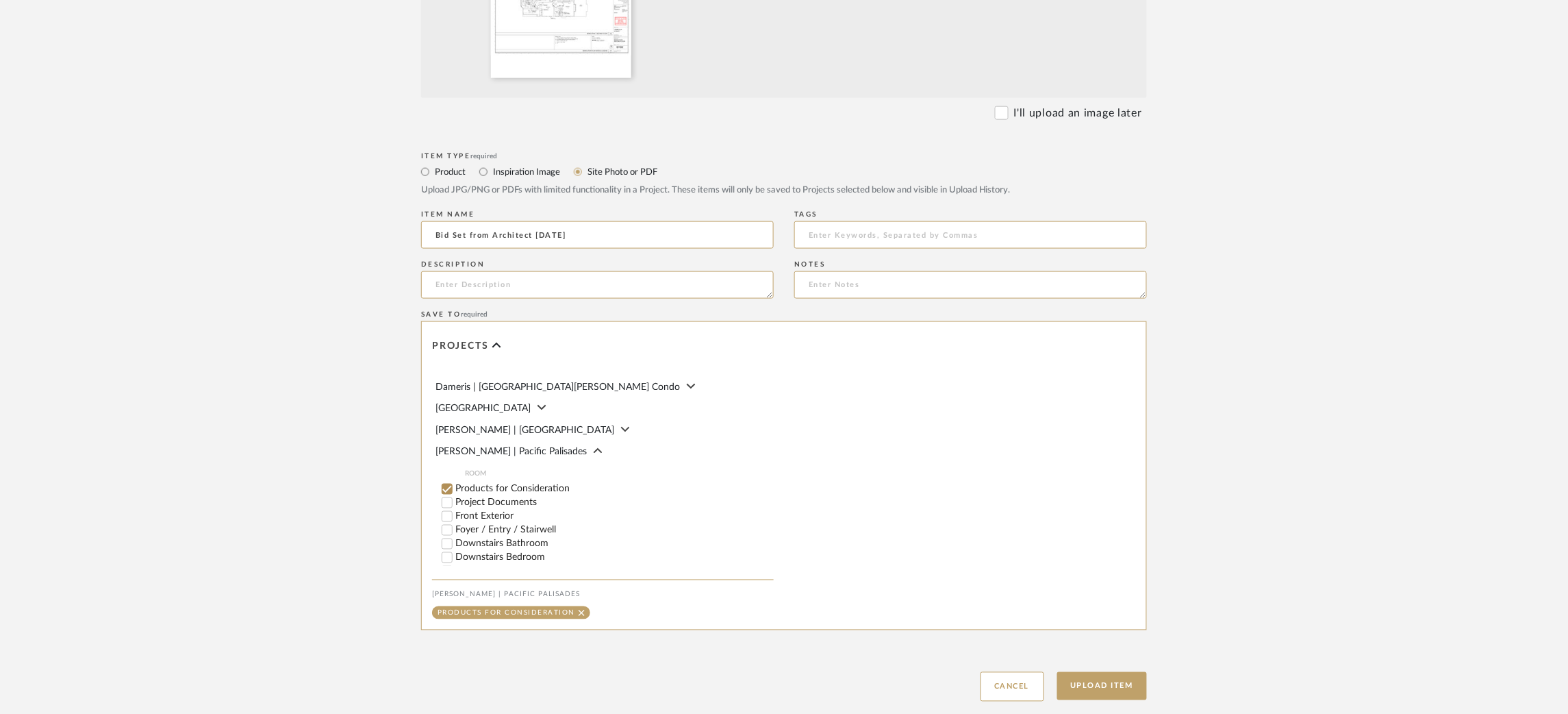
scroll to position [109, 0]
type input "Bid Set from Architect [DATE]"
click at [446, 499] on input "Project Documents" at bounding box center [447, 492] width 14 height 14
checkbox input "false"
click at [1103, 684] on button "Upload Item" at bounding box center [1103, 686] width 91 height 28
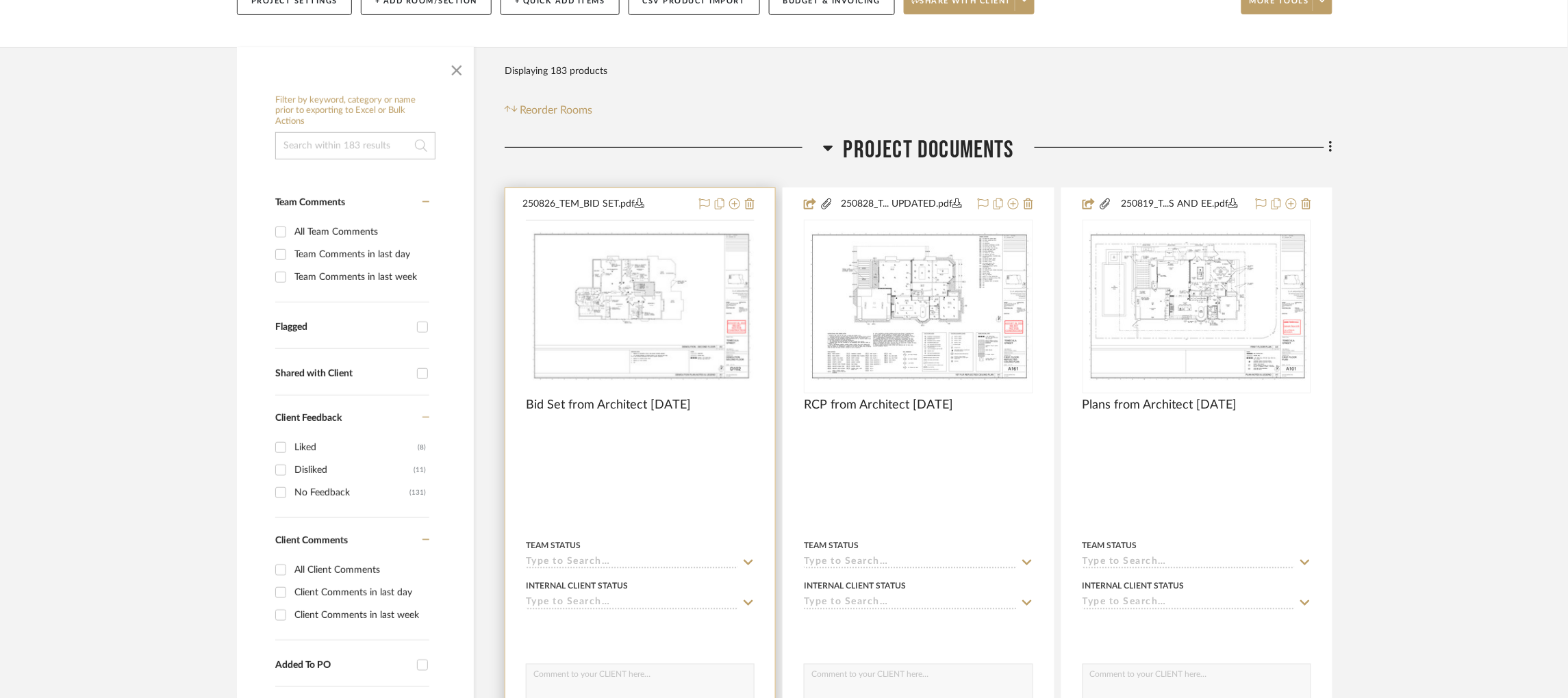
scroll to position [322, 0]
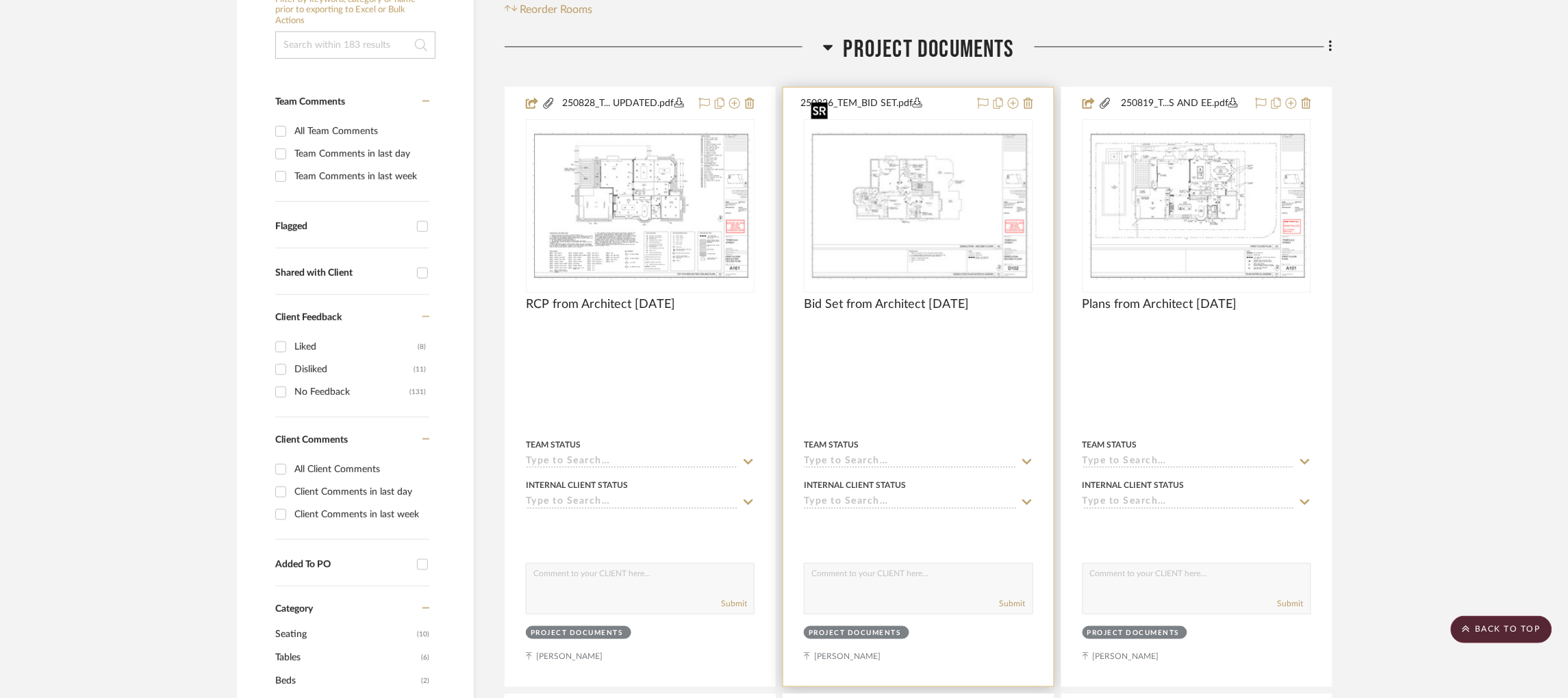
click at [914, 182] on img "0" at bounding box center [918, 206] width 226 height 150
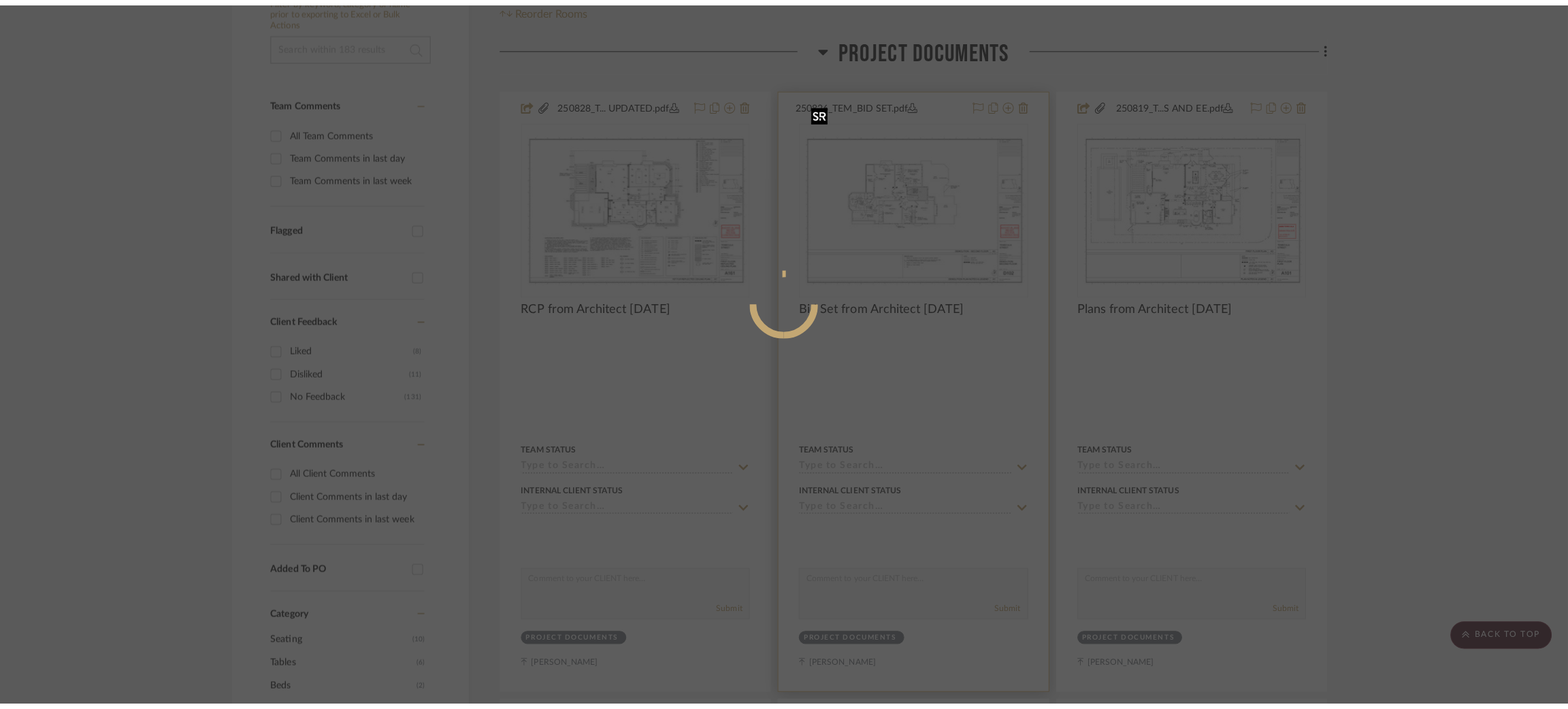
scroll to position [0, 0]
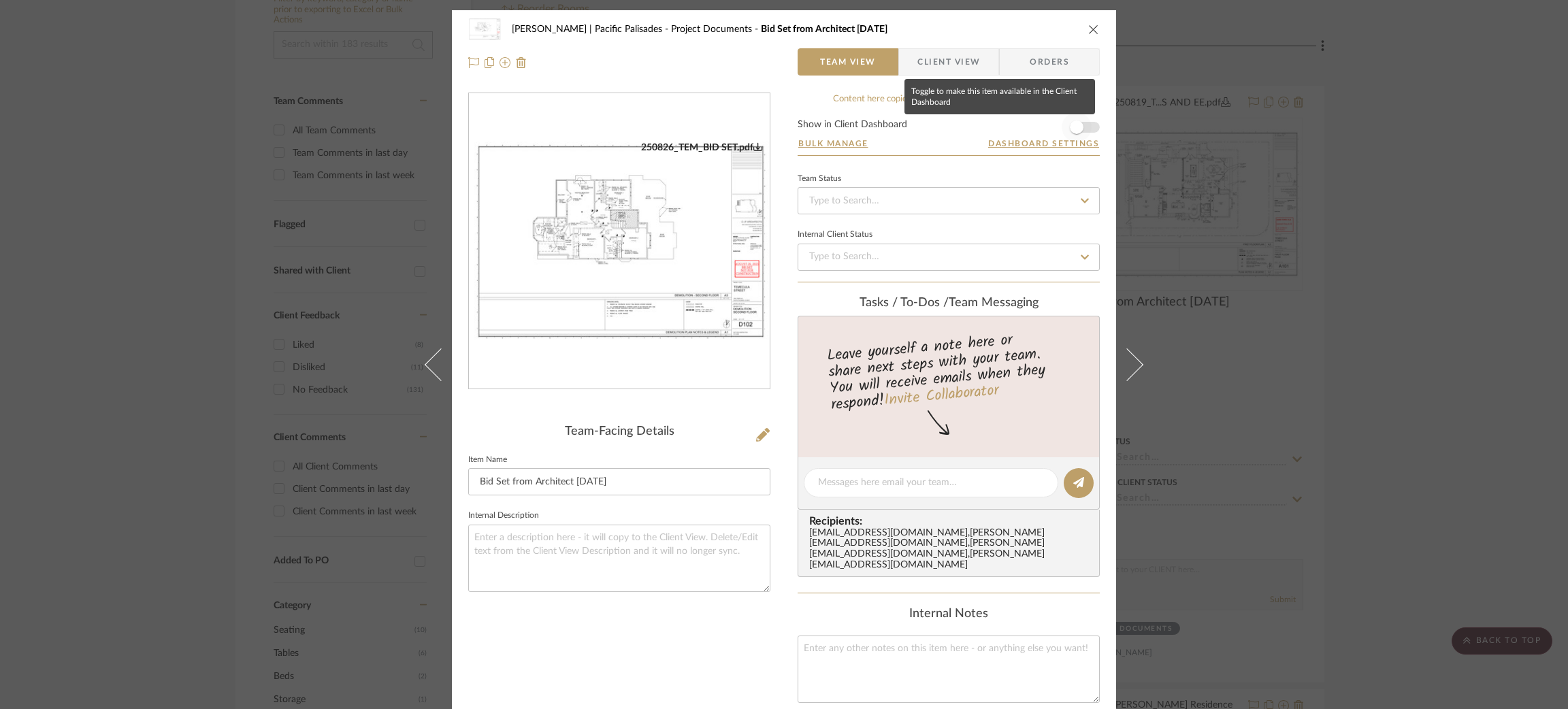
click at [1085, 123] on span "button" at bounding box center [1076, 127] width 30 height 30
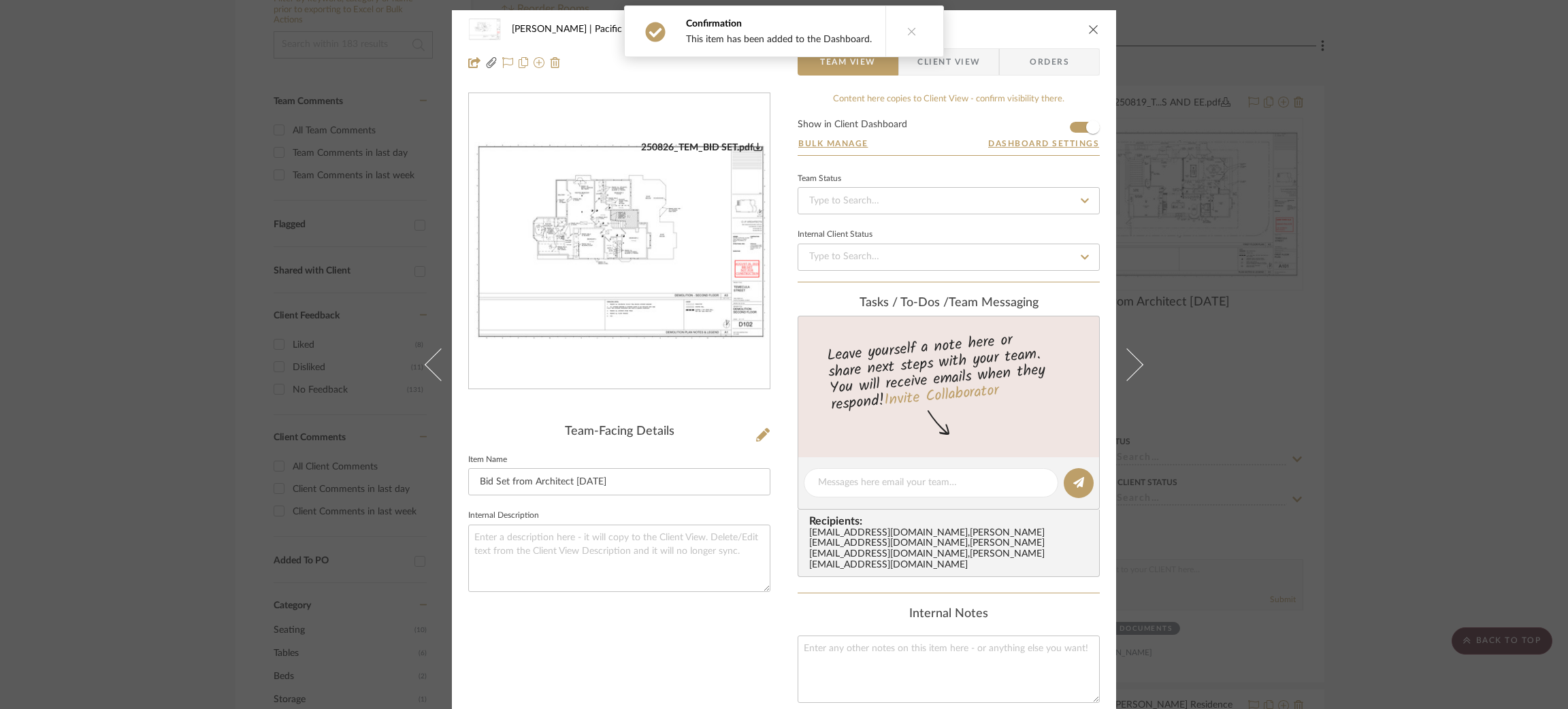
click at [1309, 215] on div "Jacobs | Pacific Palisades Project Documents Bid Set from Architect 8/27/25 Tea…" at bounding box center [784, 354] width 1568 height 709
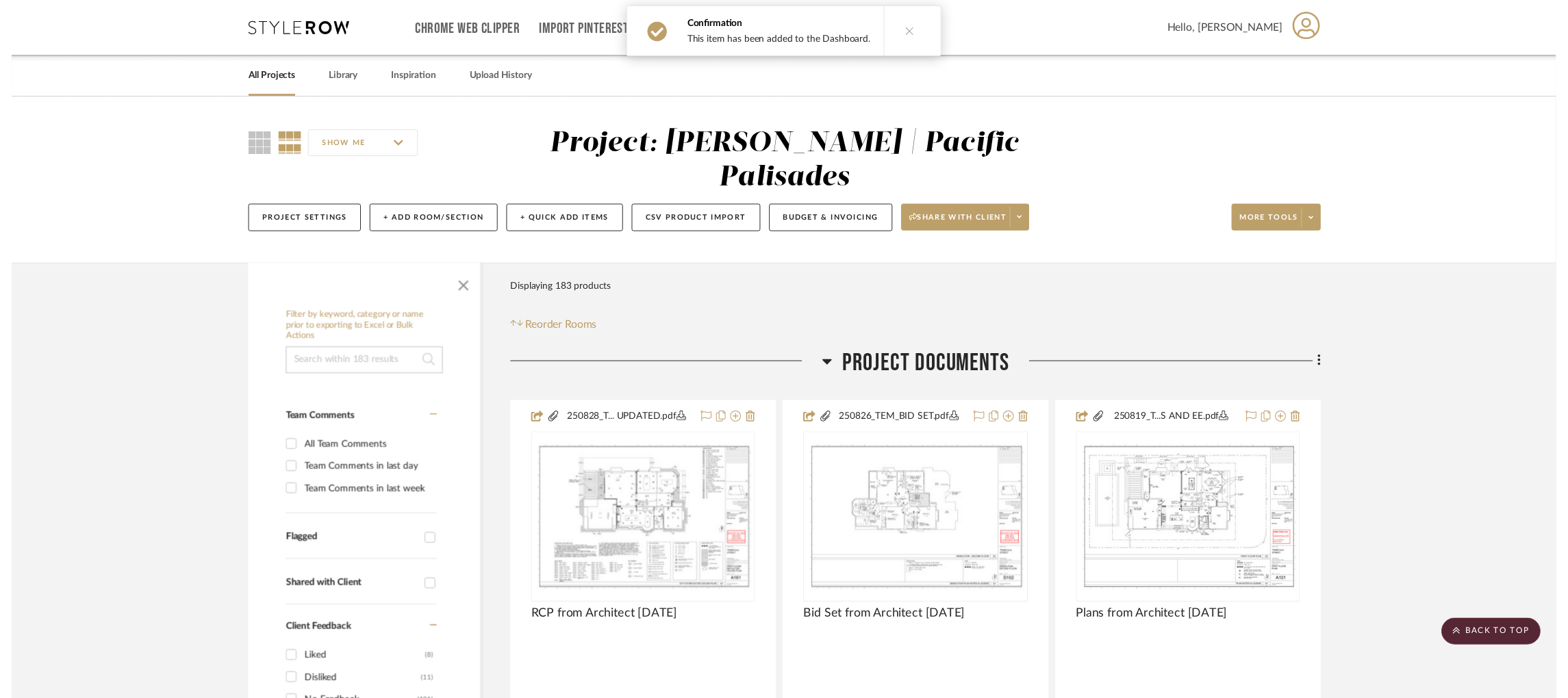
scroll to position [322, 0]
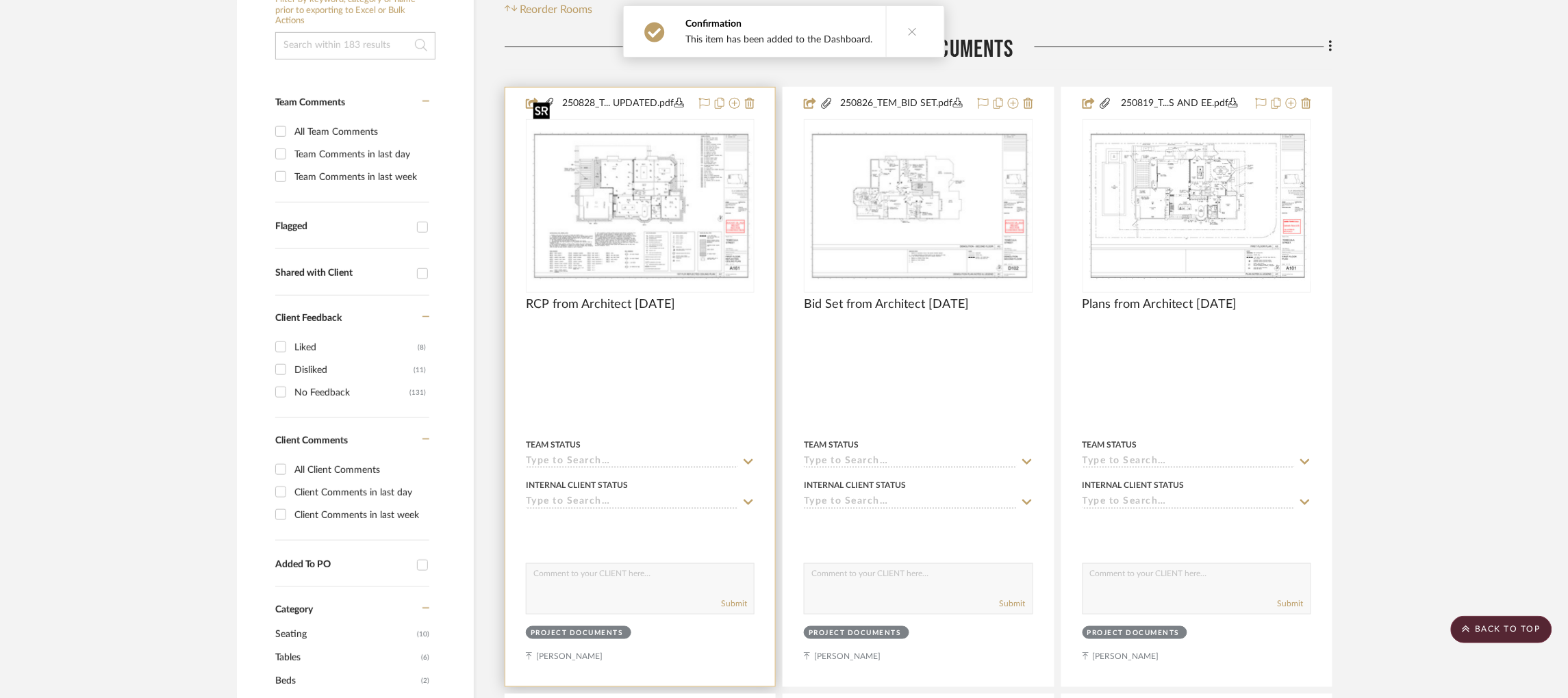
click at [653, 151] on img "0" at bounding box center [639, 206] width 226 height 150
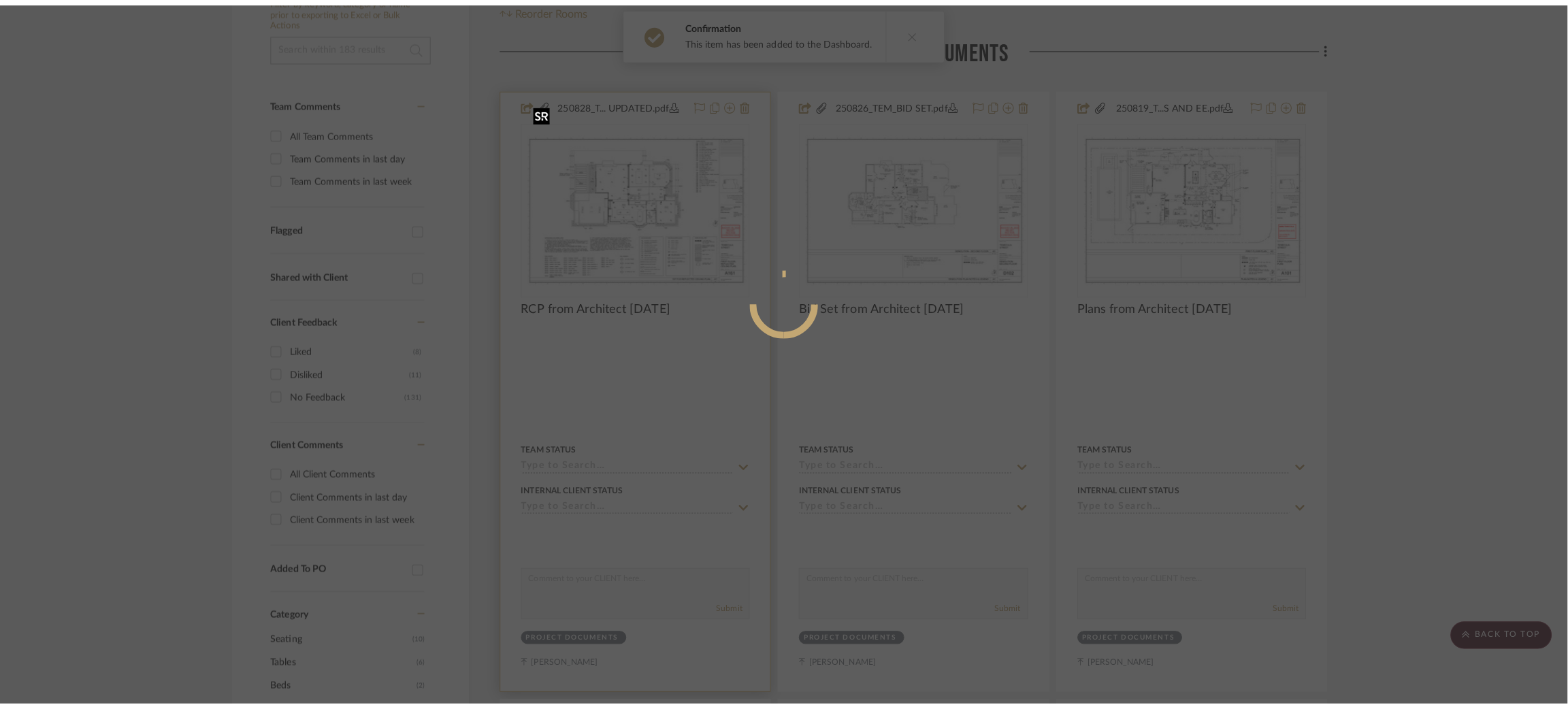
scroll to position [0, 0]
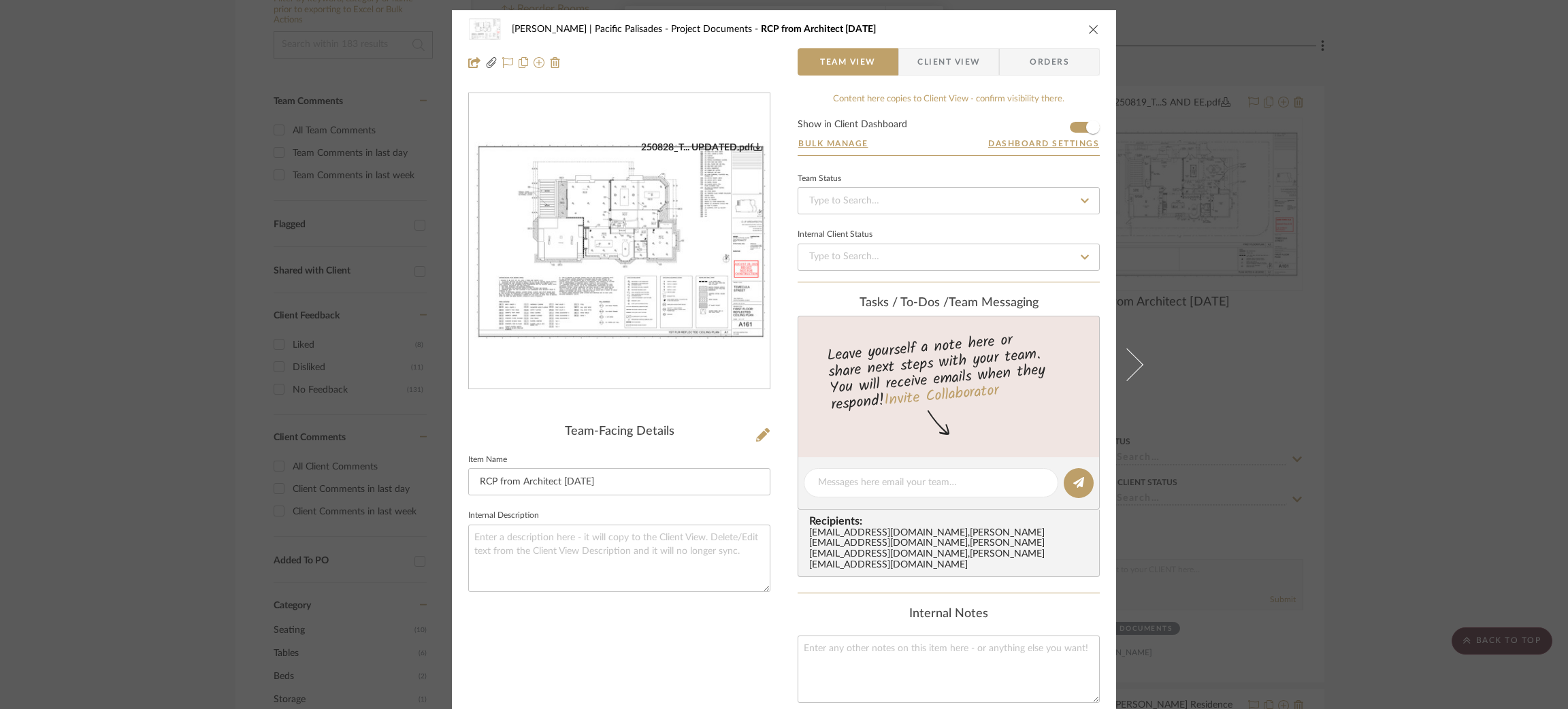
click at [1329, 170] on div "Jacobs | Pacific Palisades Project Documents RCP from Architect 8/28/25 Team Vi…" at bounding box center [784, 354] width 1568 height 709
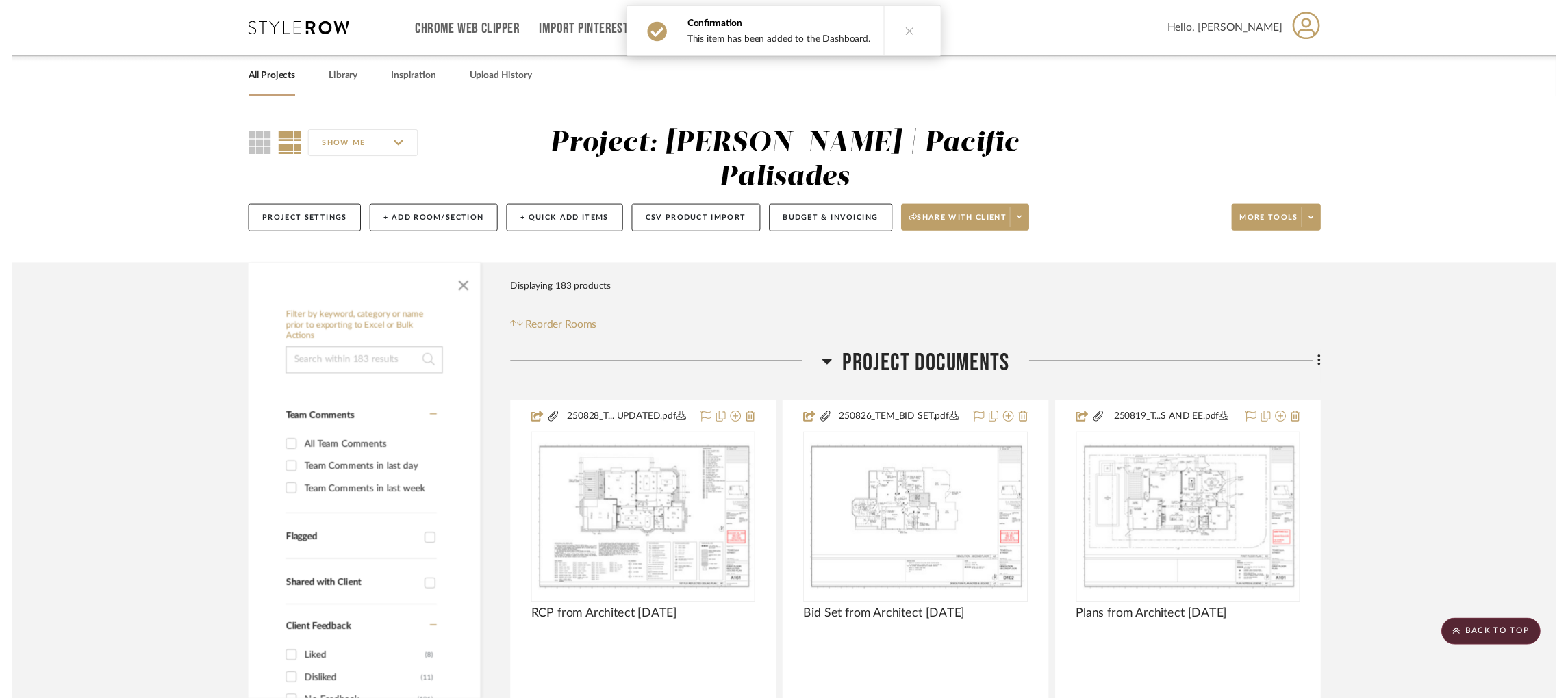
scroll to position [322, 0]
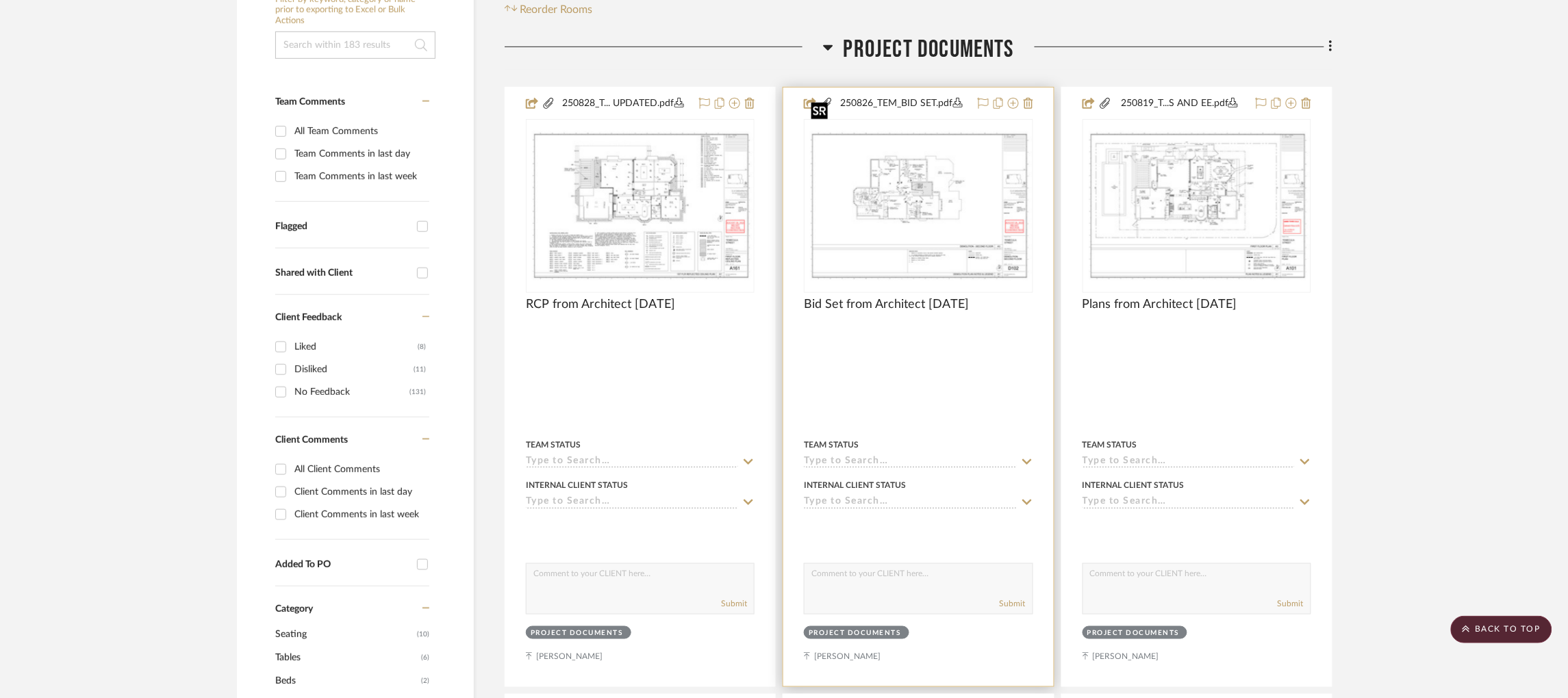
click at [950, 169] on img "0" at bounding box center [918, 206] width 226 height 150
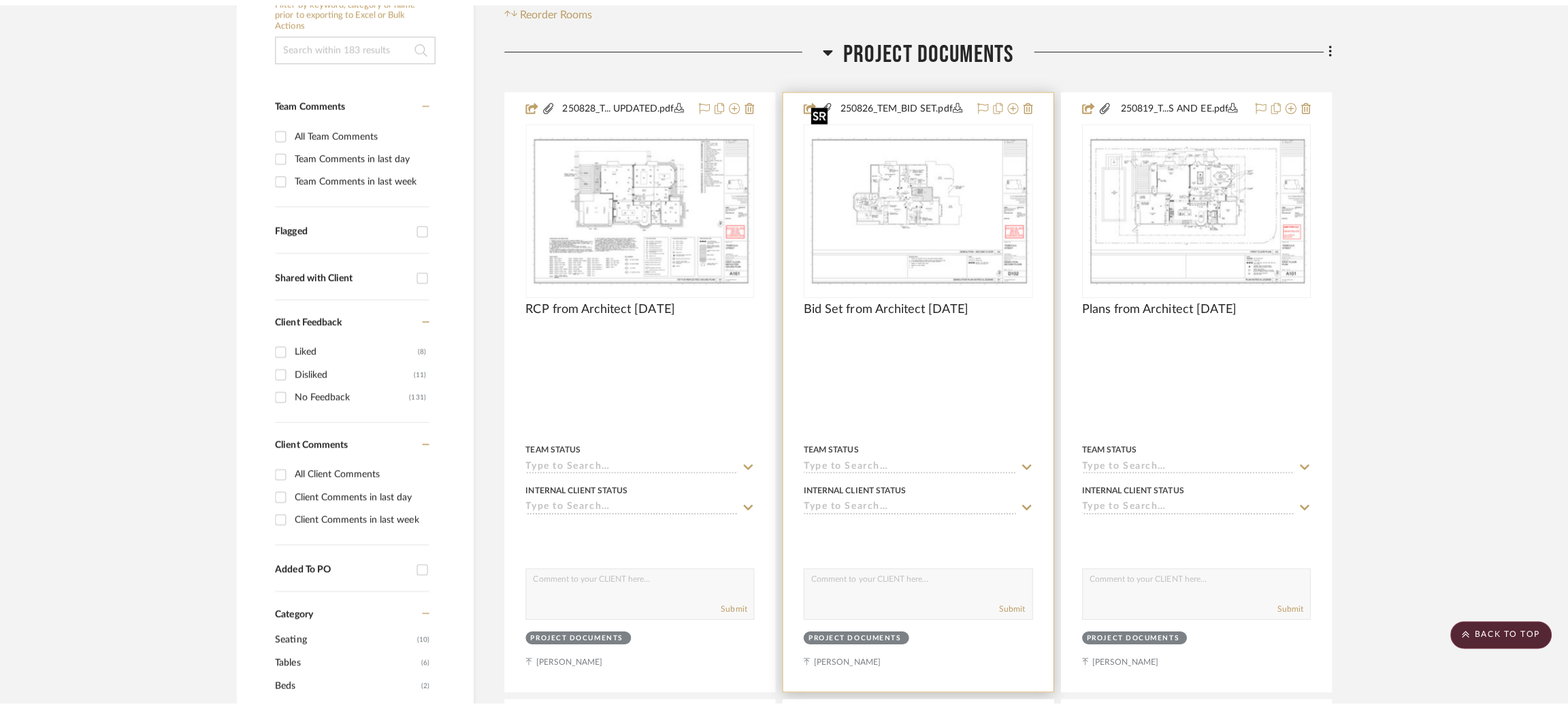
scroll to position [0, 0]
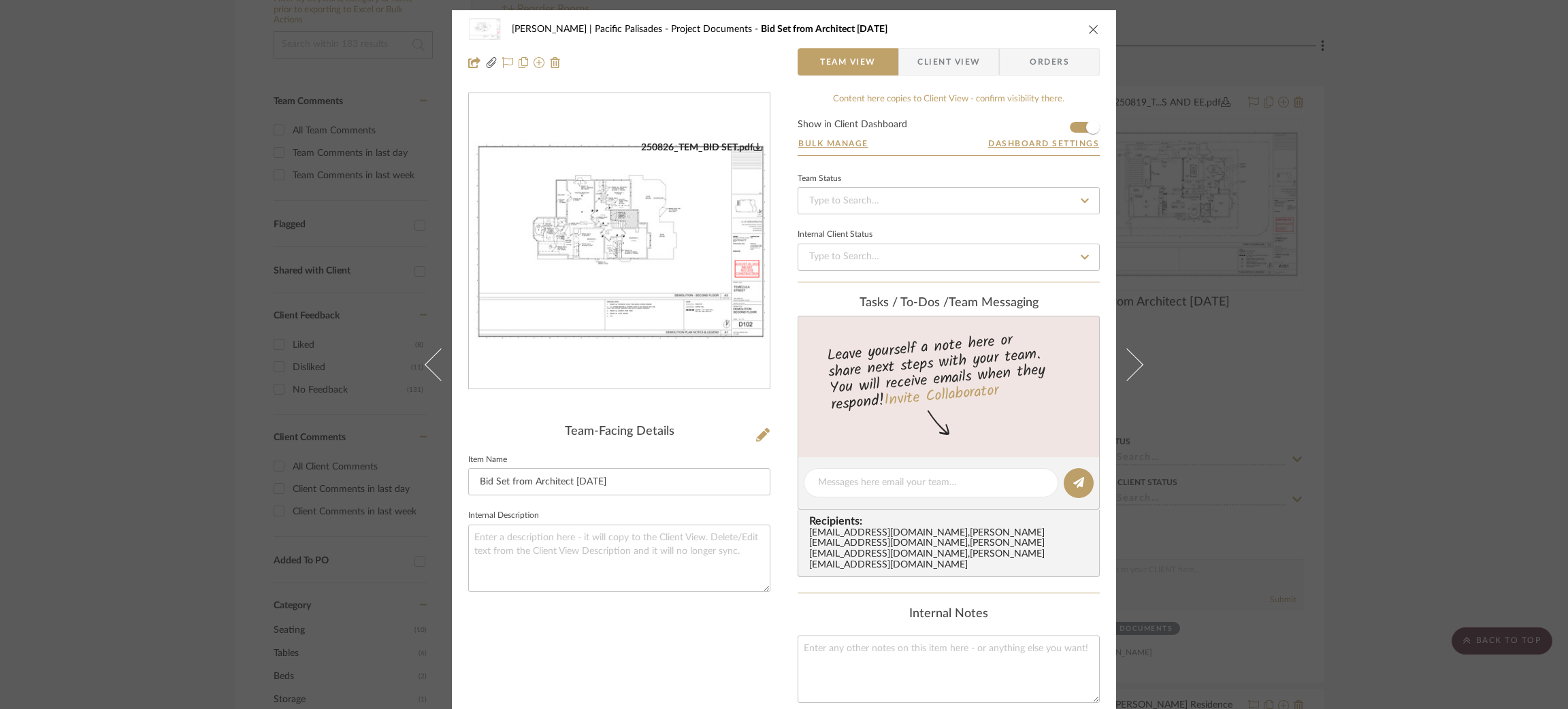
click at [1232, 163] on div "Jacobs | Pacific Palisades Project Documents Bid Set from Architect 8/27/25 Tea…" at bounding box center [784, 354] width 1568 height 709
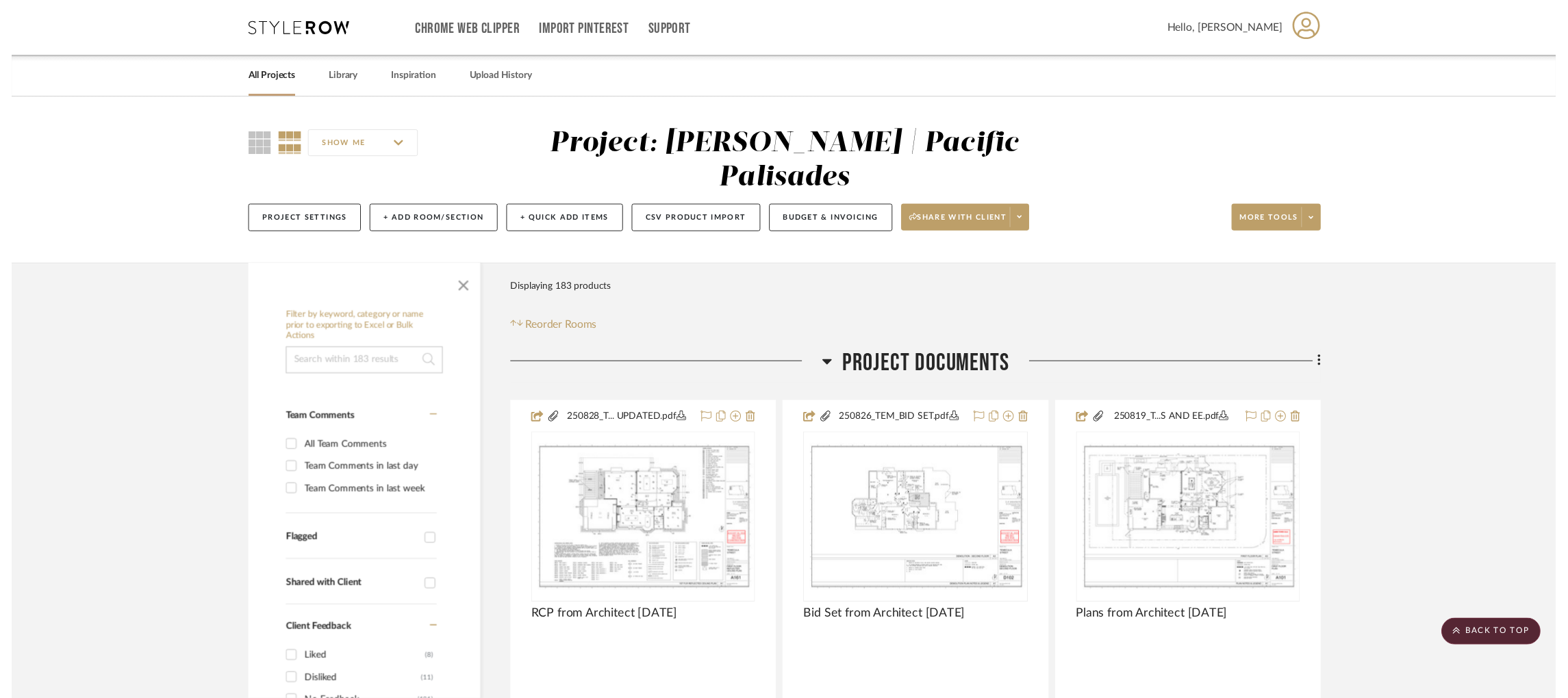
scroll to position [322, 0]
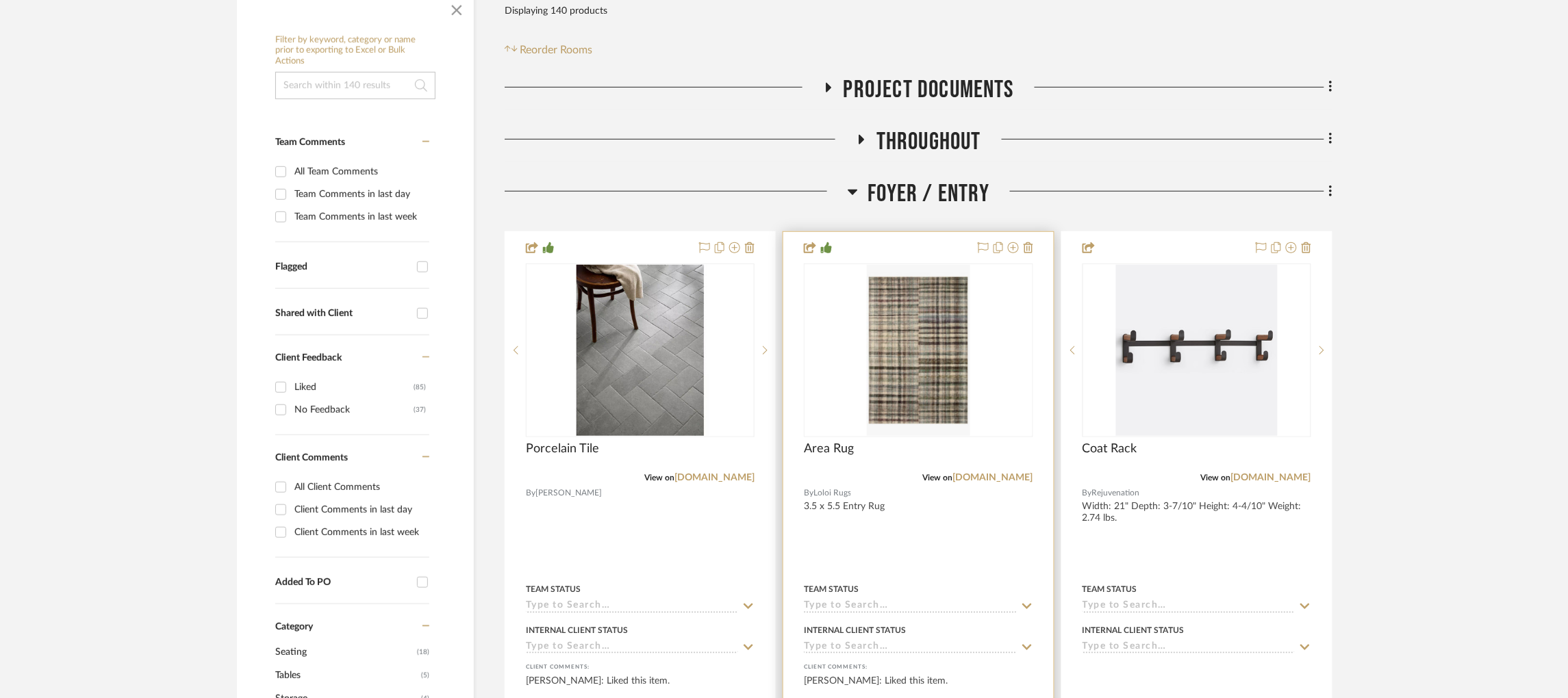
scroll to position [282, 0]
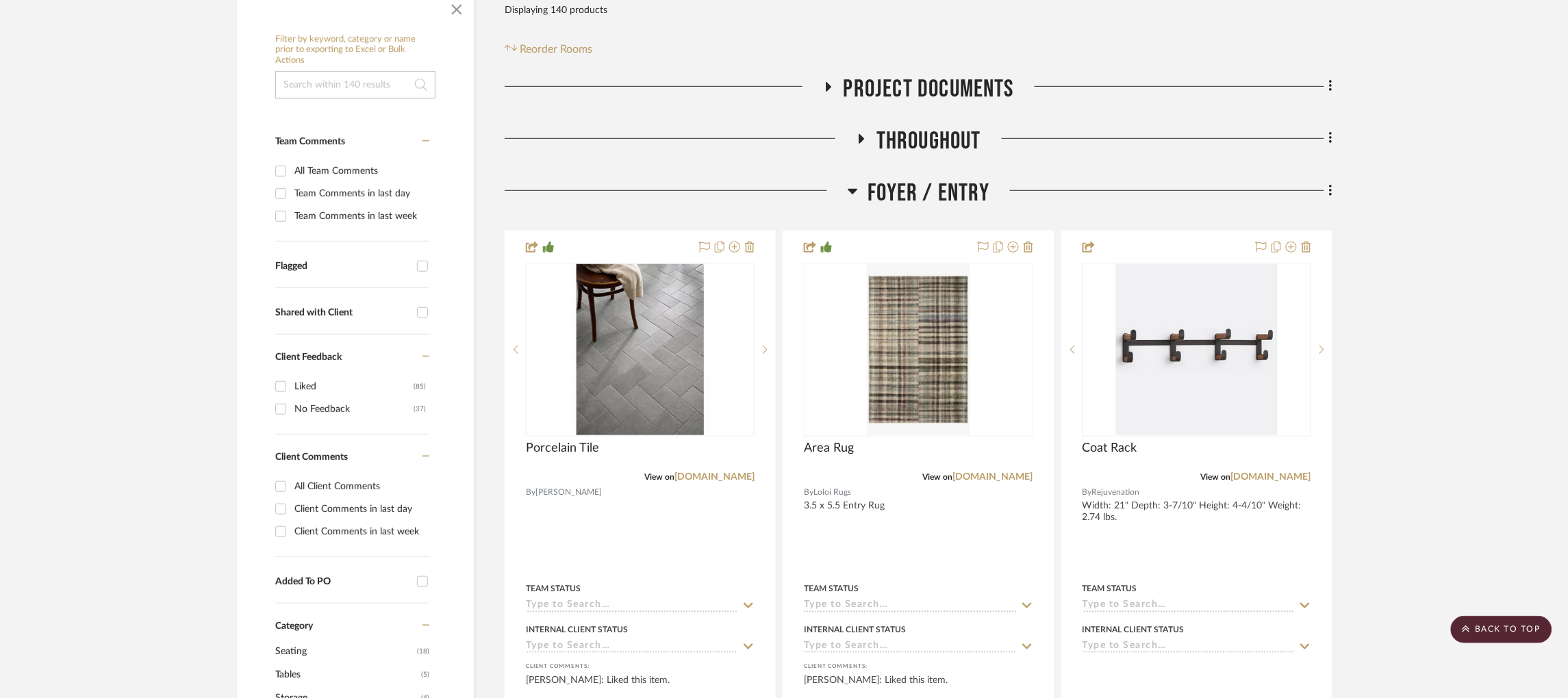
click at [854, 183] on icon at bounding box center [852, 191] width 10 height 16
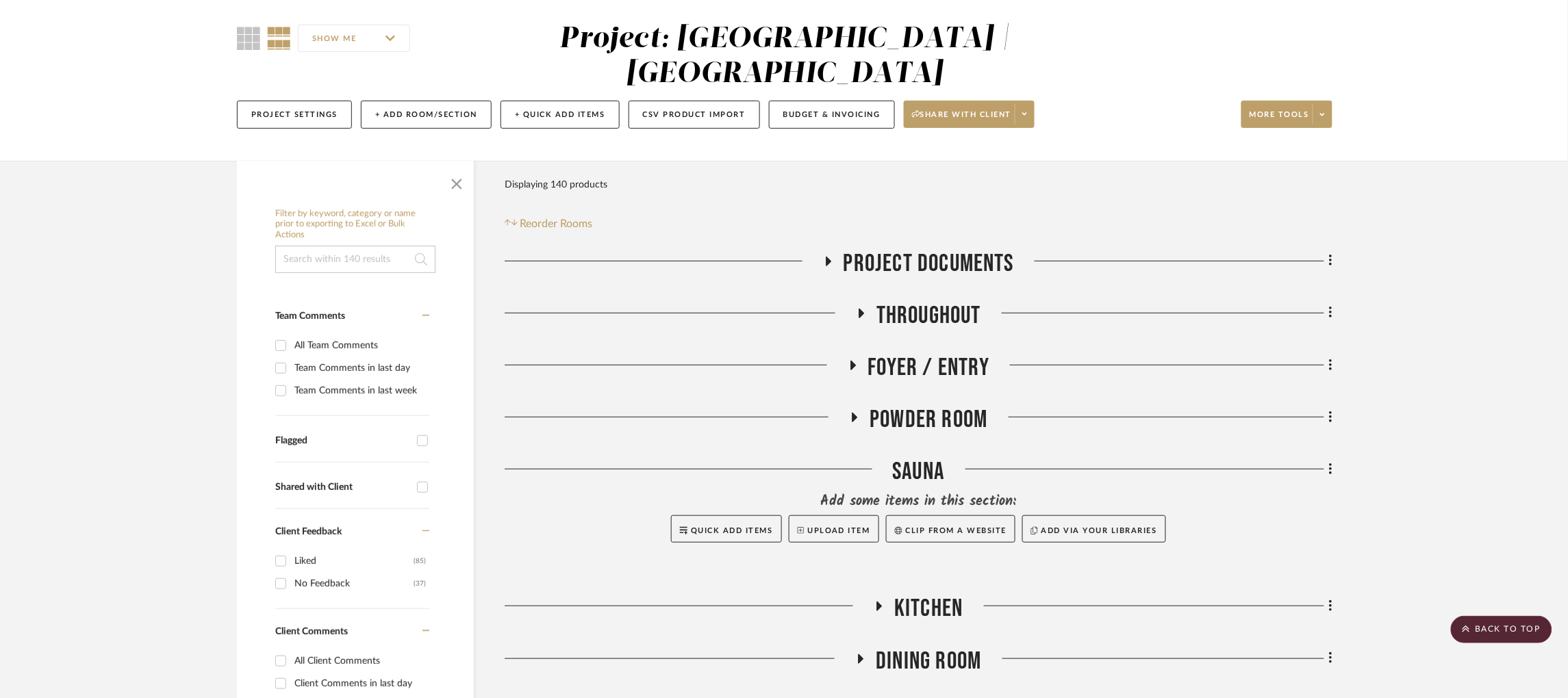
scroll to position [0, 0]
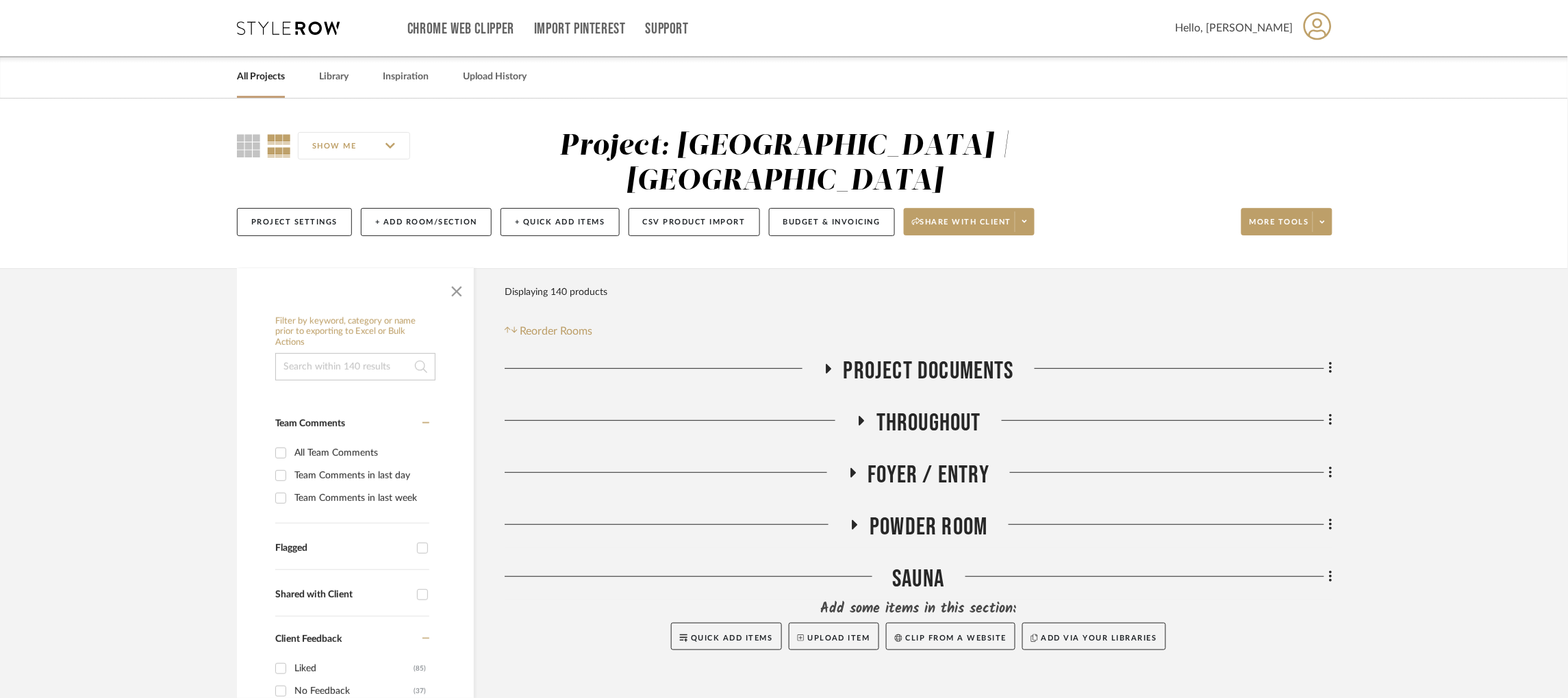
drag, startPoint x: 833, startPoint y: 339, endPoint x: 868, endPoint y: 279, distance: 69.5
click at [833, 364] on icon at bounding box center [828, 368] width 16 height 10
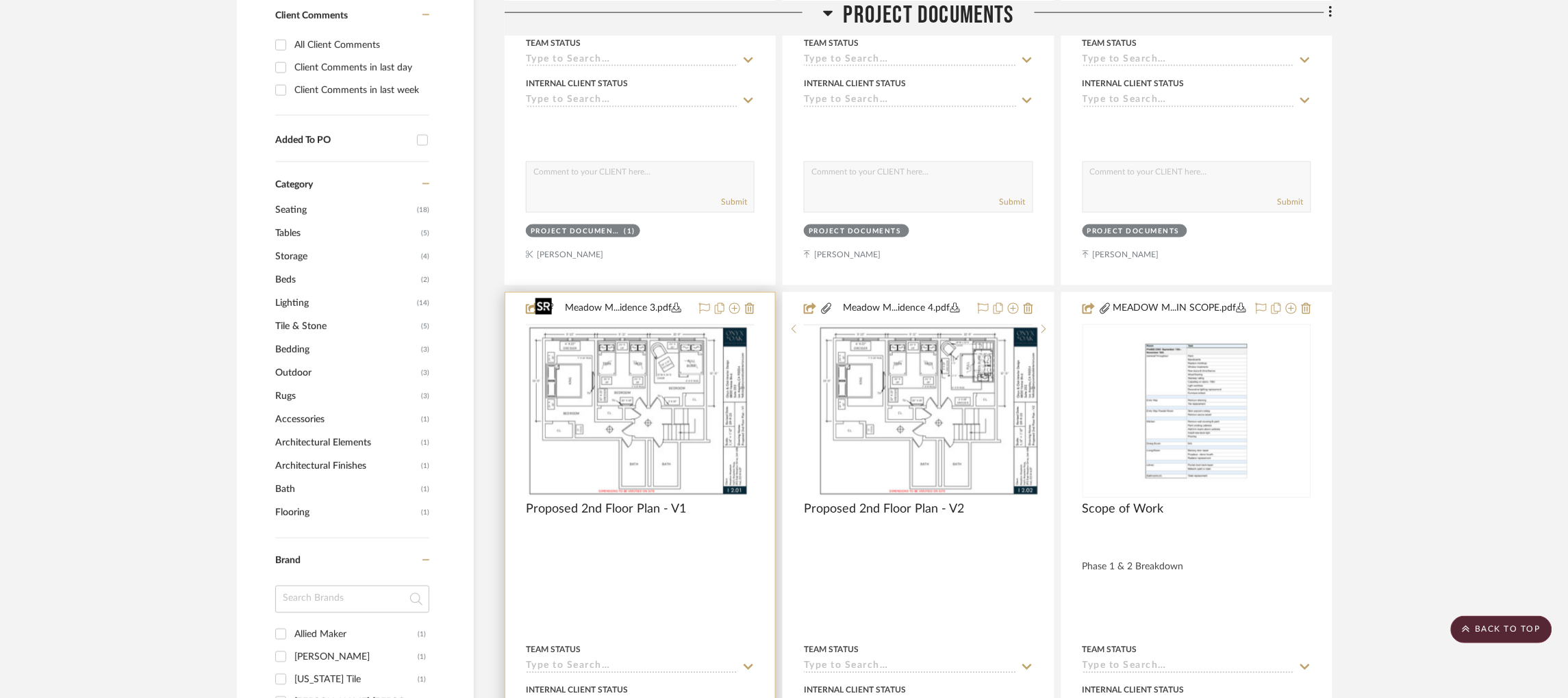
scroll to position [719, 0]
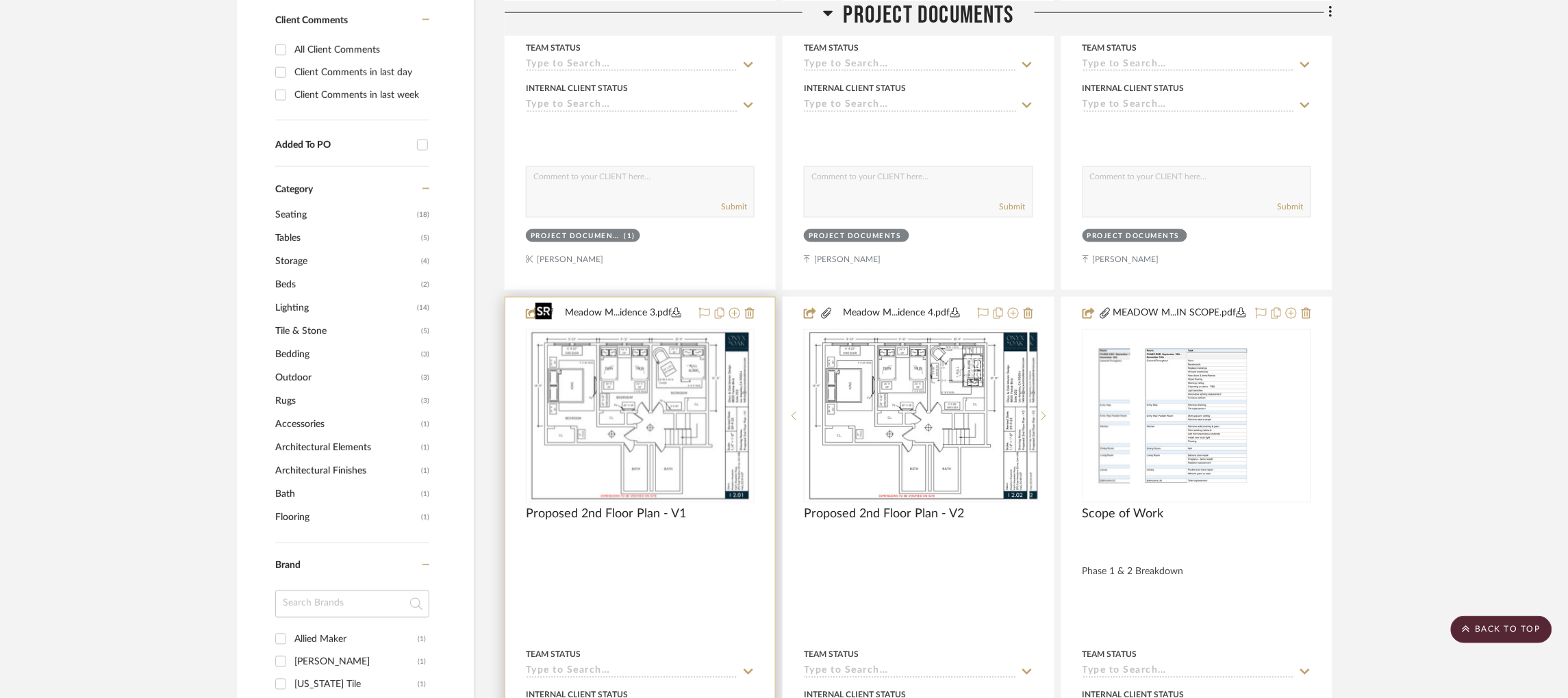
click at [0, 0] on img at bounding box center [0, 0] width 0 height 0
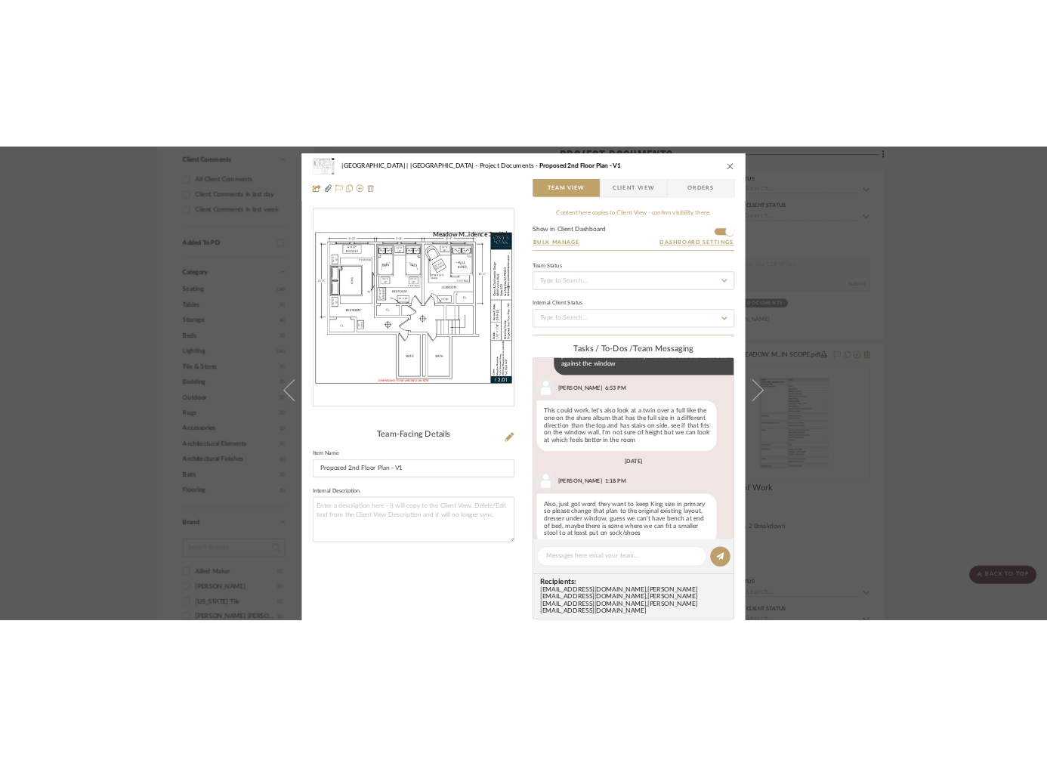
scroll to position [405, 0]
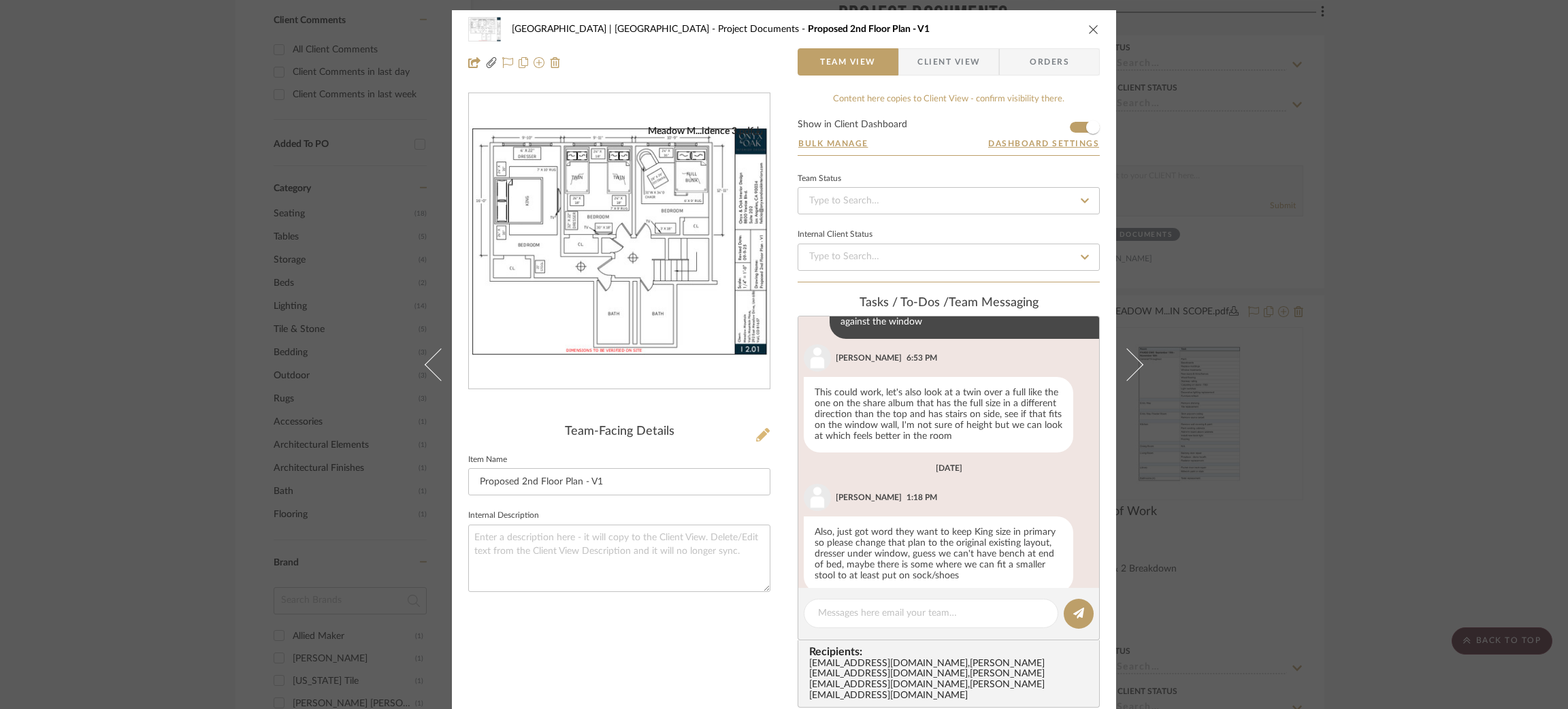
click at [762, 432] on icon at bounding box center [762, 434] width 14 height 14
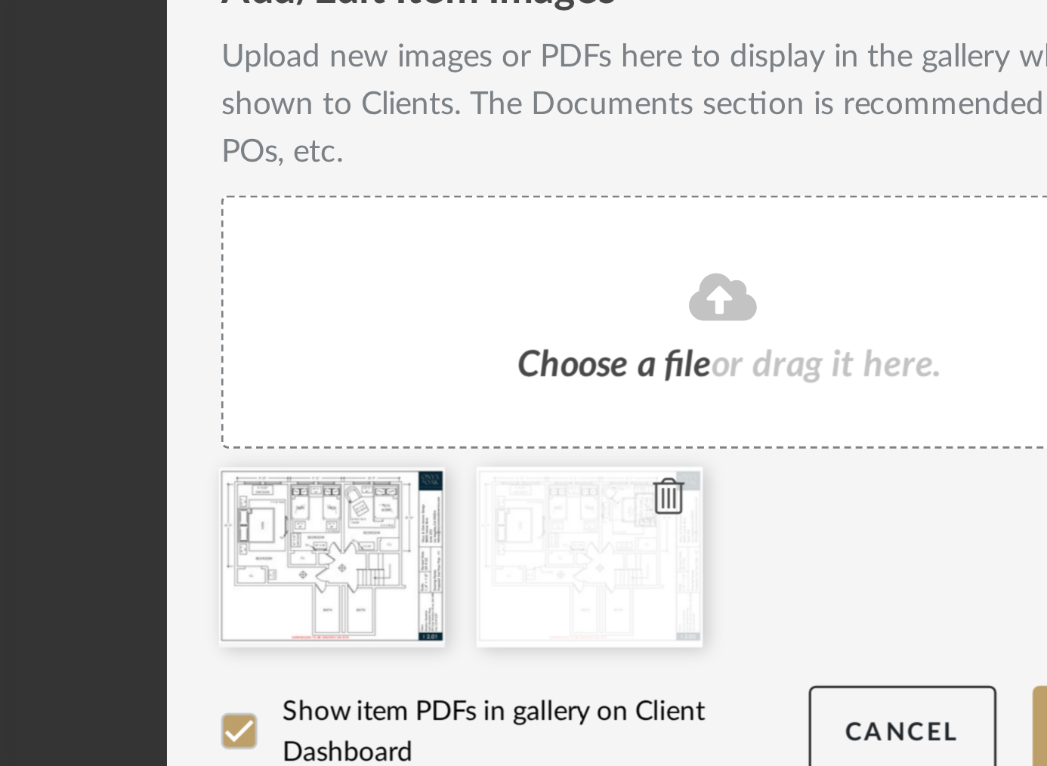
click at [502, 562] on icon at bounding box center [505, 562] width 11 height 12
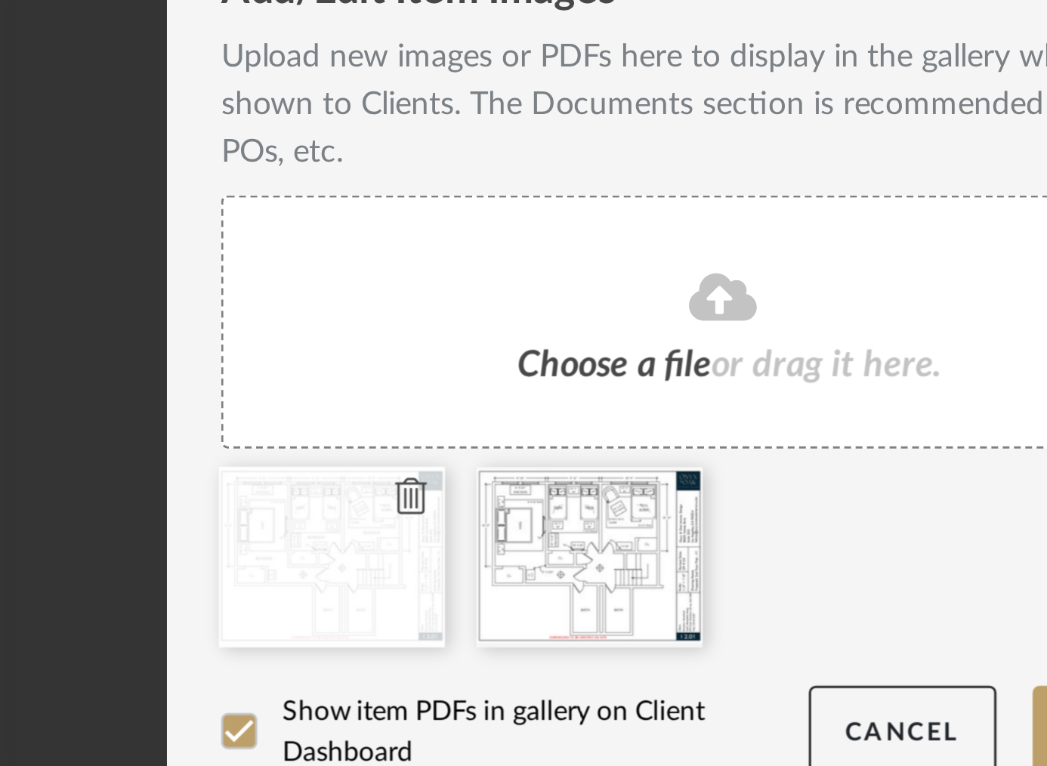
click at [416, 563] on icon at bounding box center [419, 562] width 11 height 12
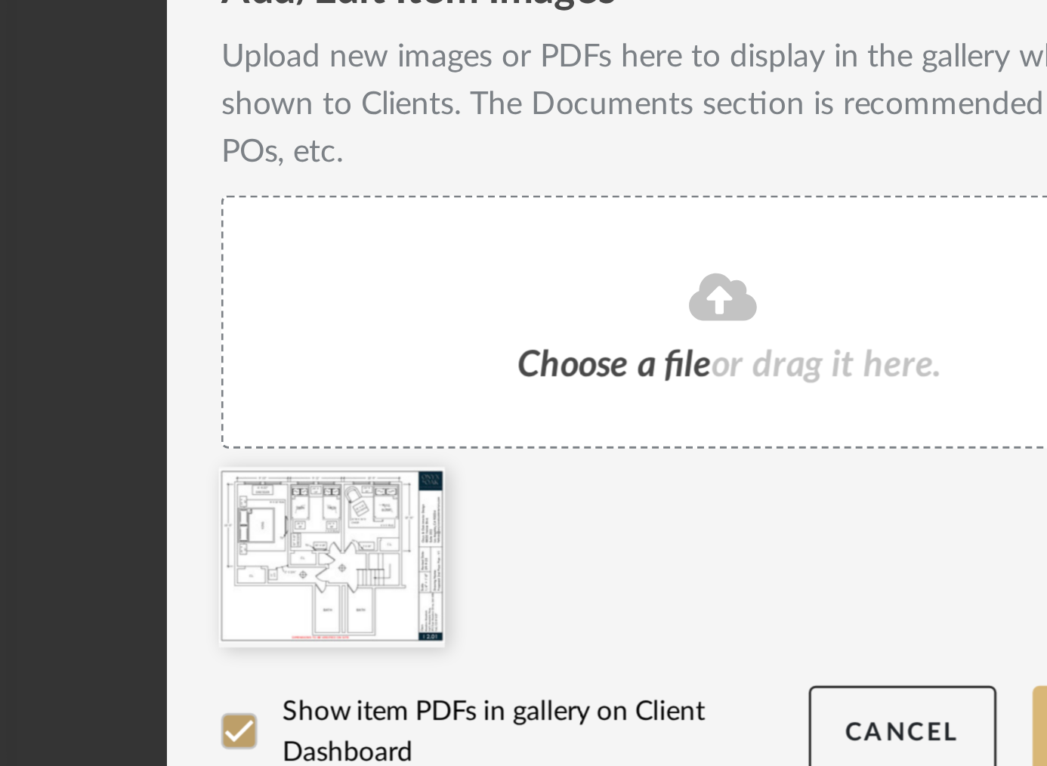
click at [627, 637] on button "Update" at bounding box center [659, 641] width 64 height 31
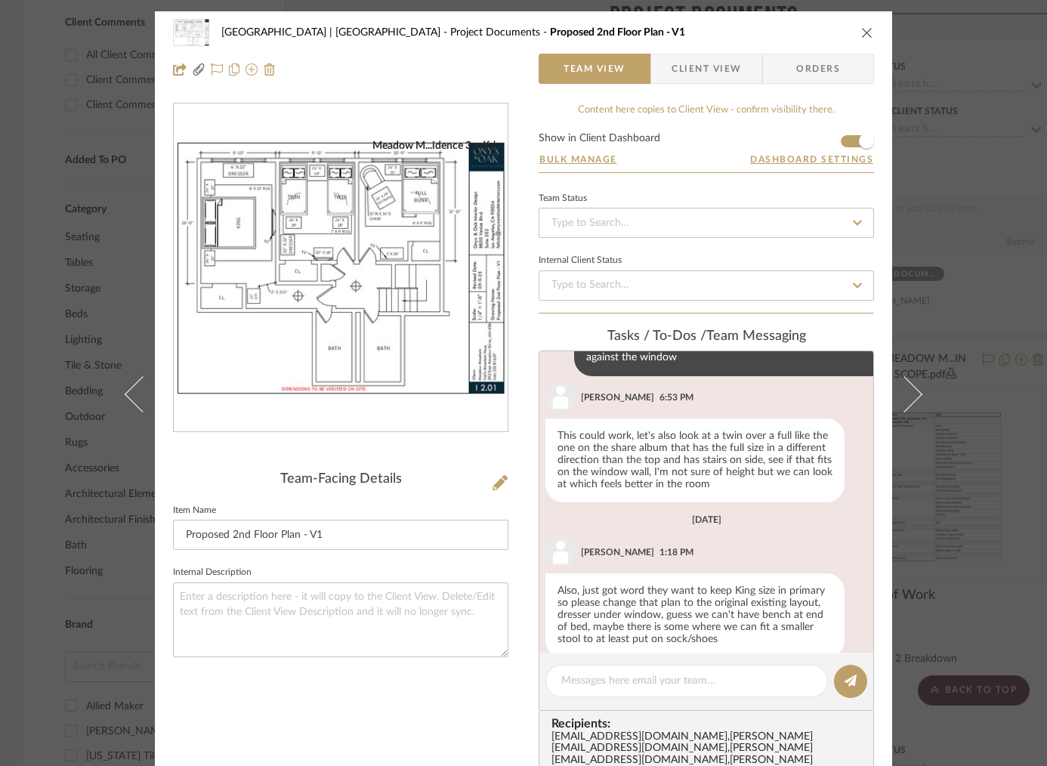
click at [941, 280] on div "Meadow Mountain | Vail Valley Project Documents Proposed 2nd Floor Plan - V1 Te…" at bounding box center [523, 383] width 1047 height 766
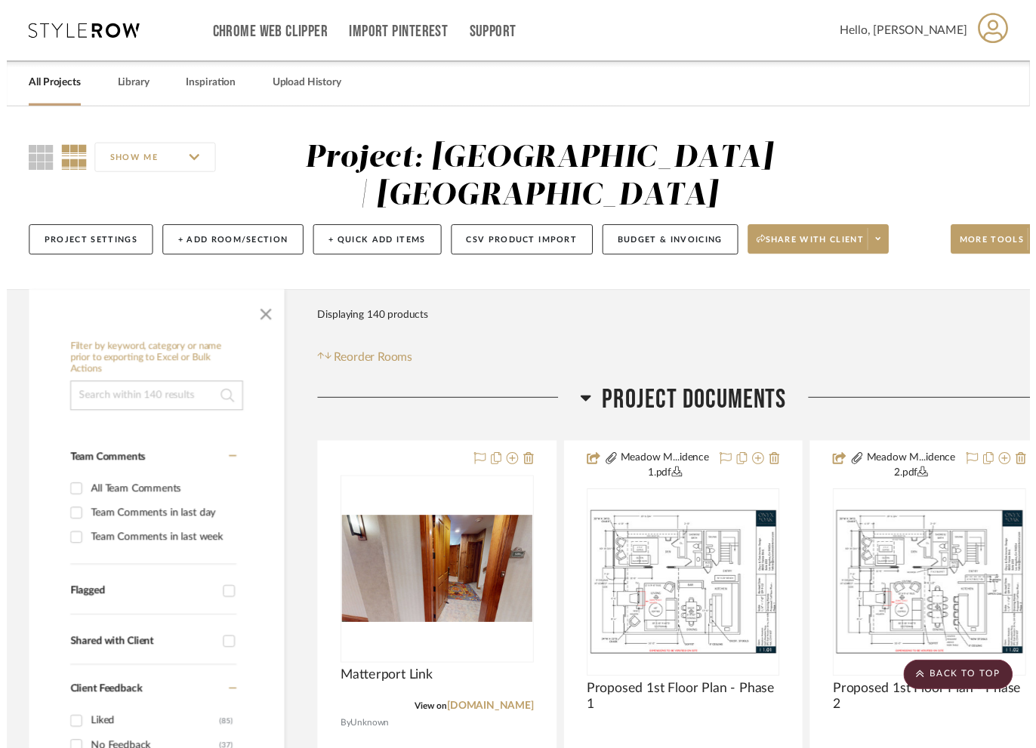
scroll to position [793, 0]
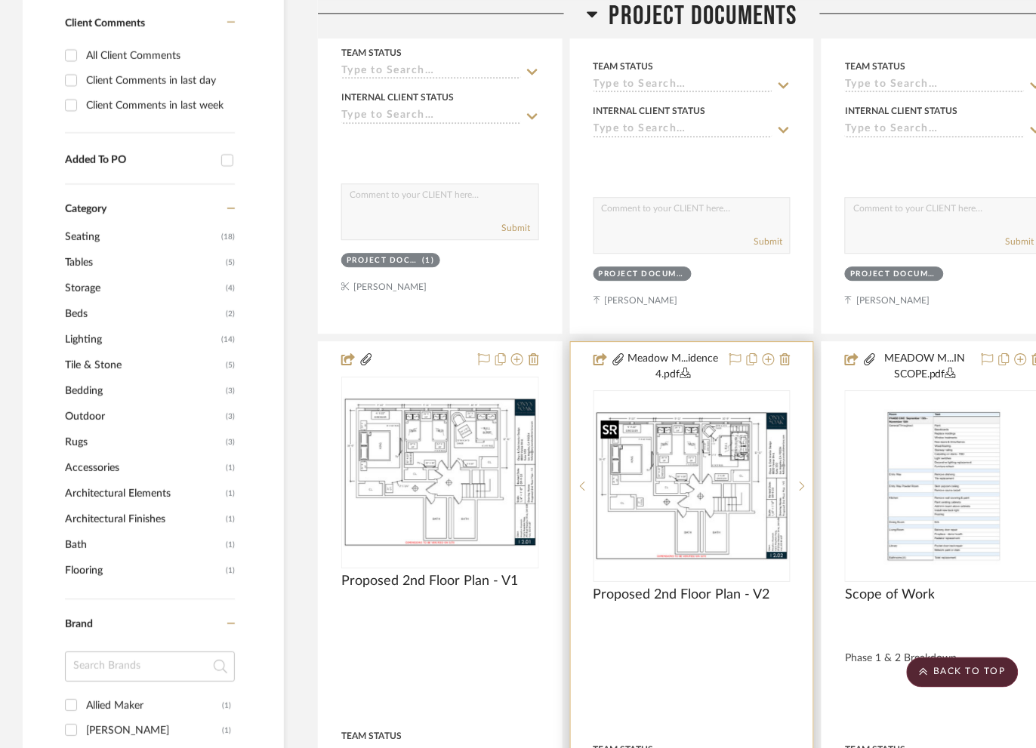
click at [687, 479] on img "0" at bounding box center [692, 486] width 195 height 150
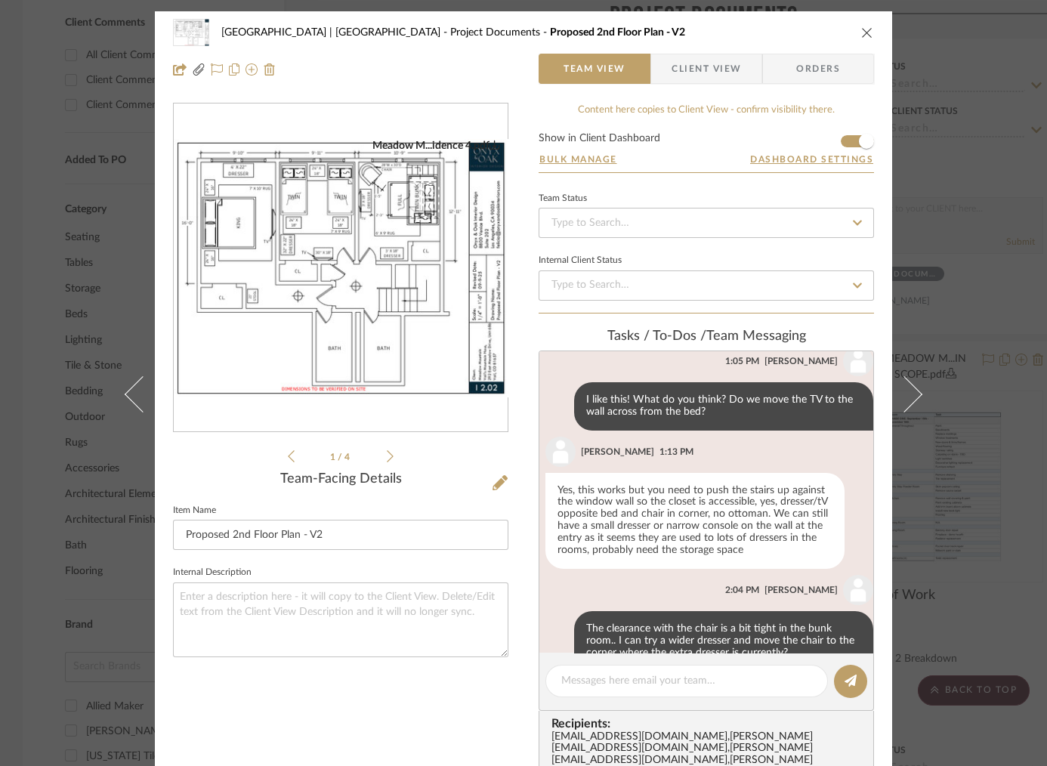
scroll to position [590, 0]
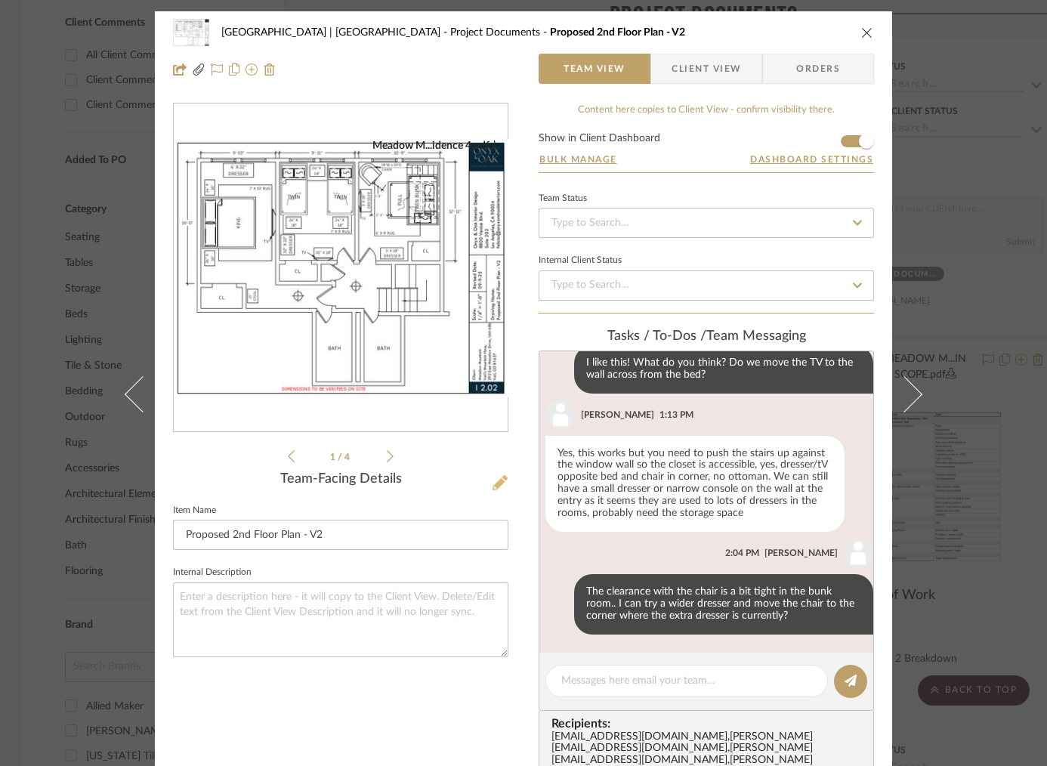
click at [499, 479] on icon at bounding box center [499, 482] width 15 height 15
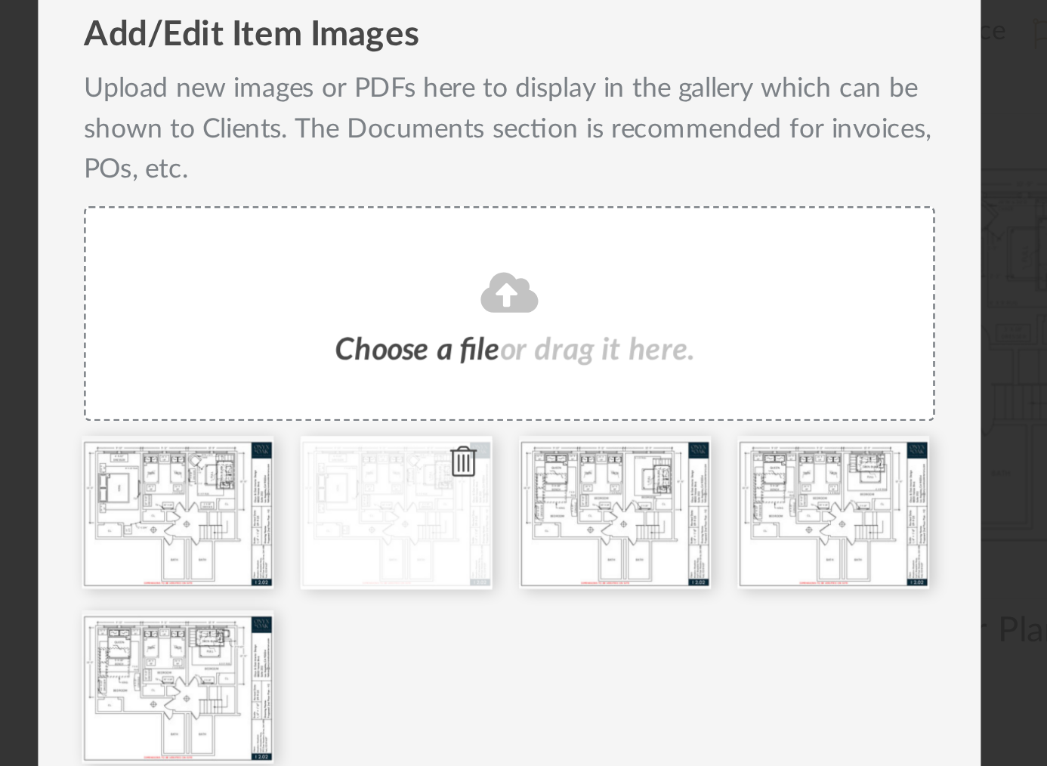
click at [500, 528] on icon at bounding box center [505, 528] width 11 height 12
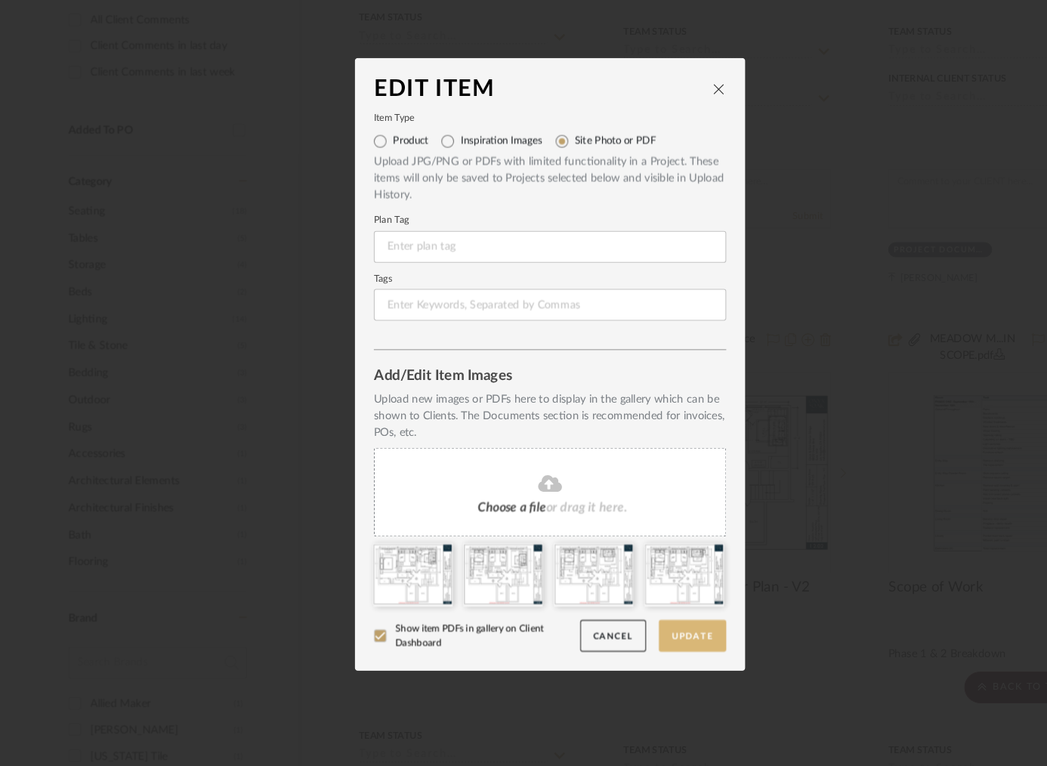
click at [656, 647] on button "Update" at bounding box center [659, 641] width 64 height 31
